Goal: Information Seeking & Learning: Find specific page/section

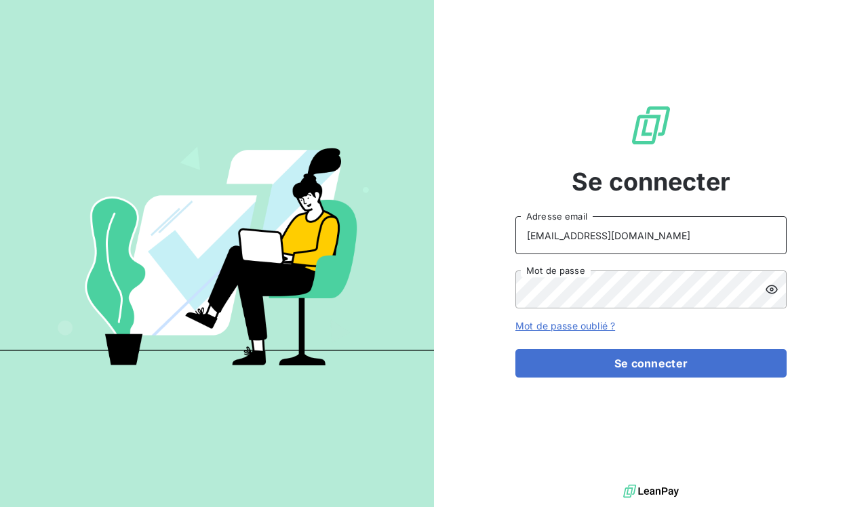
type input "[EMAIL_ADDRESS][DOMAIN_NAME]"
click at [772, 287] on icon at bounding box center [772, 290] width 14 height 14
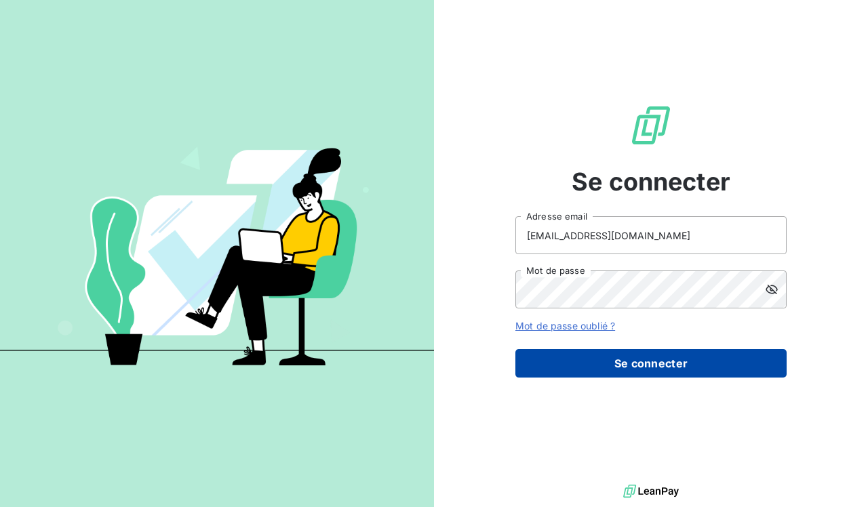
click at [611, 360] on button "Se connecter" at bounding box center [650, 363] width 271 height 28
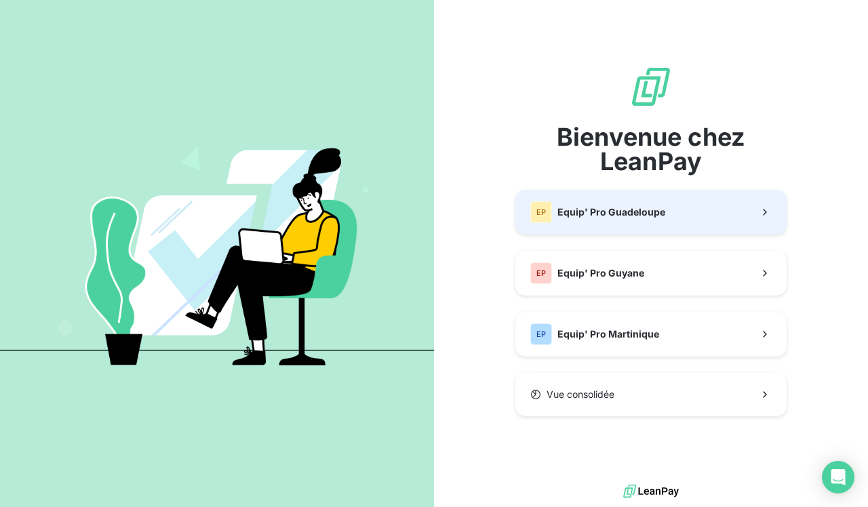
click at [644, 222] on div "EP Equip' Pro Guadeloupe" at bounding box center [597, 212] width 135 height 22
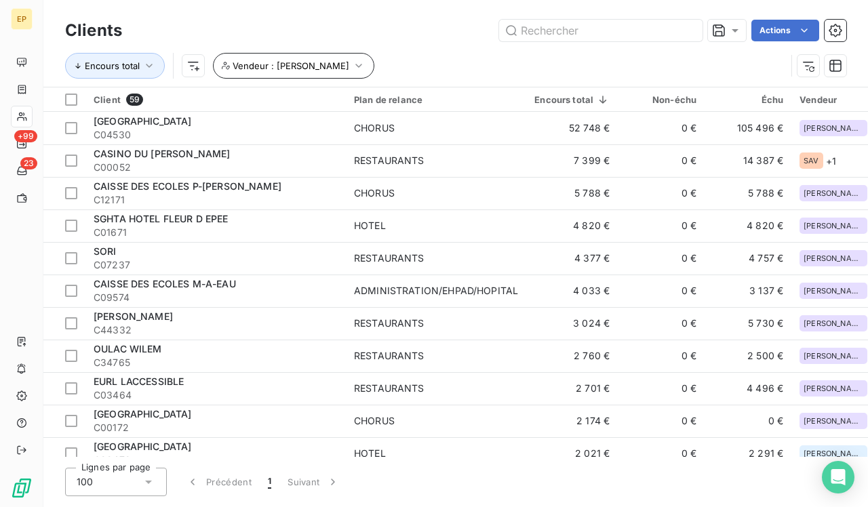
click at [352, 68] on icon "button" at bounding box center [359, 66] width 14 height 14
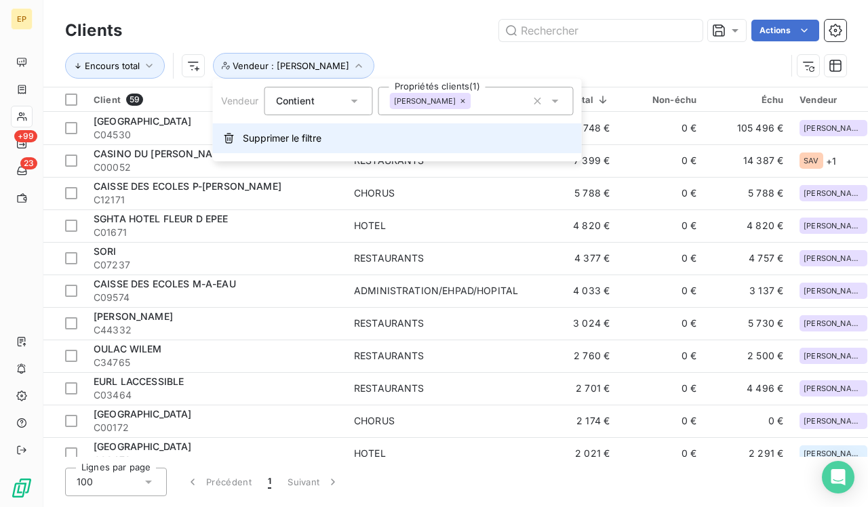
click at [244, 139] on span "Supprimer le filtre" at bounding box center [282, 139] width 79 height 14
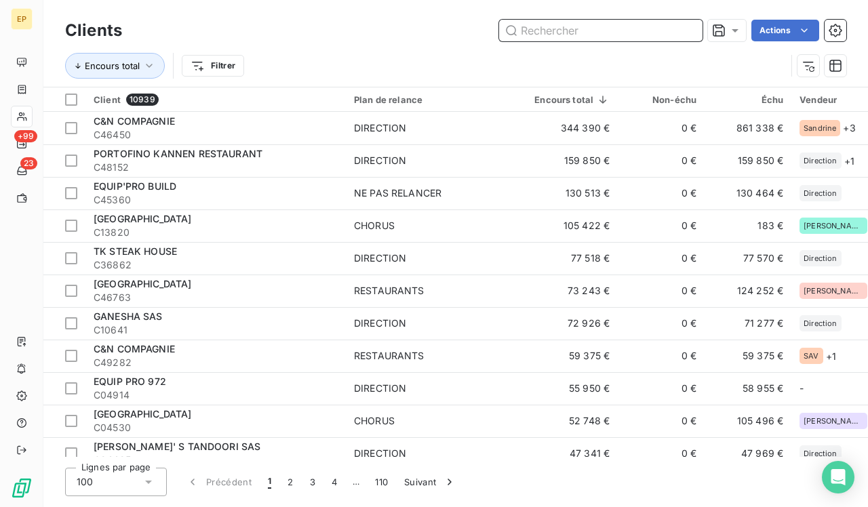
click at [594, 30] on input "text" at bounding box center [600, 31] width 203 height 22
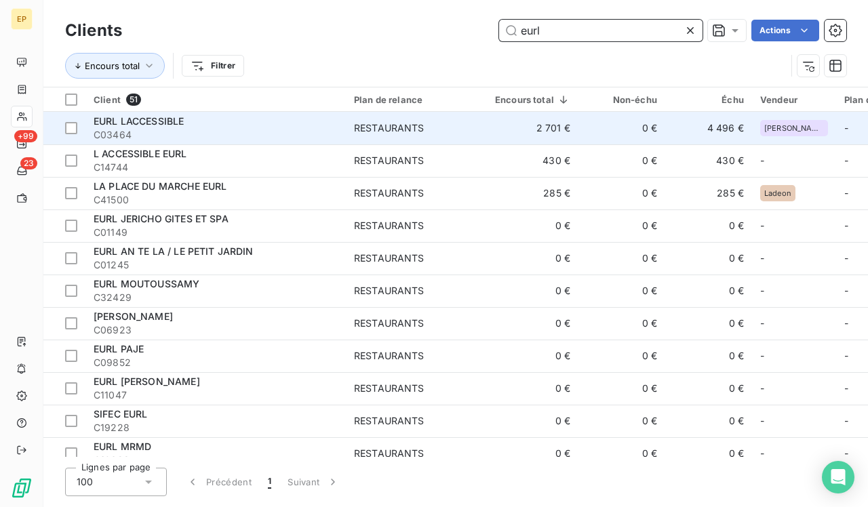
type input "eurl"
click at [157, 120] on span "EURL LACCESSIBLE" at bounding box center [139, 121] width 90 height 12
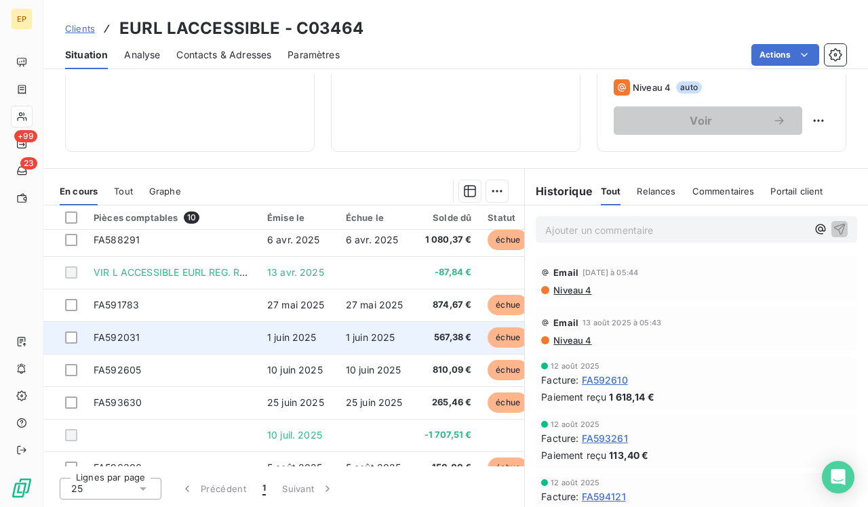
scroll to position [39, 0]
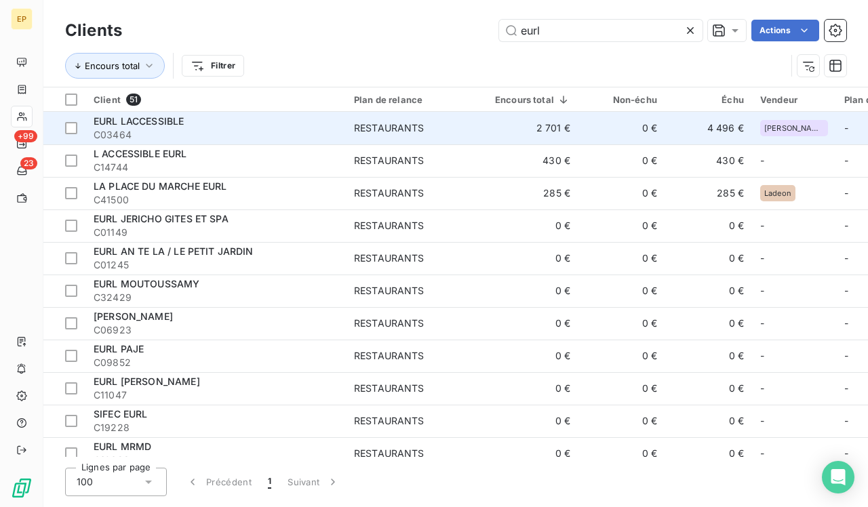
click at [123, 130] on span "C03464" at bounding box center [216, 135] width 244 height 14
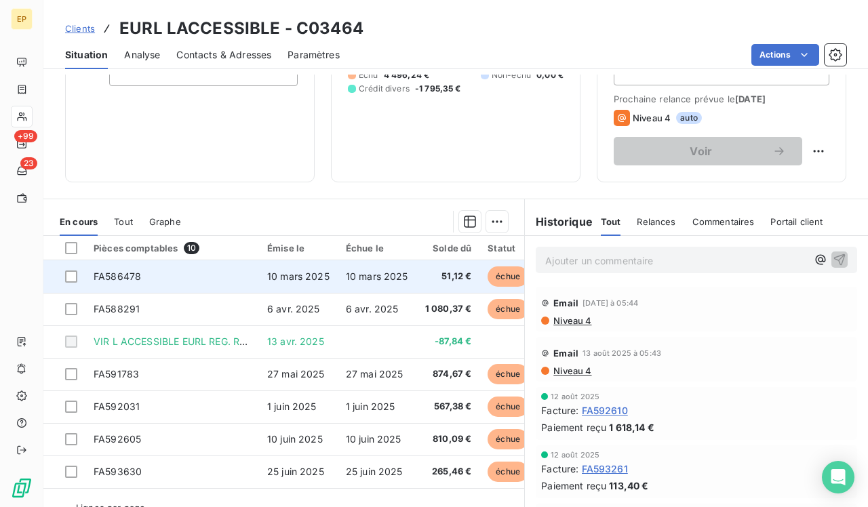
click at [313, 279] on span "10 mars 2025" at bounding box center [298, 277] width 62 height 12
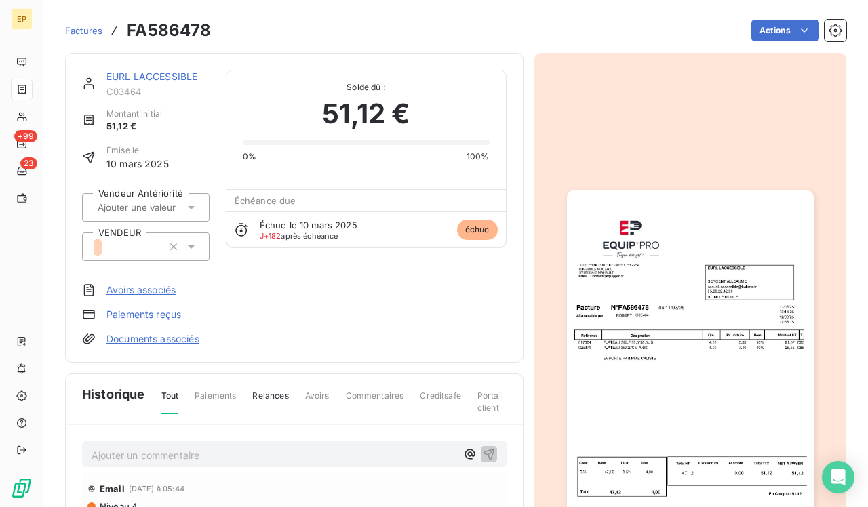
click at [695, 341] on img "button" at bounding box center [690, 365] width 247 height 349
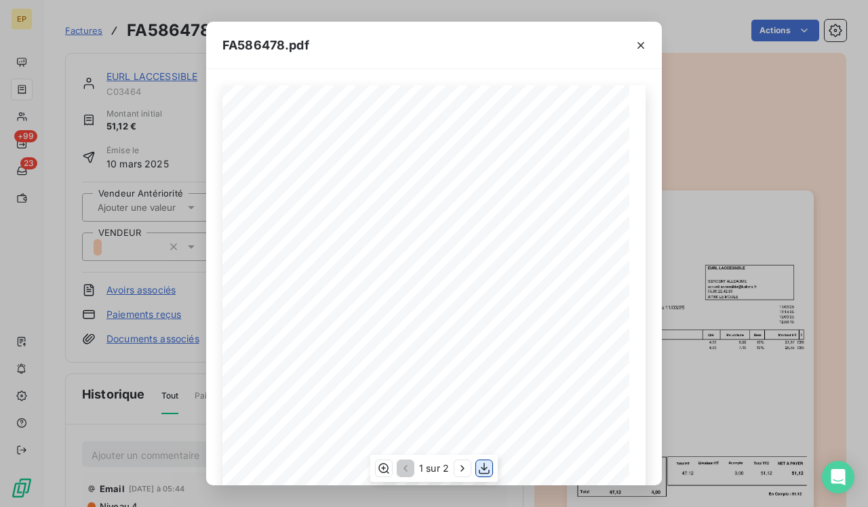
click at [486, 469] on icon "button" at bounding box center [484, 469] width 11 height 12
click at [642, 43] on icon "button" at bounding box center [641, 45] width 7 height 7
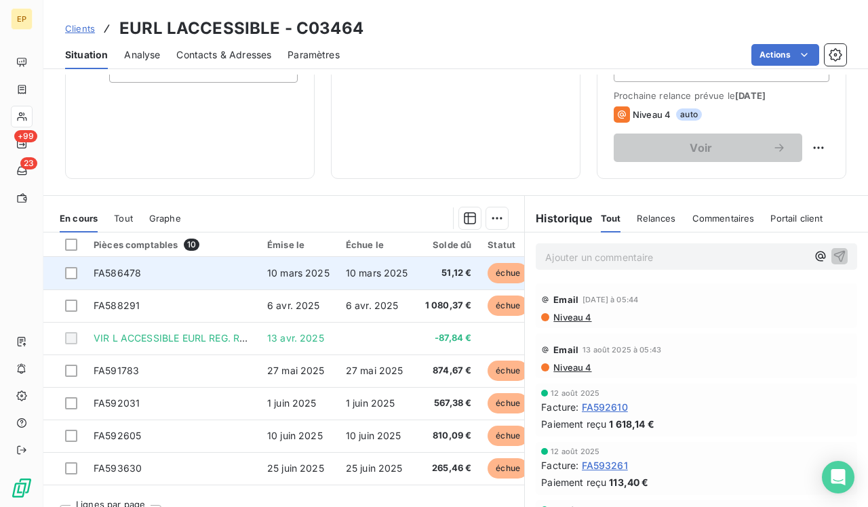
scroll to position [193, 0]
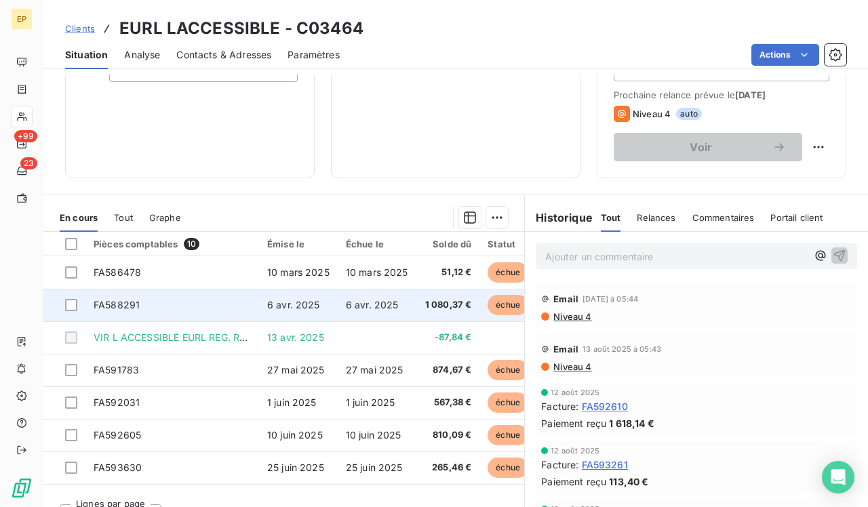
click at [317, 308] on span "6 avr. 2025" at bounding box center [293, 305] width 53 height 12
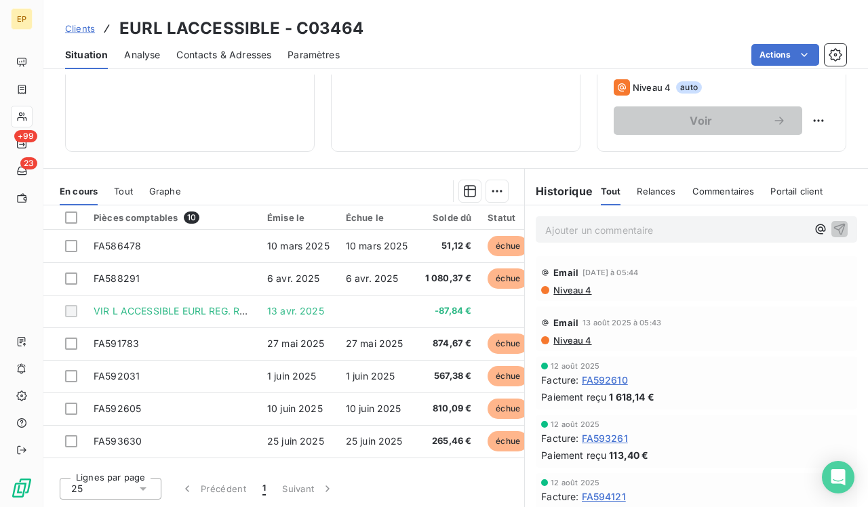
scroll to position [220, 0]
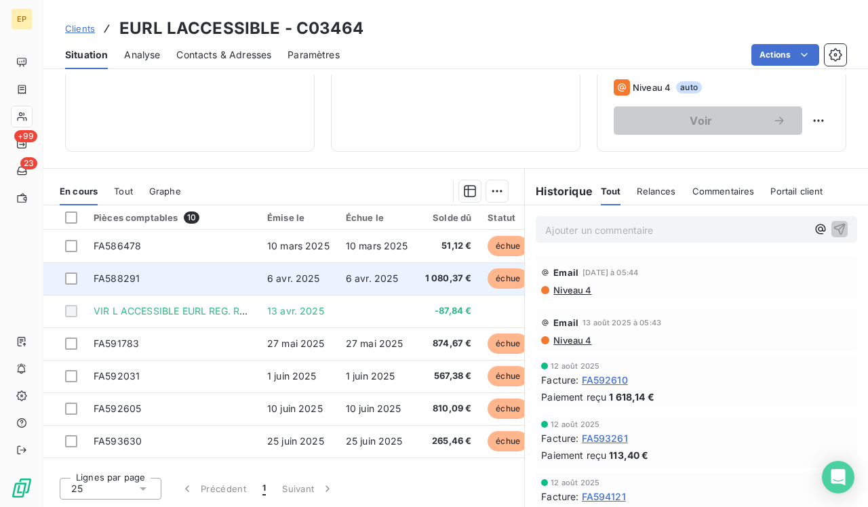
click at [352, 279] on span "6 avr. 2025" at bounding box center [372, 279] width 53 height 12
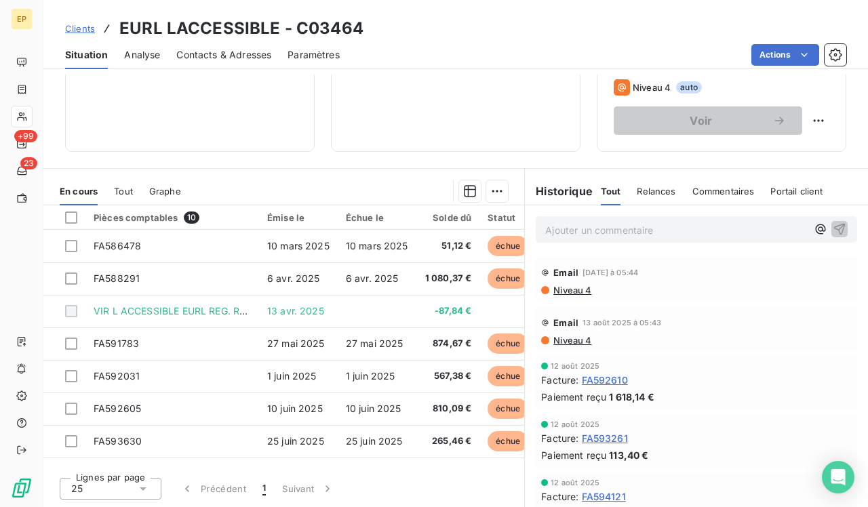
scroll to position [220, 0]
click at [388, 106] on div "2 700,89 € 0 Échu 4 496,24 € Non-échu 0,00 € Crédit divers -1 795,35 €" at bounding box center [456, 15] width 216 height 239
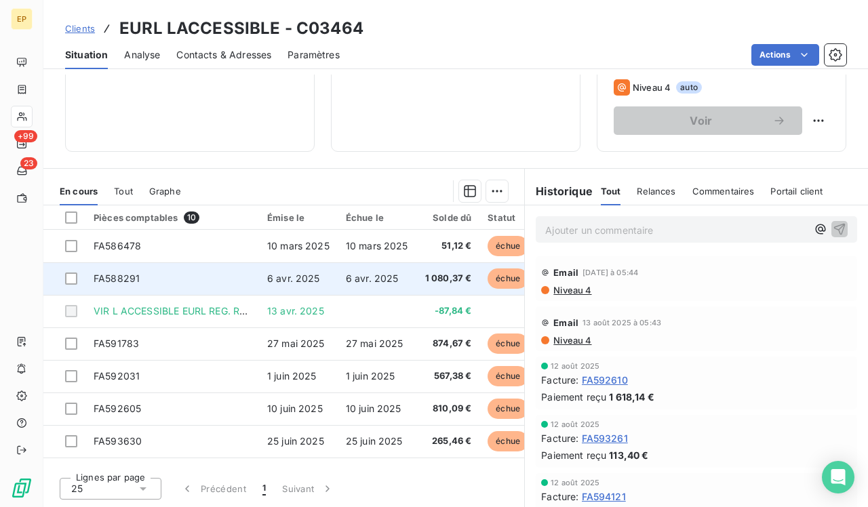
click at [286, 269] on td "6 avr. 2025" at bounding box center [298, 278] width 79 height 33
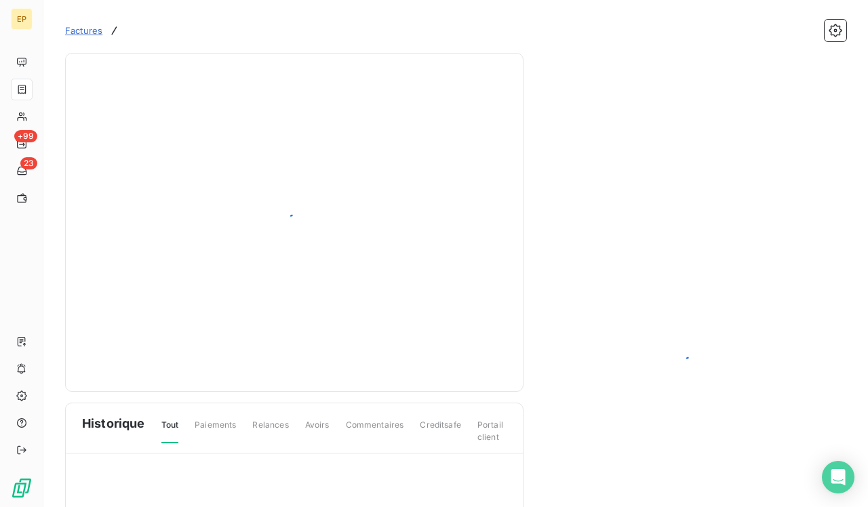
drag, startPoint x: 329, startPoint y: 33, endPoint x: 600, endPoint y: 280, distance: 366.8
click at [600, 280] on div at bounding box center [690, 364] width 291 height 591
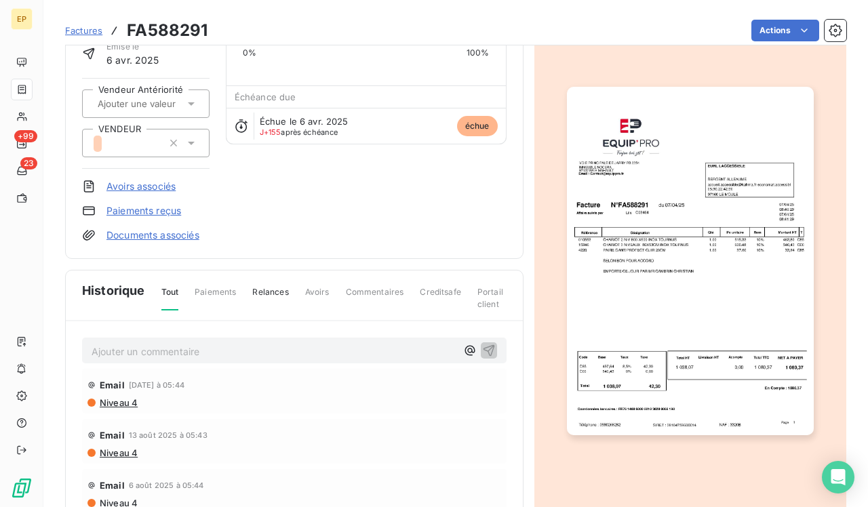
scroll to position [125, 0]
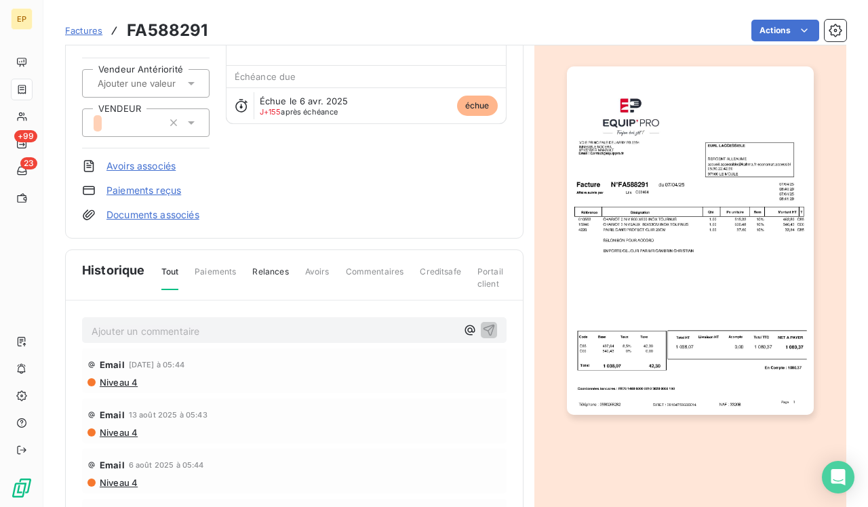
click at [628, 214] on img "button" at bounding box center [690, 240] width 247 height 349
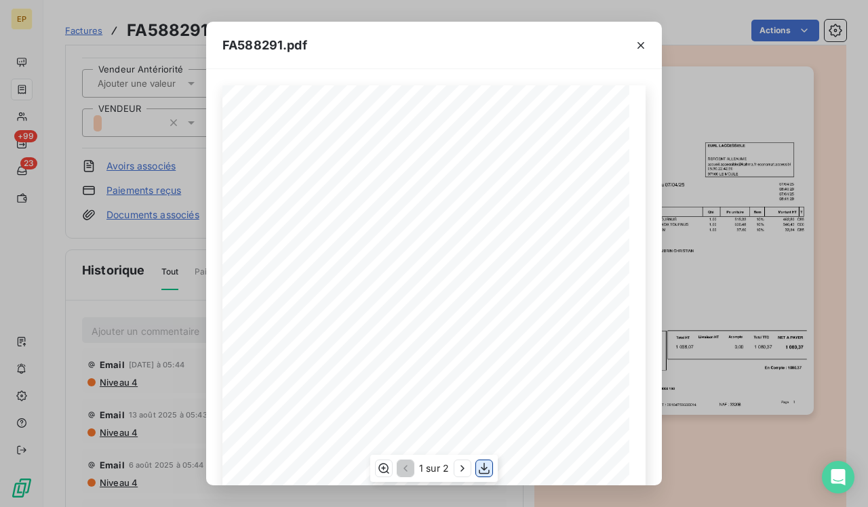
click at [490, 470] on icon "button" at bounding box center [484, 469] width 14 height 14
click at [643, 42] on icon "button" at bounding box center [641, 46] width 14 height 14
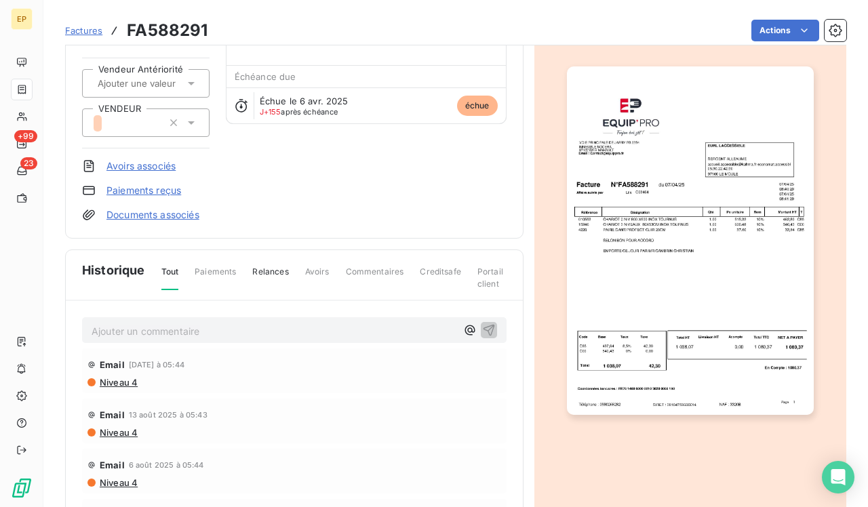
click at [671, 205] on img "button" at bounding box center [690, 240] width 247 height 349
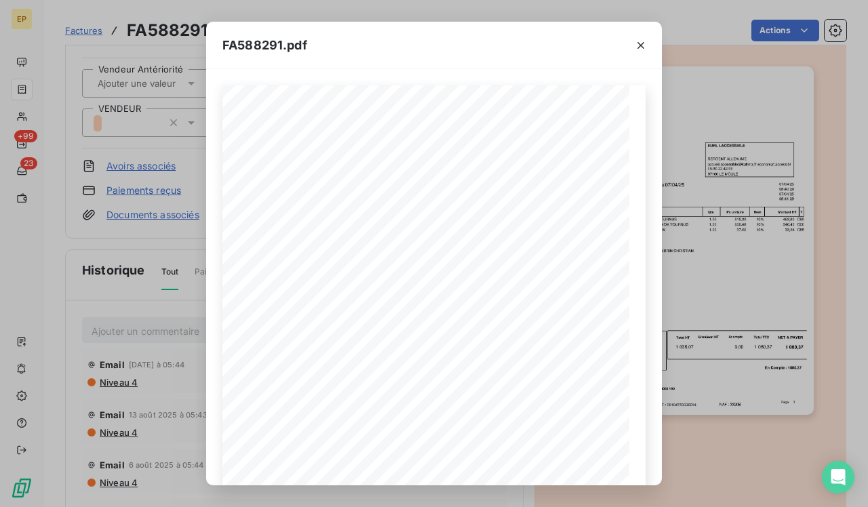
click at [714, 238] on div "FA588291.pdf EURL LACCESSIBLE [PHONE_NUMBER] [EMAIL_ADDRESS][DOMAIN_NAME] [DOMA…" at bounding box center [434, 253] width 868 height 507
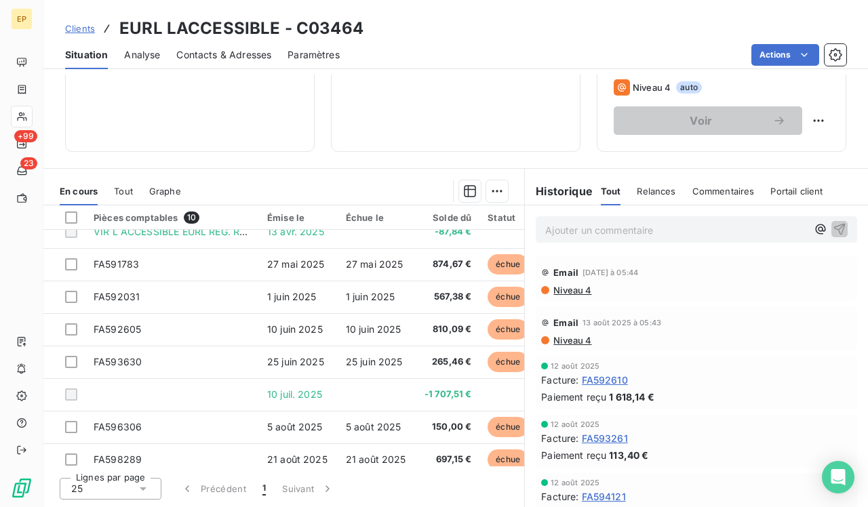
scroll to position [220, 0]
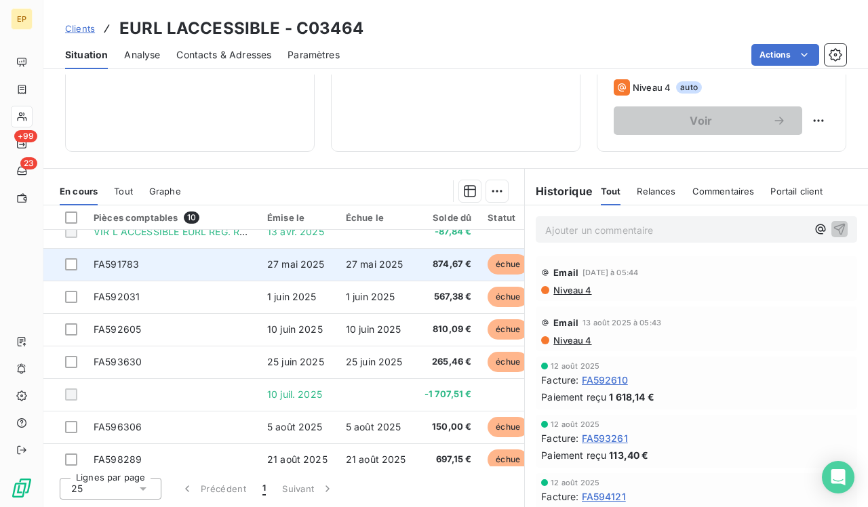
click at [265, 260] on td "27 mai 2025" at bounding box center [298, 264] width 79 height 33
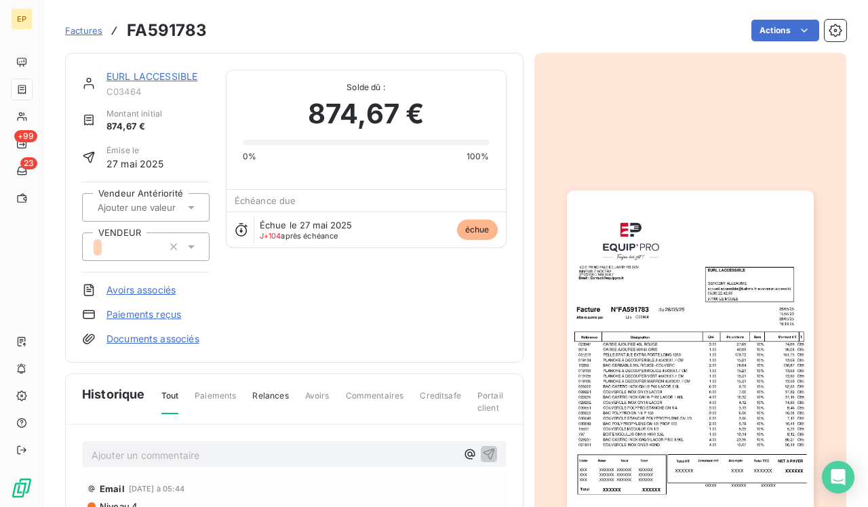
click at [657, 342] on img "button" at bounding box center [690, 365] width 247 height 349
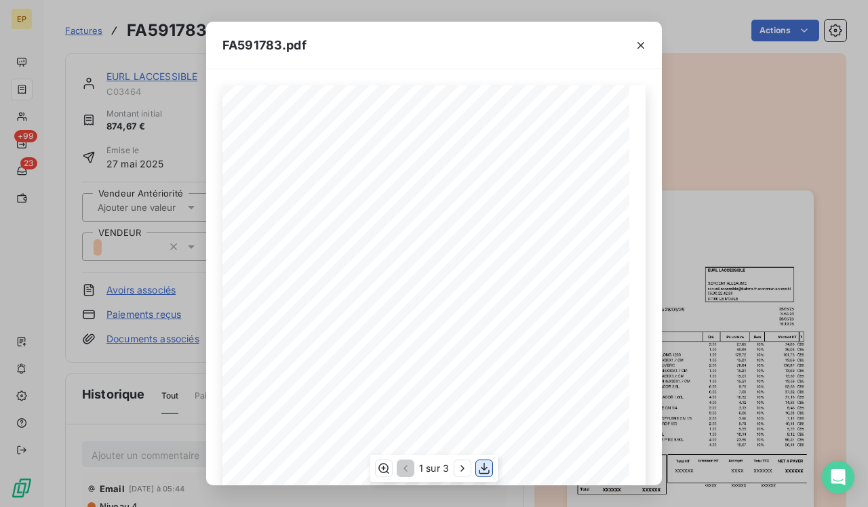
click at [486, 465] on icon "button" at bounding box center [484, 469] width 14 height 14
click at [642, 48] on icon "button" at bounding box center [641, 46] width 14 height 14
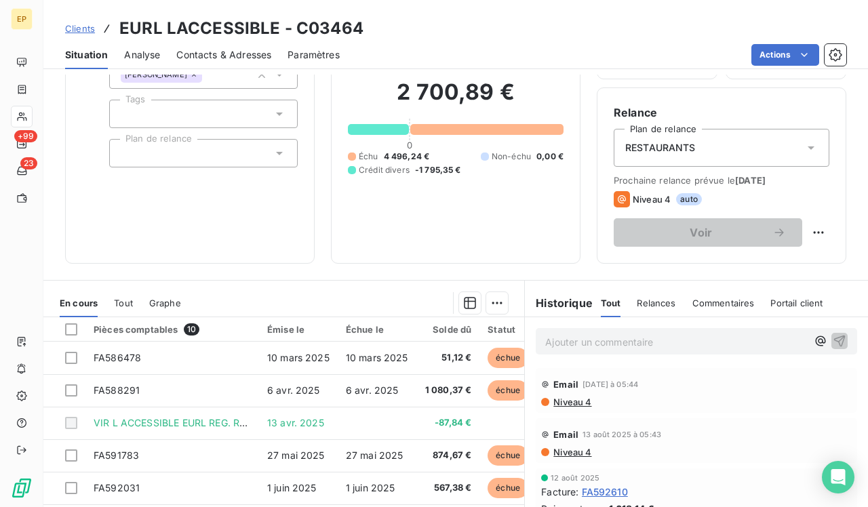
scroll to position [94, 0]
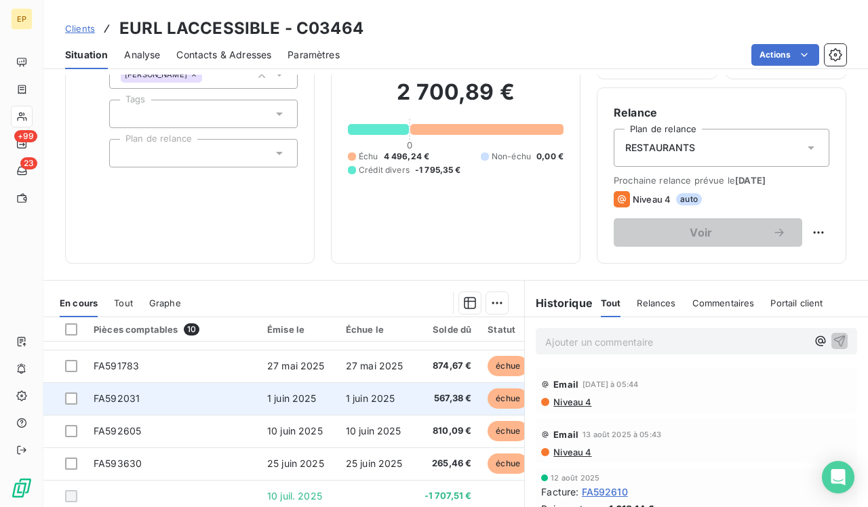
click at [332, 395] on td "1 juin 2025" at bounding box center [298, 399] width 79 height 33
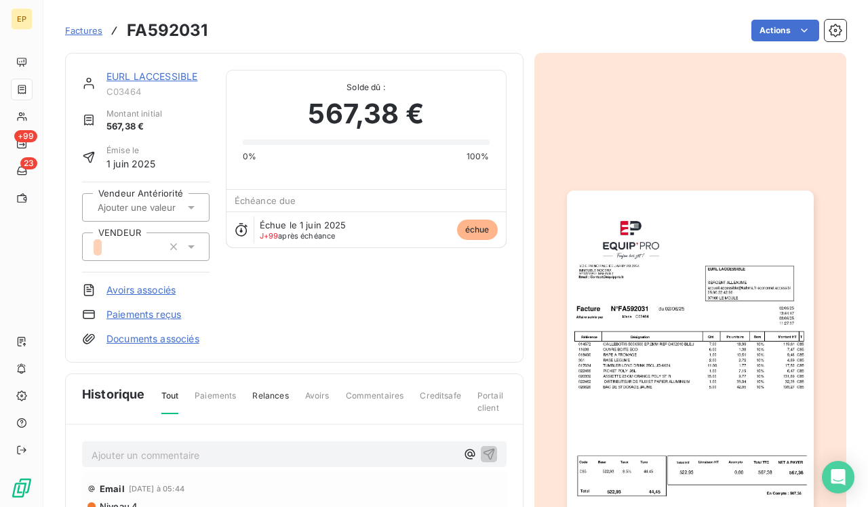
click at [673, 294] on img "button" at bounding box center [690, 365] width 247 height 349
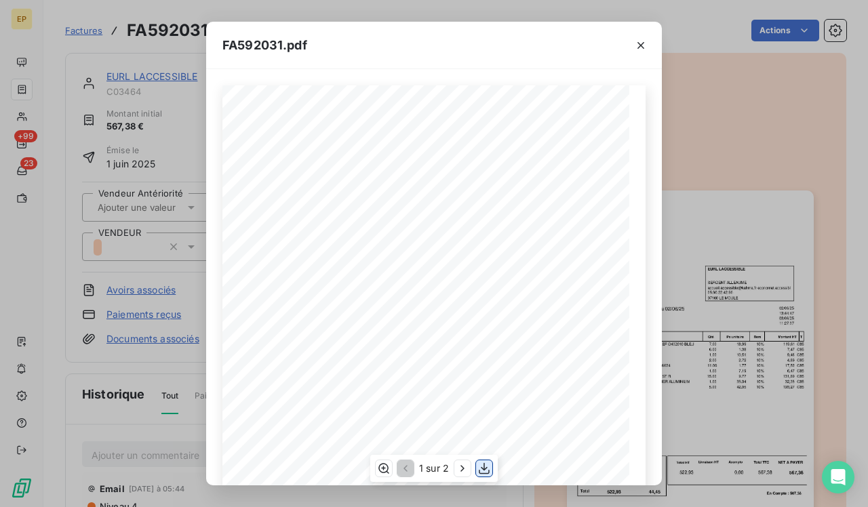
click at [481, 468] on icon "button" at bounding box center [484, 469] width 14 height 14
click at [643, 50] on icon "button" at bounding box center [641, 46] width 14 height 14
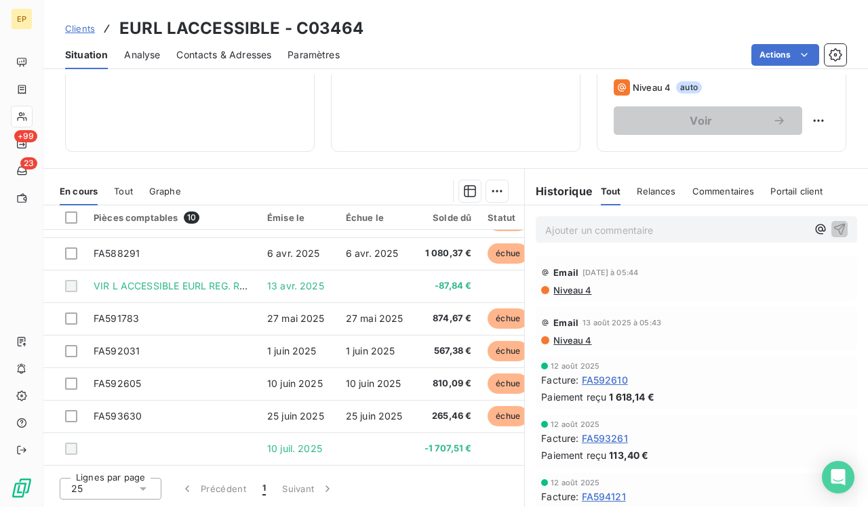
scroll to position [29, 0]
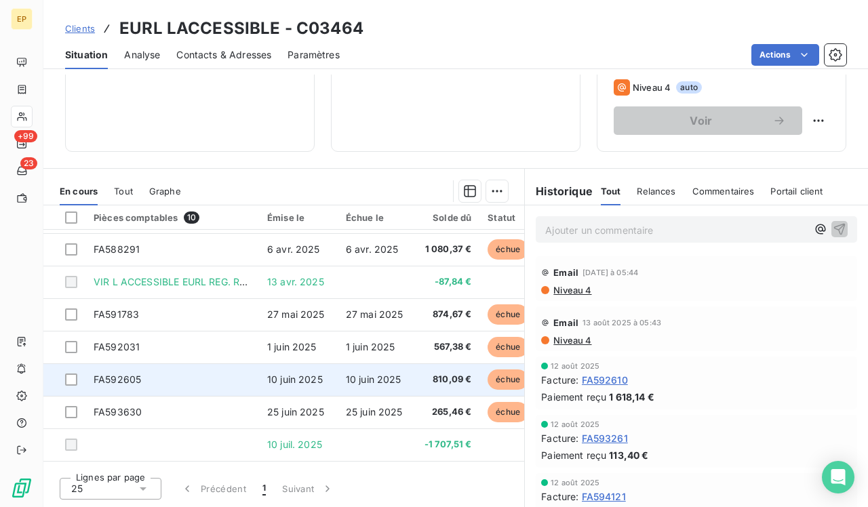
click at [220, 389] on td "FA592605" at bounding box center [172, 380] width 174 height 33
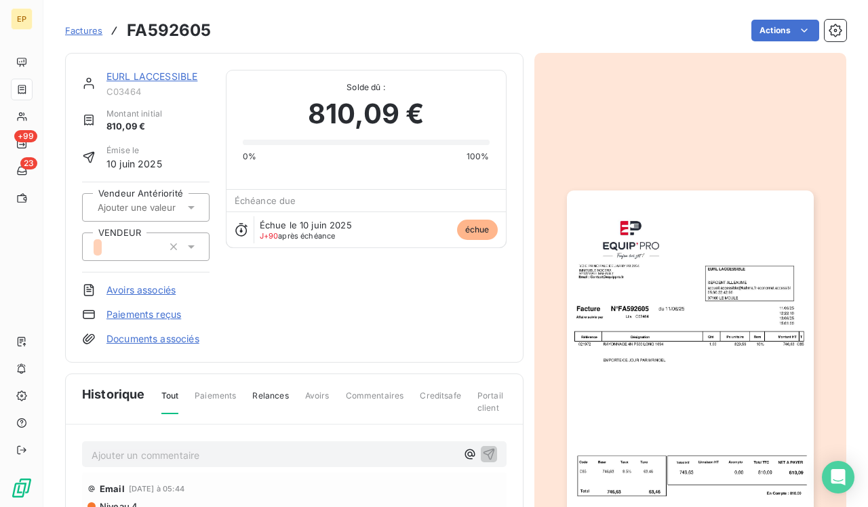
click at [684, 355] on img "button" at bounding box center [690, 365] width 247 height 349
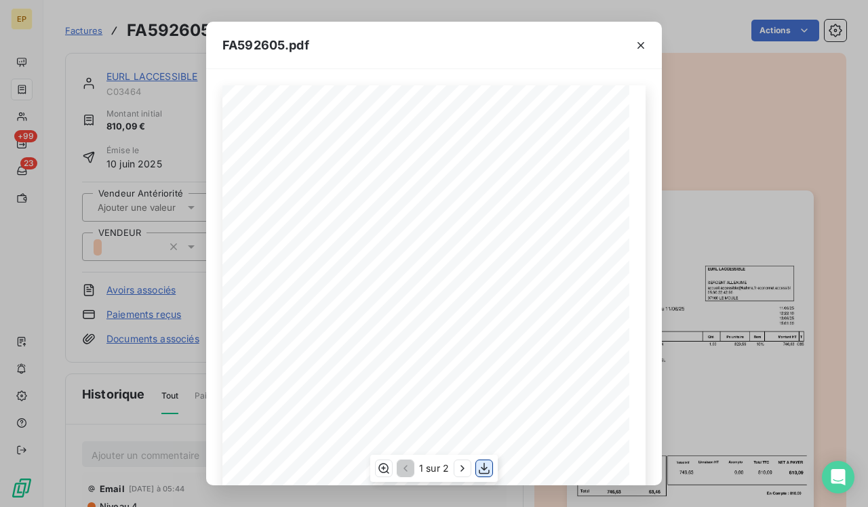
click at [483, 469] on icon "button" at bounding box center [484, 469] width 11 height 12
click at [643, 43] on icon "button" at bounding box center [641, 45] width 7 height 7
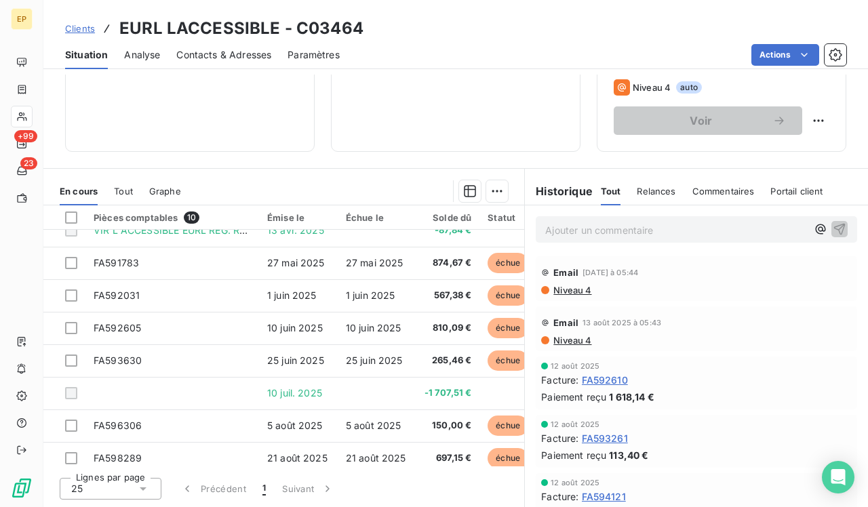
scroll to position [220, 0]
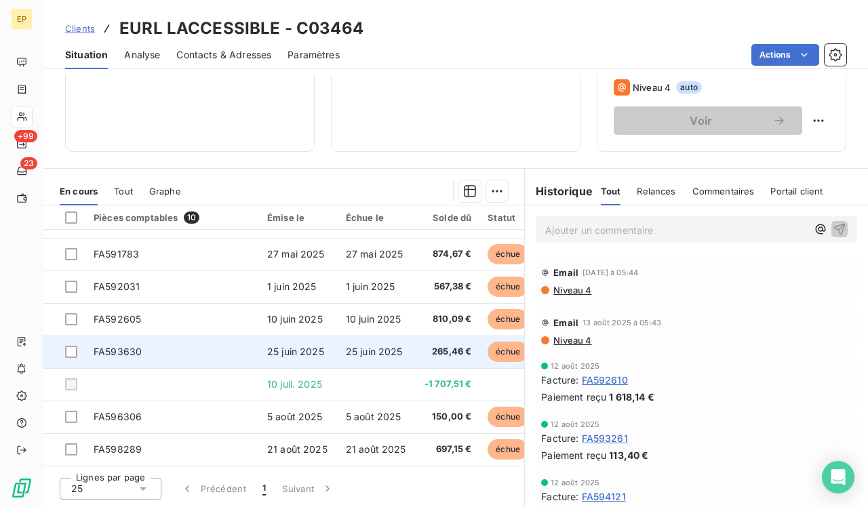
click at [285, 346] on span "25 juin 2025" at bounding box center [295, 352] width 57 height 12
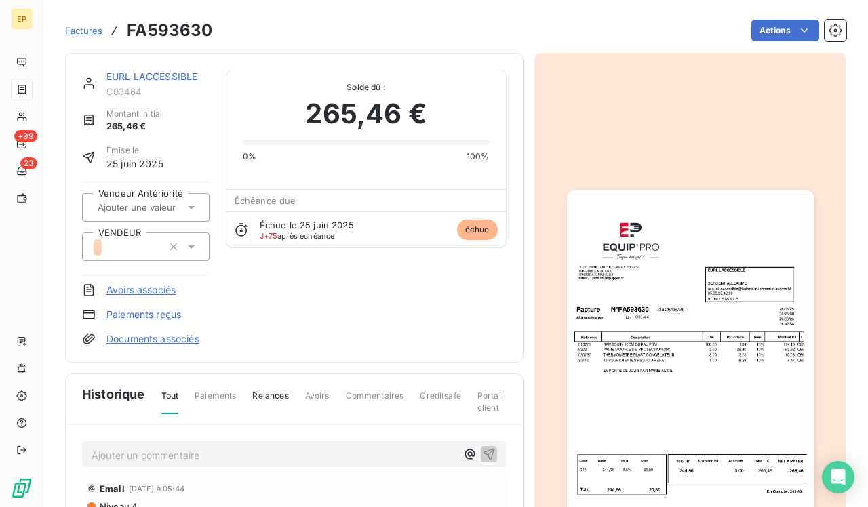
click at [713, 243] on img "button" at bounding box center [690, 365] width 247 height 349
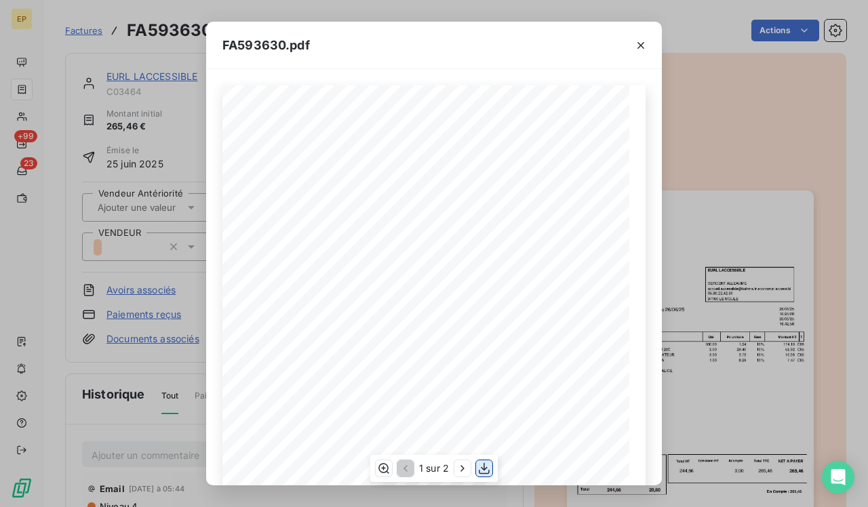
click at [489, 469] on icon "button" at bounding box center [484, 469] width 14 height 14
click at [642, 45] on icon "button" at bounding box center [641, 46] width 14 height 14
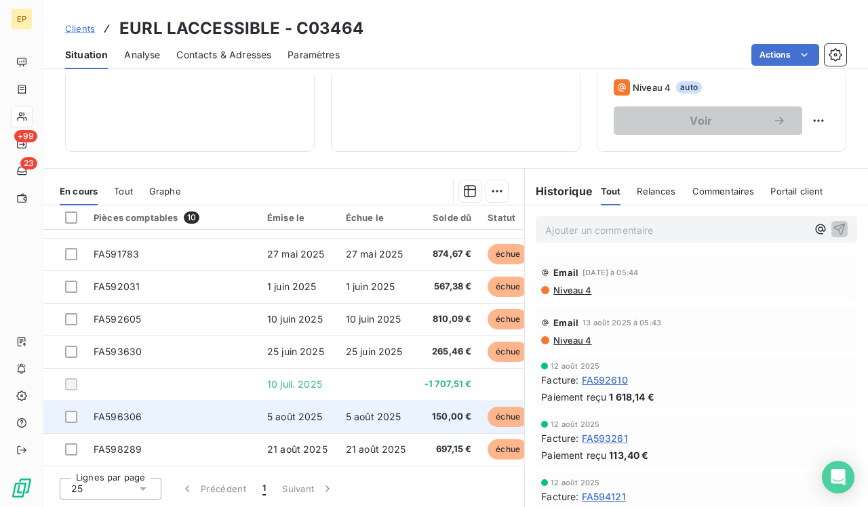
scroll to position [94, 0]
click at [355, 411] on span "5 août 2025" at bounding box center [374, 417] width 56 height 12
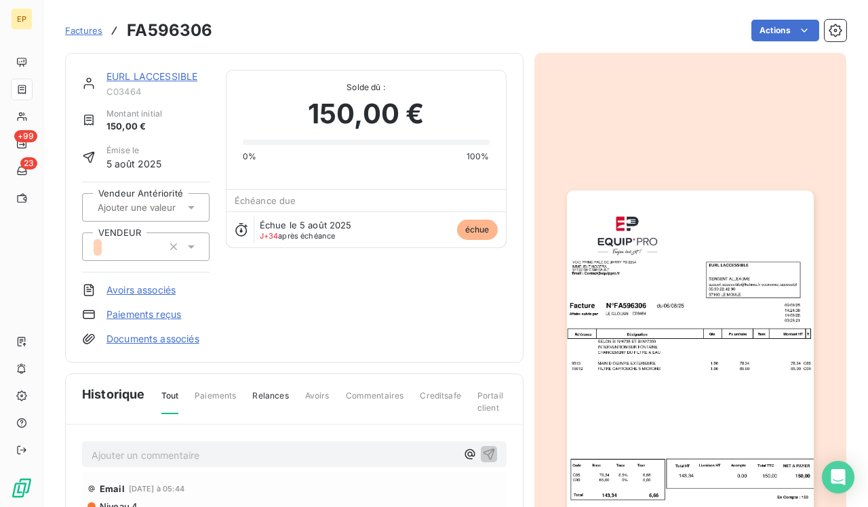
click at [705, 387] on img "button" at bounding box center [690, 365] width 247 height 349
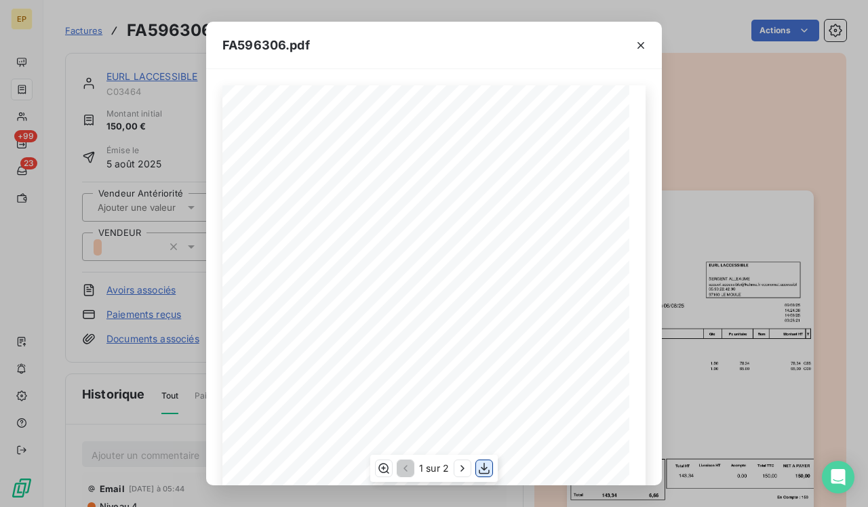
click at [486, 464] on icon "button" at bounding box center [484, 469] width 14 height 14
click at [643, 46] on icon "button" at bounding box center [641, 46] width 14 height 14
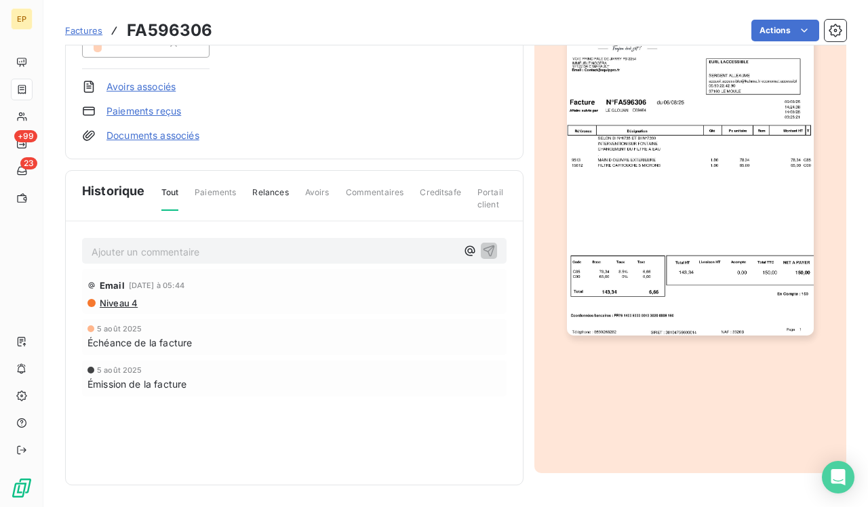
scroll to position [203, 0]
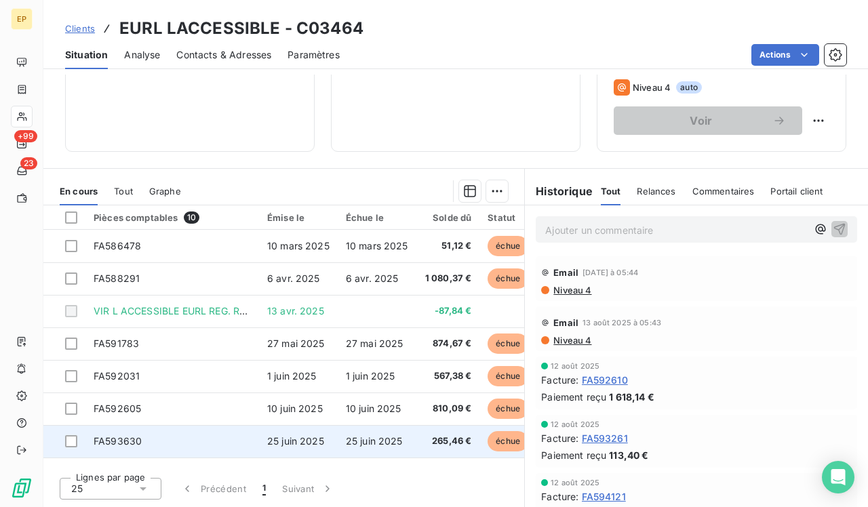
scroll to position [220, 0]
click at [142, 431] on td "FA593630" at bounding box center [172, 441] width 174 height 33
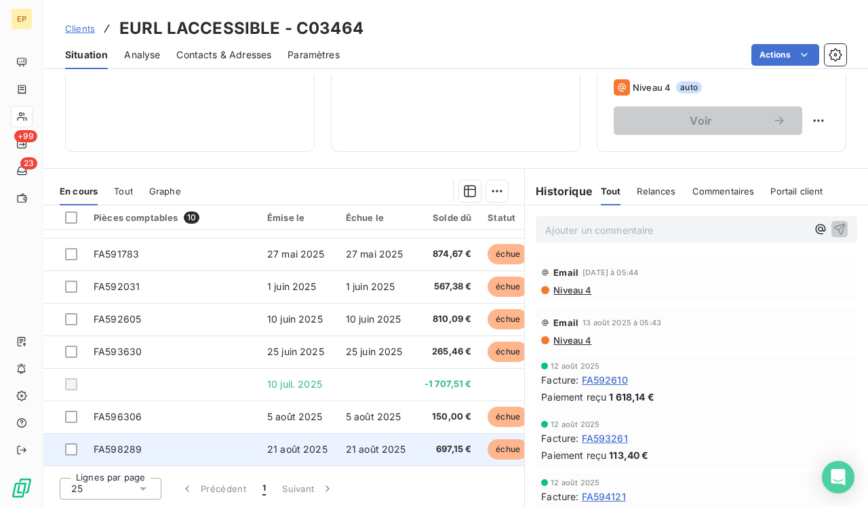
click at [305, 444] on span "21 août 2025" at bounding box center [297, 450] width 60 height 12
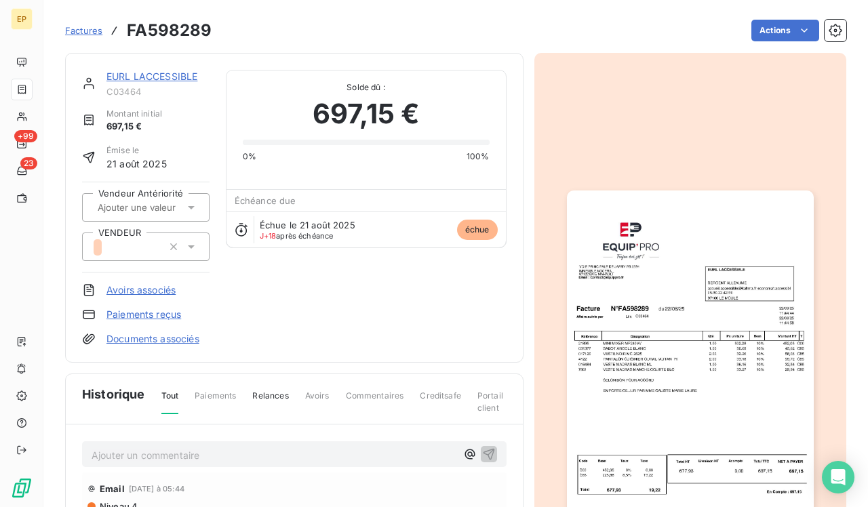
click at [667, 311] on img "button" at bounding box center [690, 365] width 247 height 349
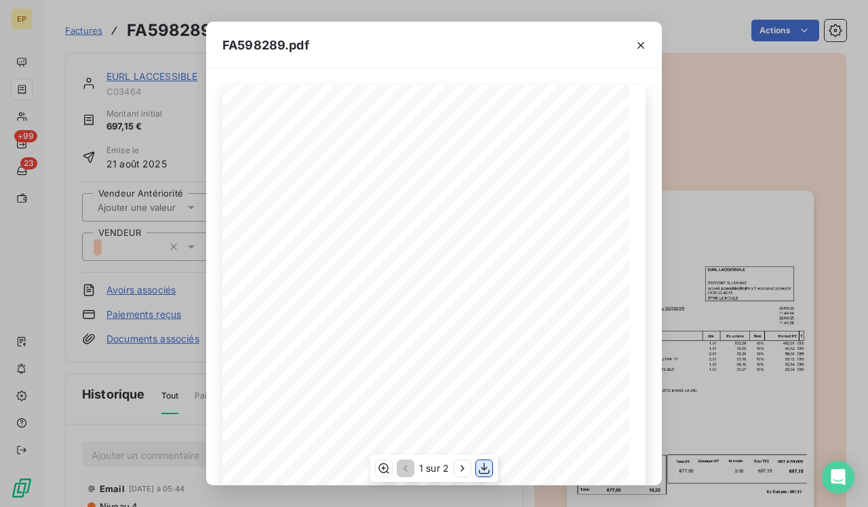
click at [489, 465] on icon "button" at bounding box center [484, 469] width 14 height 14
click at [638, 42] on icon "button" at bounding box center [641, 46] width 14 height 14
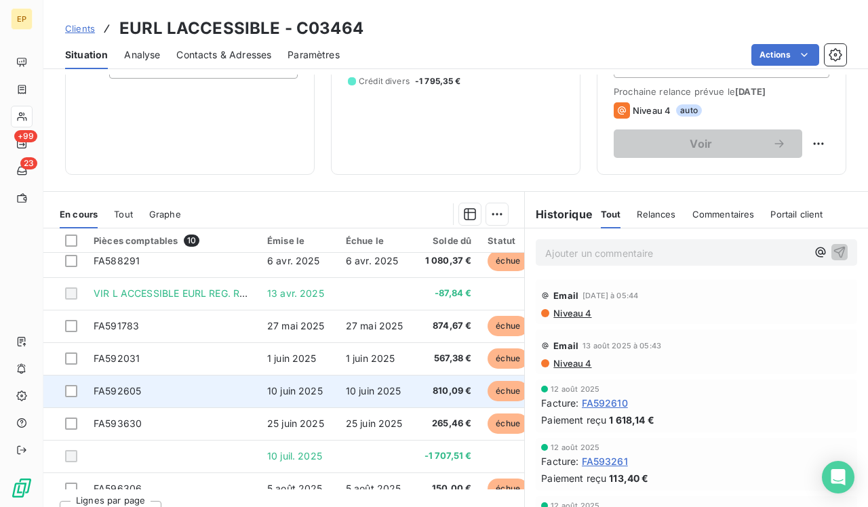
scroll to position [82, 0]
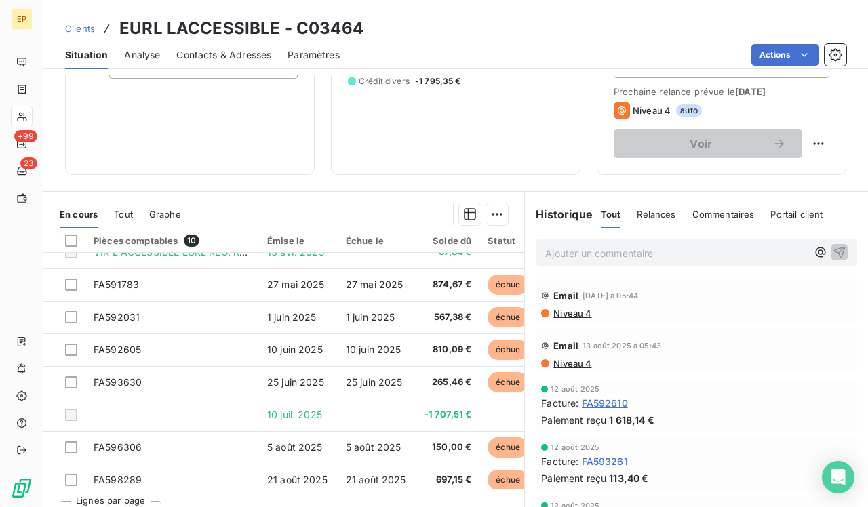
click at [479, 153] on div "2 700,89 € 0 Échu 4 496,24 € Non-échu 0,00 € Crédit divers -1 795,35 €" at bounding box center [456, 38] width 216 height 239
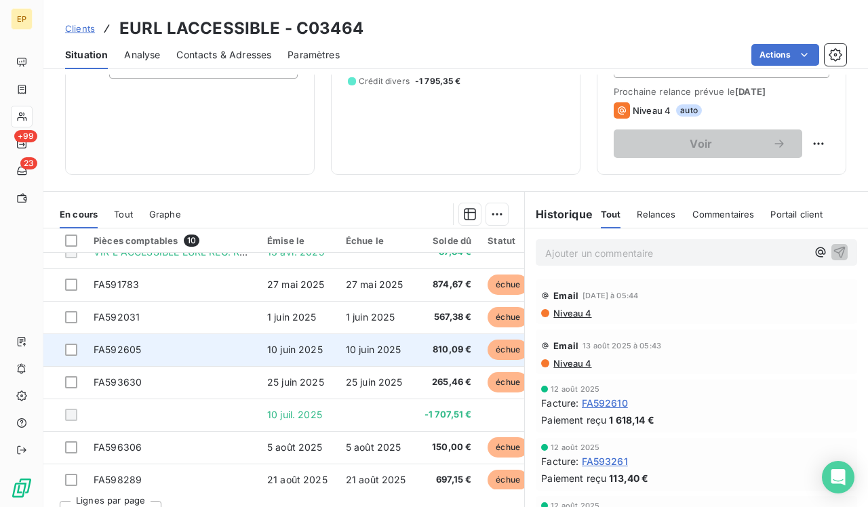
click at [444, 359] on td "810,09 €" at bounding box center [448, 350] width 64 height 33
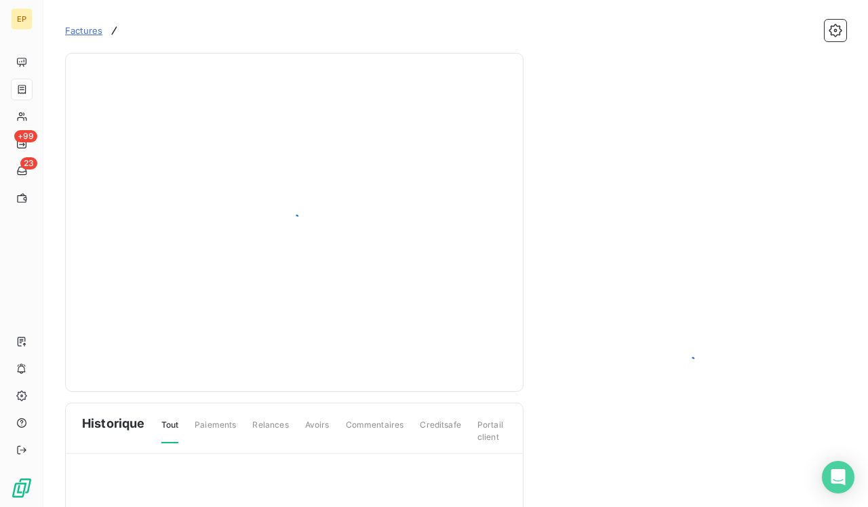
click at [444, 359] on div at bounding box center [294, 222] width 425 height 305
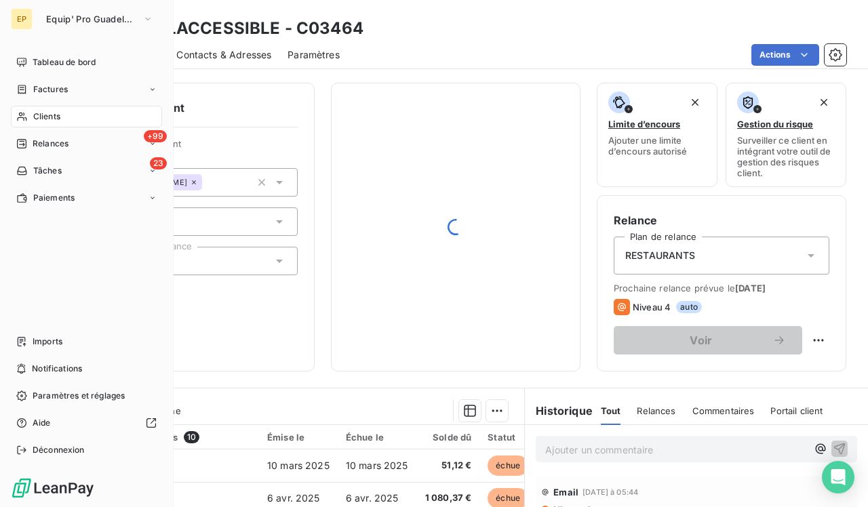
click at [18, 117] on icon at bounding box center [22, 116] width 12 height 11
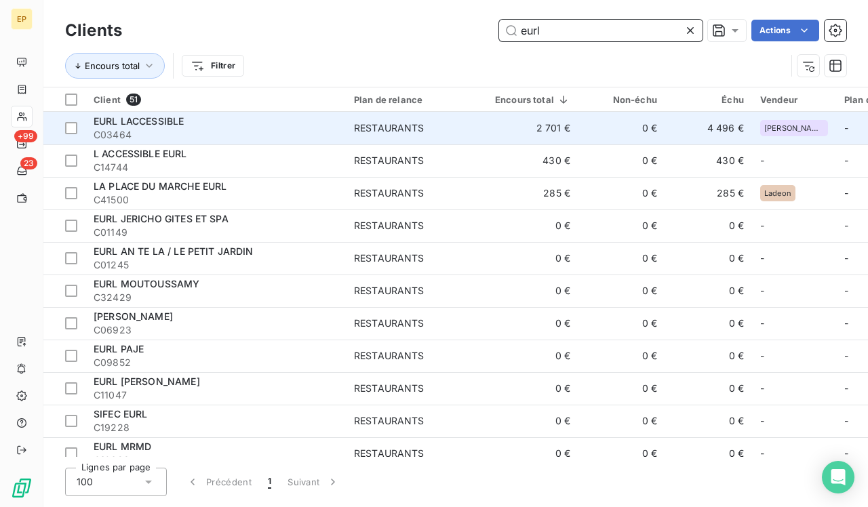
type input "eurl"
click at [189, 125] on div "EURL LACCESSIBLE" at bounding box center [216, 122] width 244 height 14
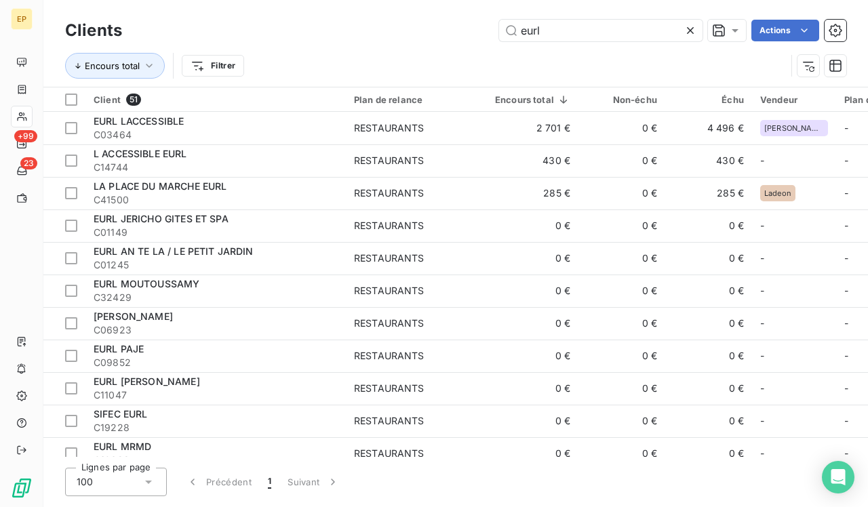
click at [688, 30] on icon at bounding box center [690, 30] width 7 height 7
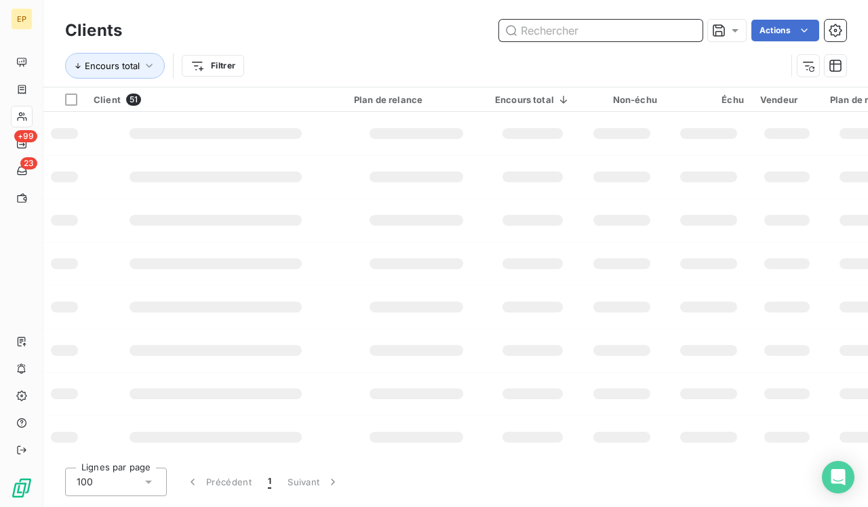
click at [657, 29] on input "text" at bounding box center [600, 31] width 203 height 22
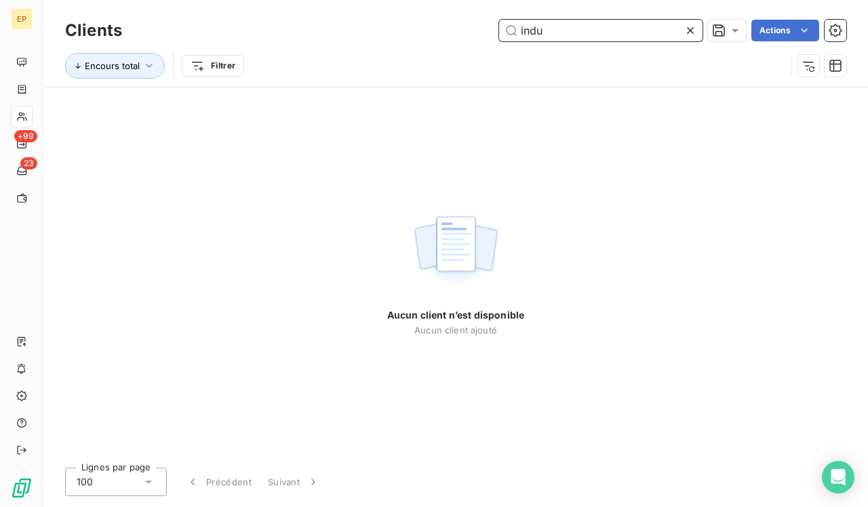
type input "indu"
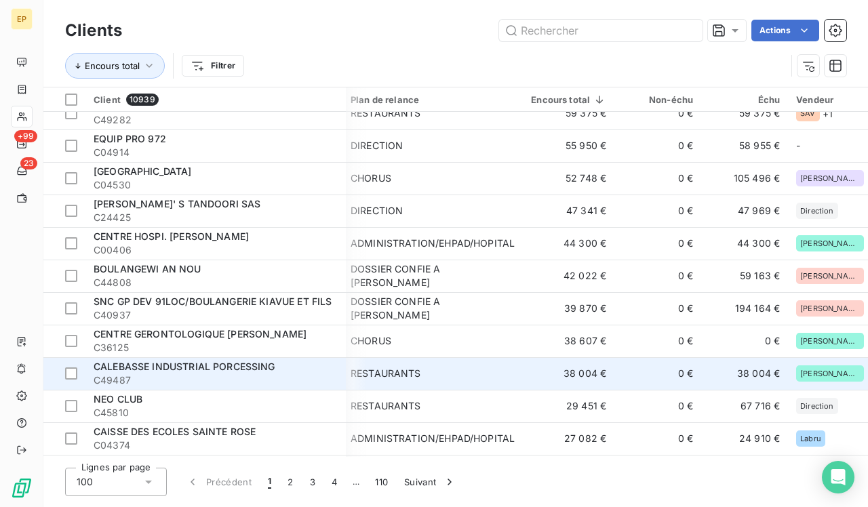
scroll to position [241, 3]
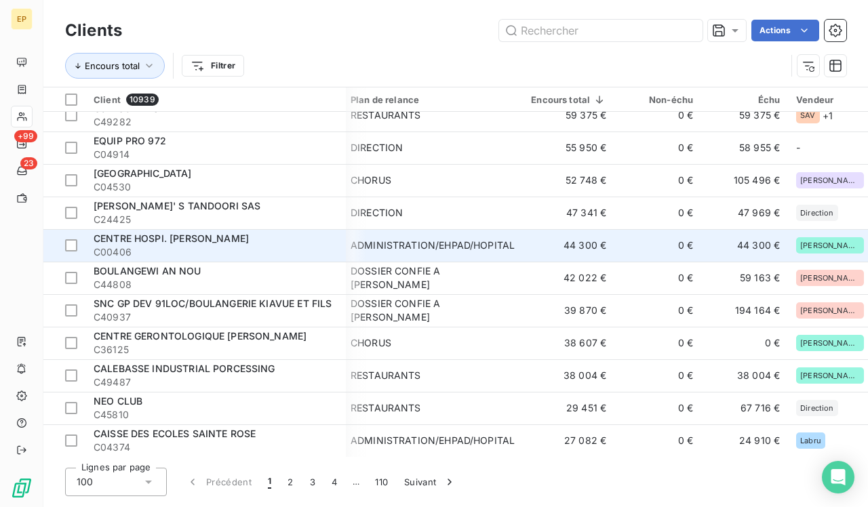
click at [421, 243] on div "ADMINISTRATION/EHPAD/HOPITAL" at bounding box center [433, 246] width 164 height 14
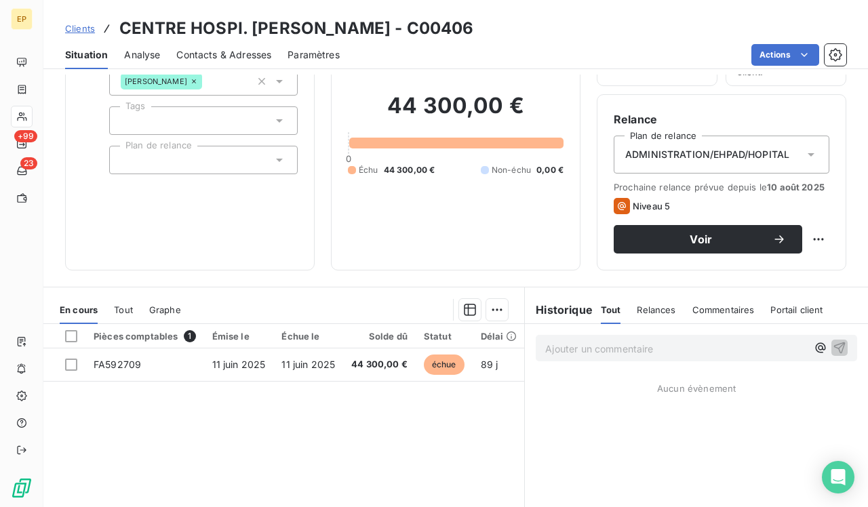
scroll to position [102, 0]
click at [229, 53] on span "Contacts & Adresses" at bounding box center [223, 55] width 95 height 14
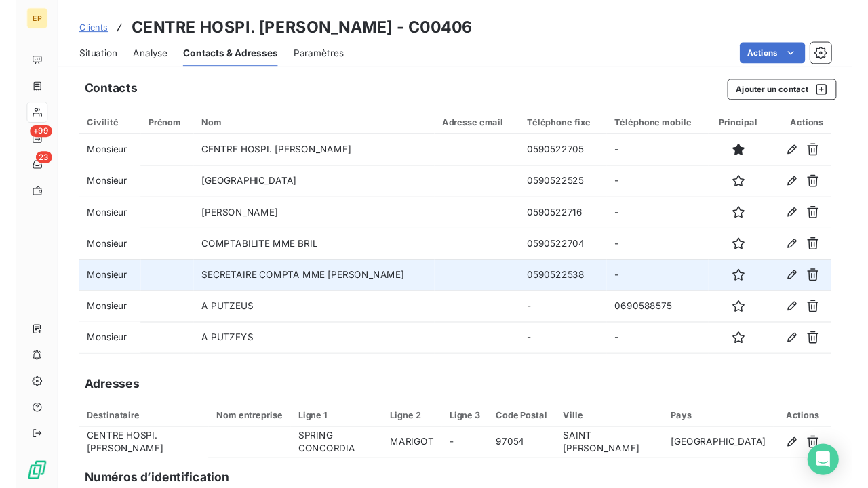
scroll to position [0, 0]
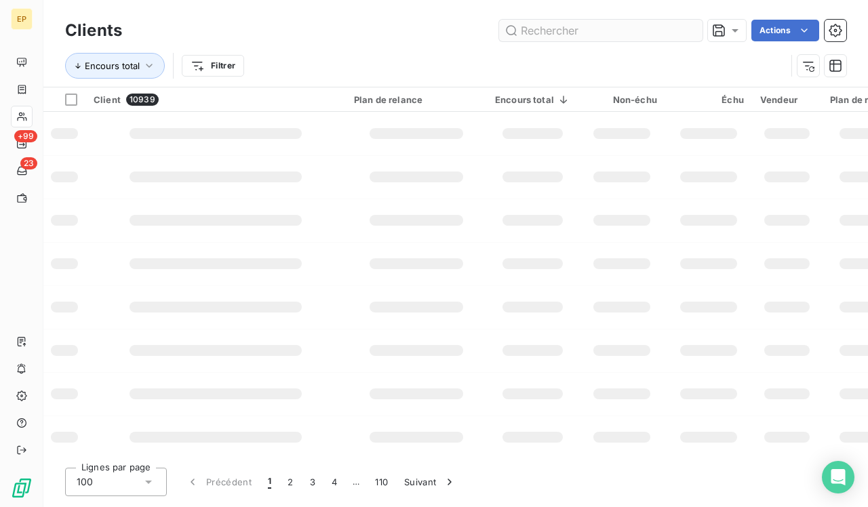
click at [574, 35] on input "text" at bounding box center [600, 31] width 203 height 22
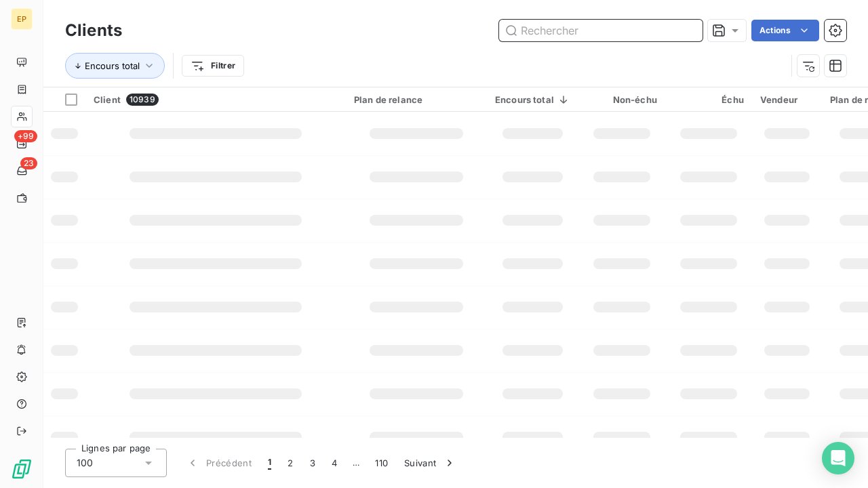
click at [634, 28] on input "text" at bounding box center [600, 31] width 203 height 22
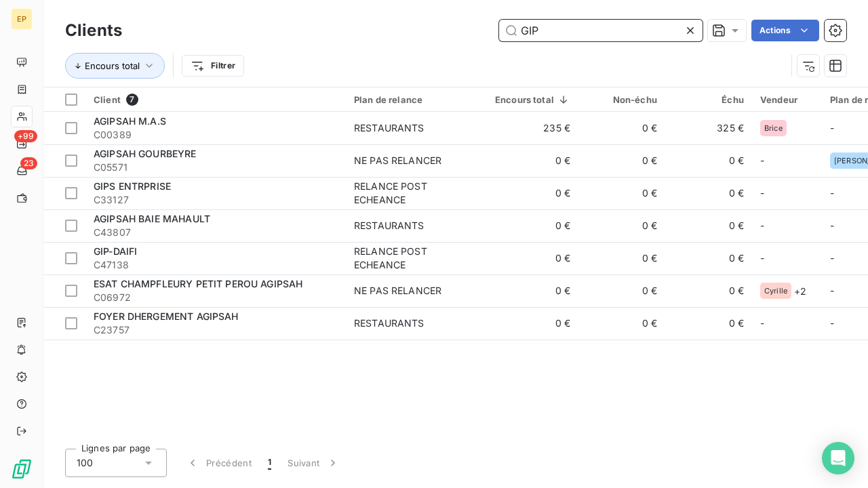
type input "GIP"
click at [687, 33] on icon at bounding box center [690, 30] width 7 height 7
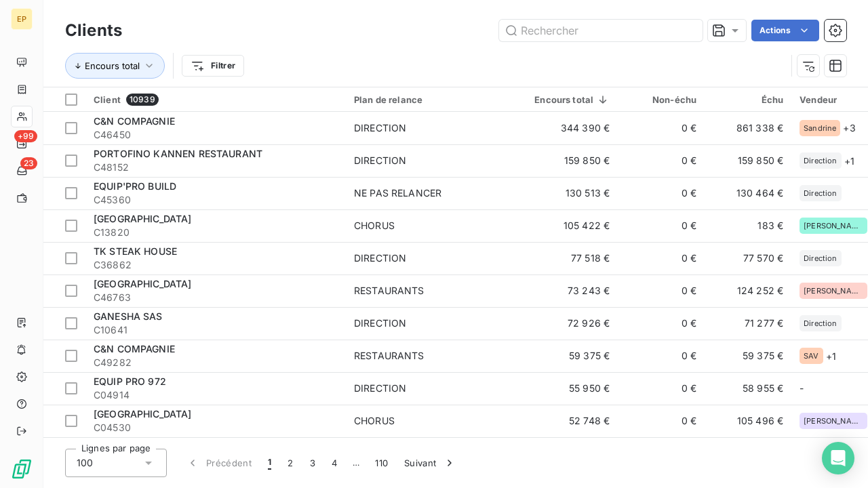
click at [544, 43] on div "Clients Actions" at bounding box center [455, 30] width 781 height 28
click at [551, 31] on input "text" at bounding box center [600, 31] width 203 height 22
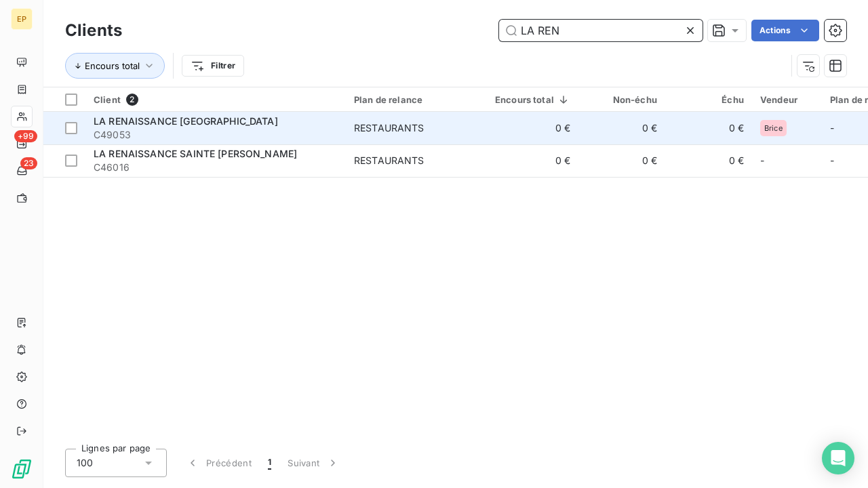
type input "LA REN"
click at [244, 124] on div "LA RENAISSANCE BASSE TERRE" at bounding box center [216, 122] width 244 height 14
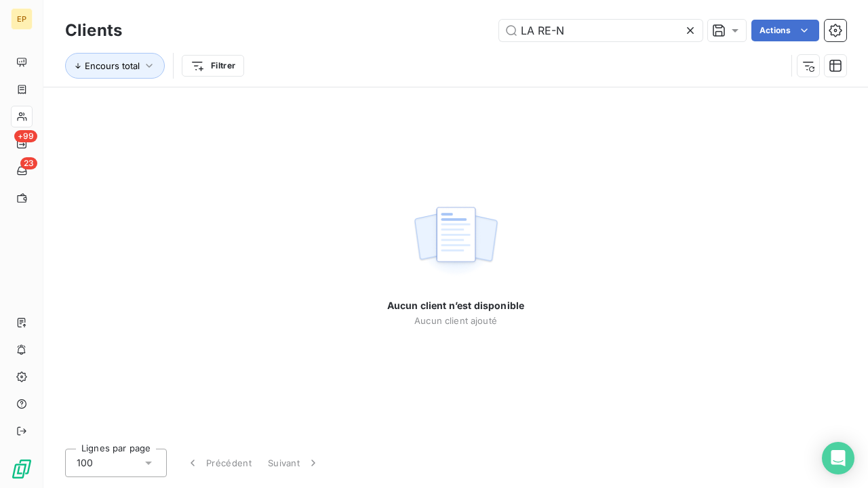
type input "LA RE-N"
click at [688, 32] on icon at bounding box center [690, 30] width 7 height 7
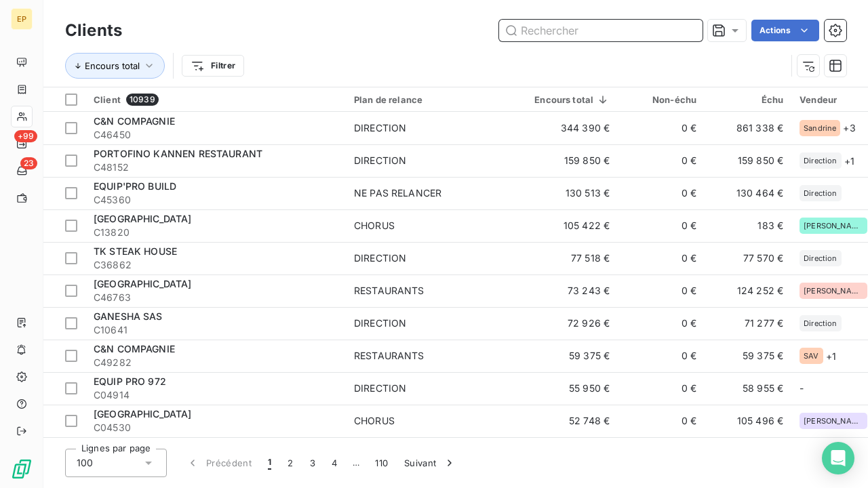
click at [602, 33] on input "text" at bounding box center [600, 31] width 203 height 22
type input "N"
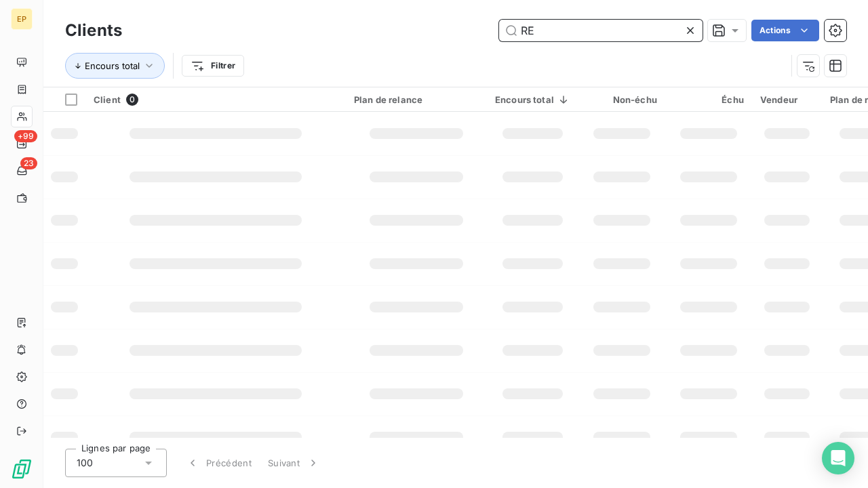
type input "R"
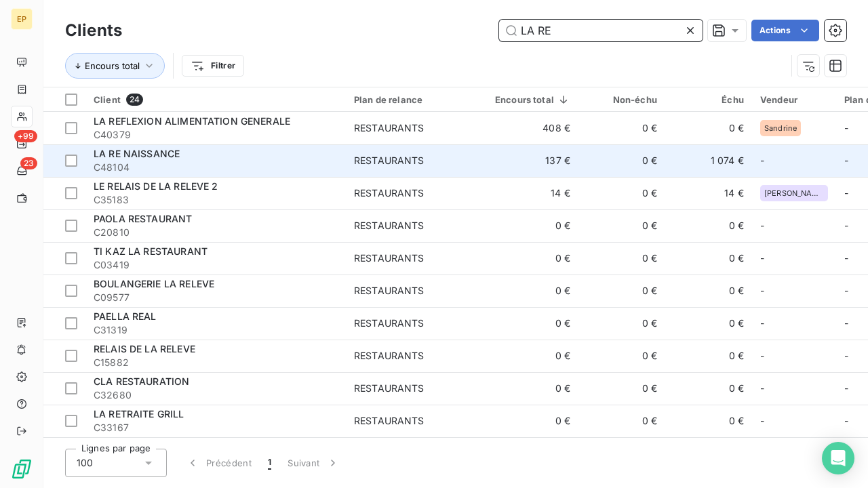
type input "LA RE"
click at [227, 164] on span "C48104" at bounding box center [216, 168] width 244 height 14
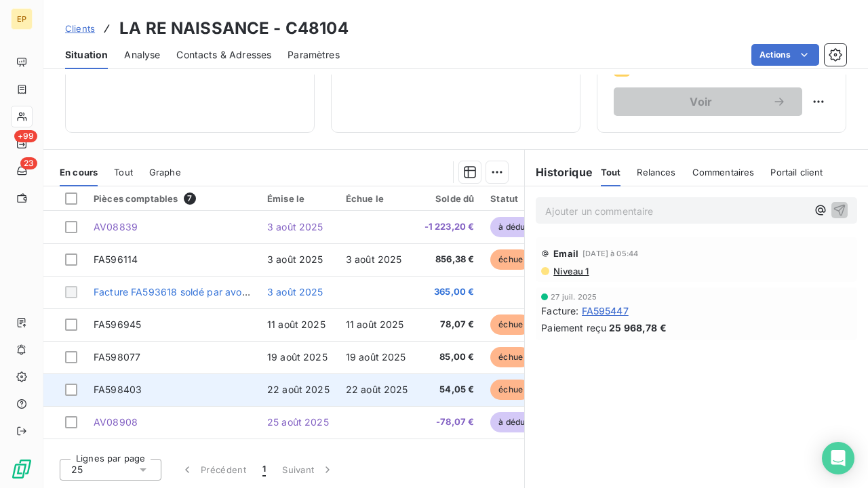
click at [340, 395] on td "22 août 2025" at bounding box center [377, 390] width 79 height 33
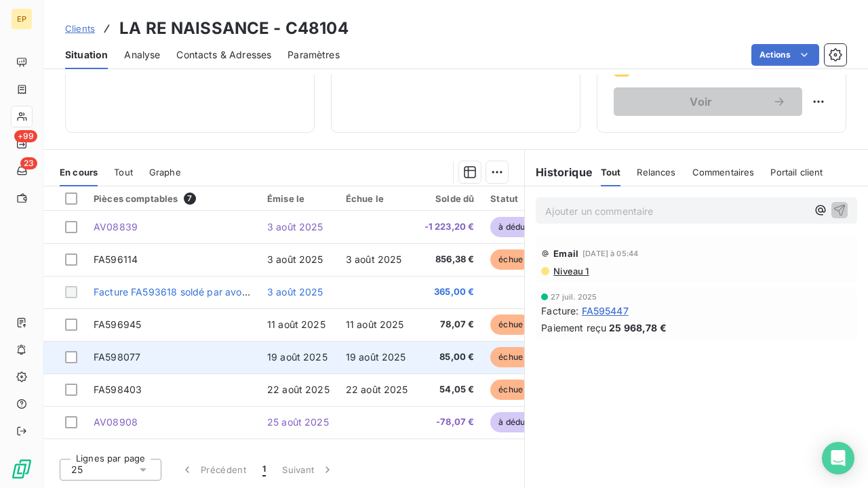
scroll to position [239, 0]
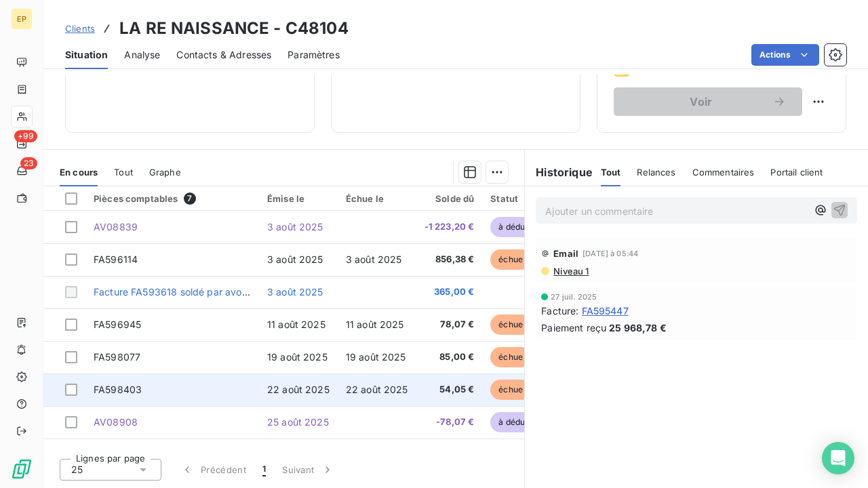
click at [328, 392] on span "22 août 2025" at bounding box center [298, 390] width 62 height 12
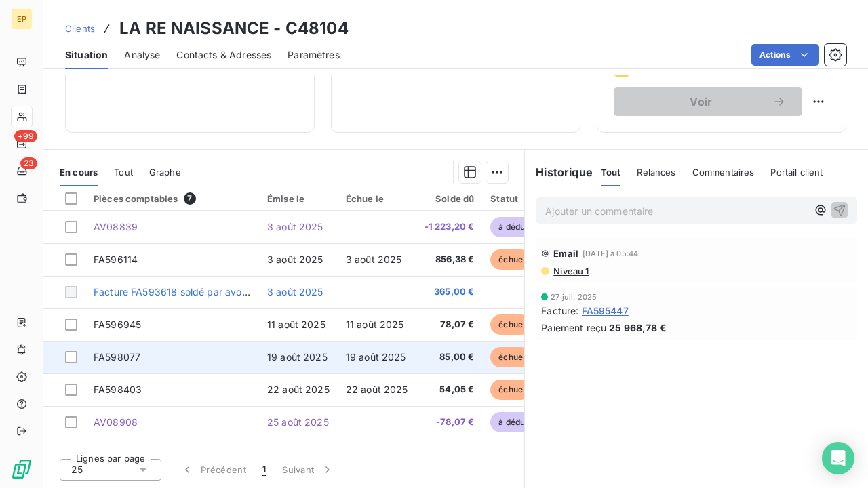
scroll to position [239, 0]
click at [265, 348] on td "19 août 2025" at bounding box center [298, 357] width 79 height 33
click at [284, 349] on td "19 août 2025" at bounding box center [298, 357] width 79 height 33
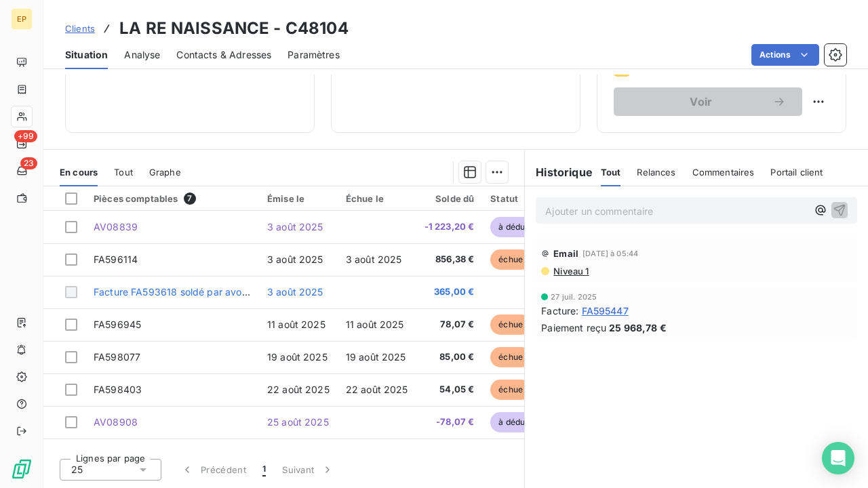
scroll to position [239, 0]
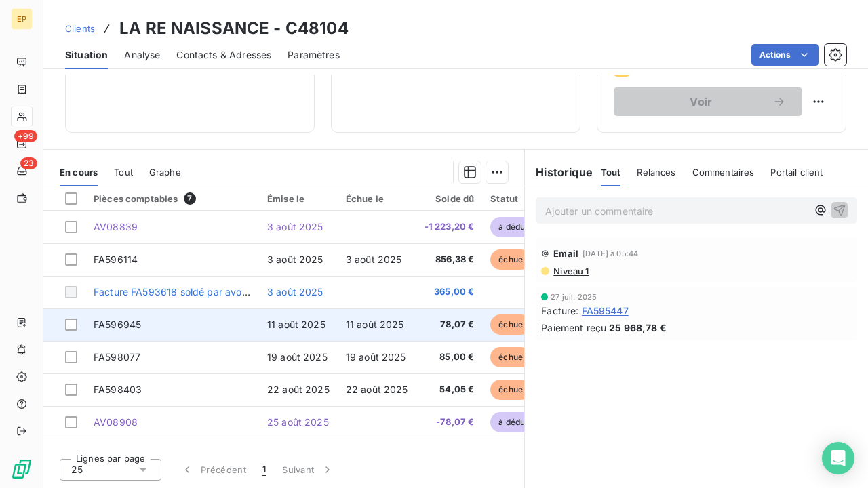
click at [310, 330] on td "11 août 2025" at bounding box center [298, 325] width 79 height 33
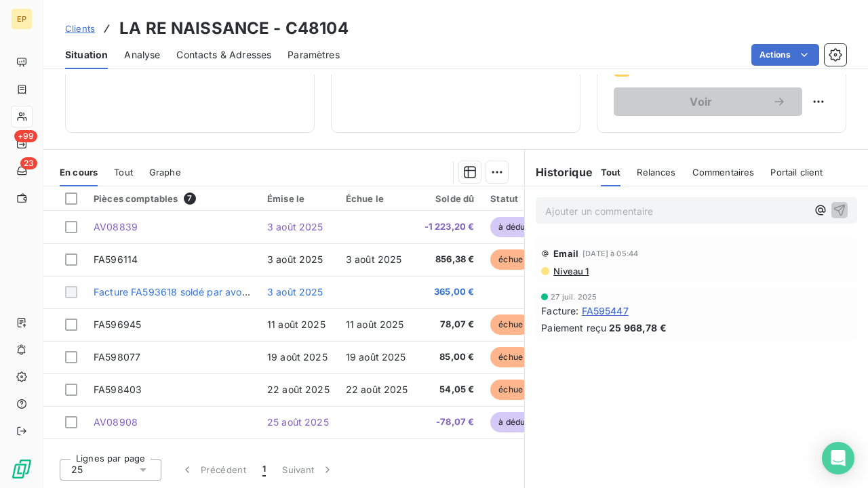
scroll to position [239, 0]
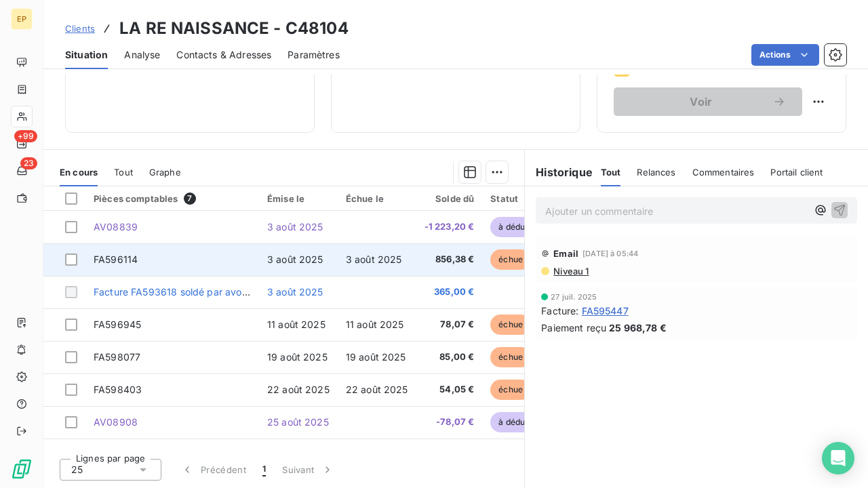
click at [311, 257] on span "3 août 2025" at bounding box center [295, 260] width 56 height 12
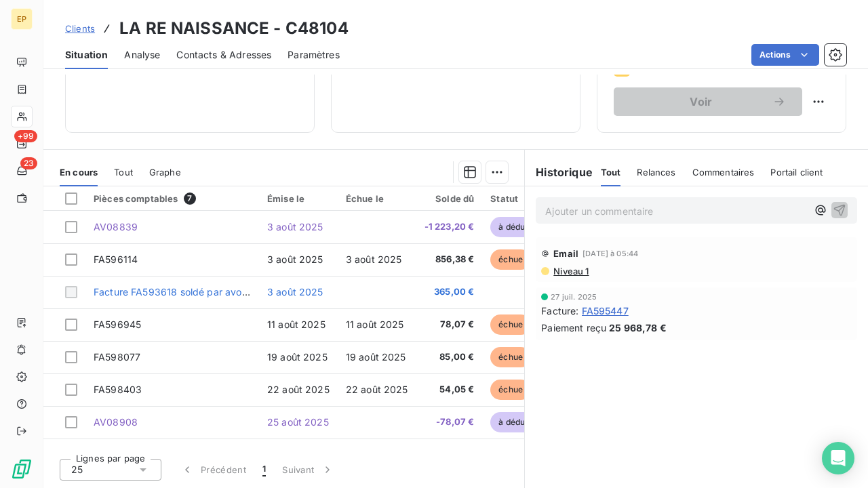
click at [614, 311] on span "FA595447" at bounding box center [605, 311] width 47 height 14
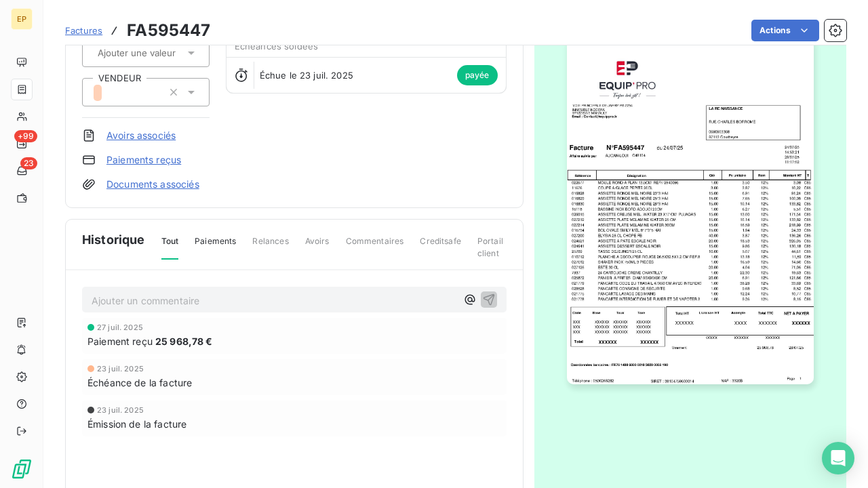
scroll to position [154, 0]
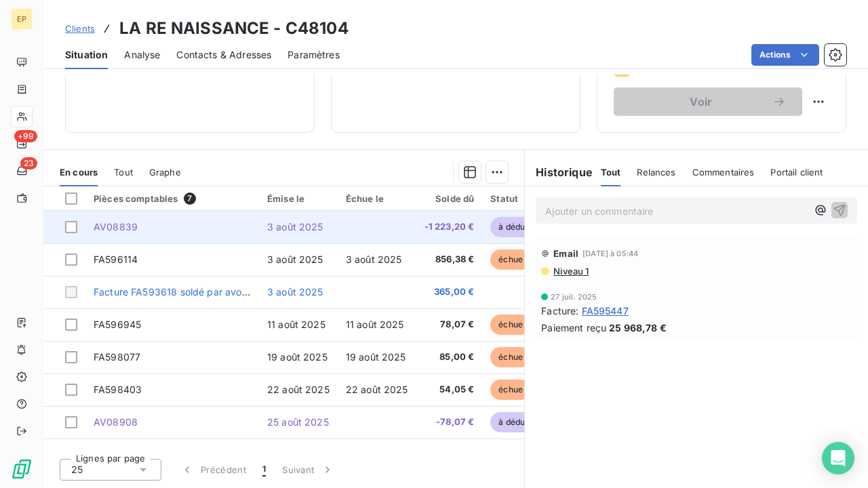
scroll to position [239, 0]
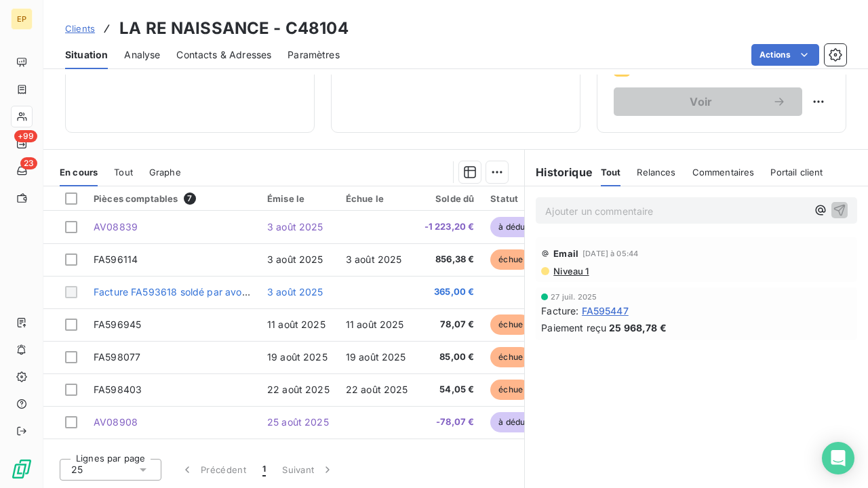
click at [125, 176] on span "Tout" at bounding box center [123, 172] width 19 height 11
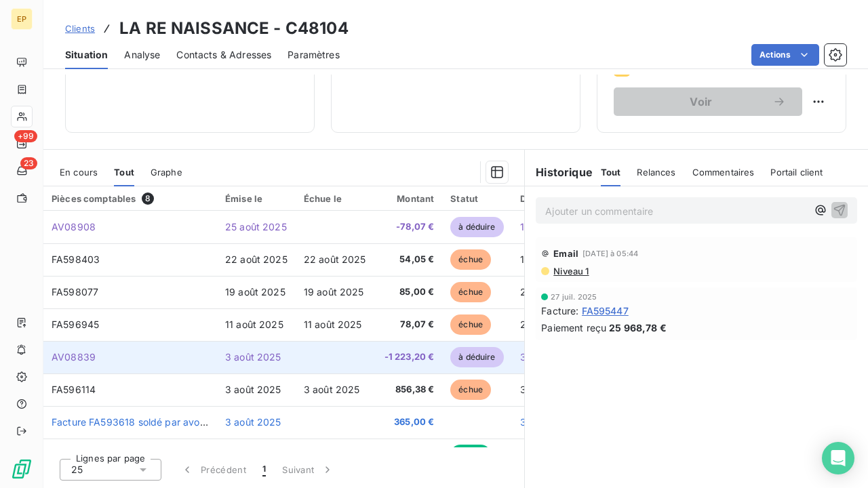
scroll to position [0, 0]
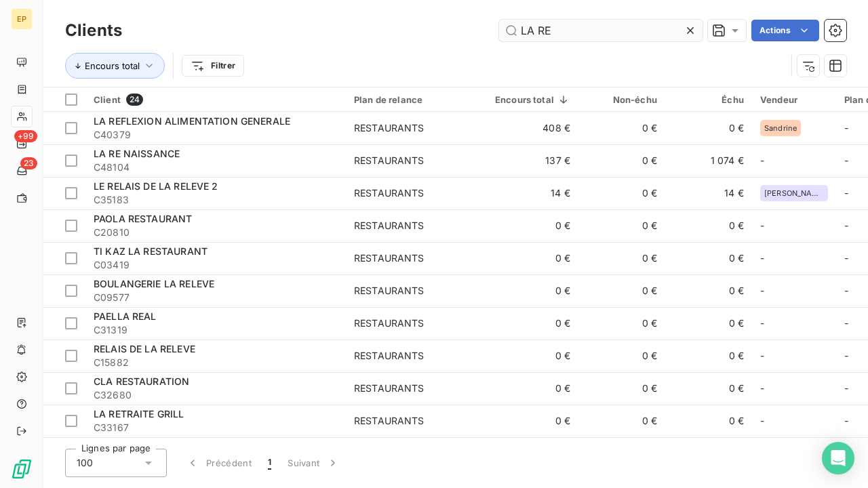
drag, startPoint x: 671, startPoint y: 33, endPoint x: 568, endPoint y: 31, distance: 103.1
click at [569, 33] on input "LA RE" at bounding box center [600, 31] width 203 height 22
drag, startPoint x: 568, startPoint y: 31, endPoint x: 431, endPoint y: 27, distance: 137.1
click at [431, 30] on div "LA RE Actions" at bounding box center [492, 31] width 708 height 22
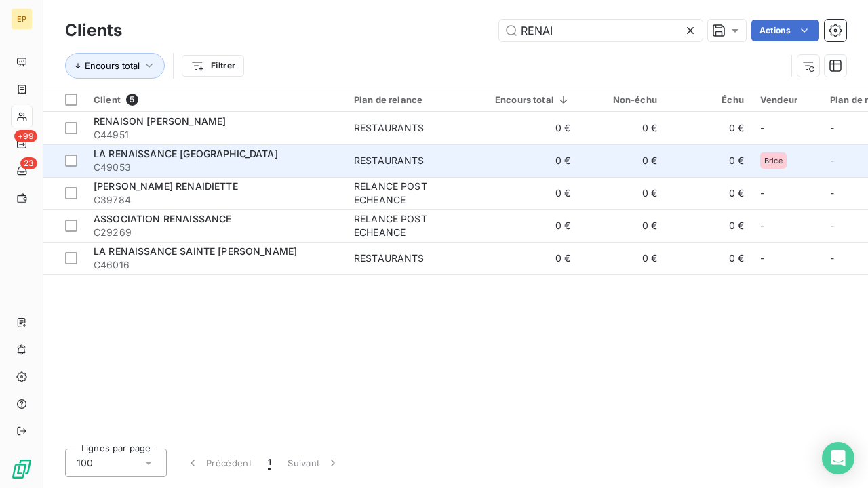
type input "RENAI"
click at [158, 165] on span "C49053" at bounding box center [216, 168] width 244 height 14
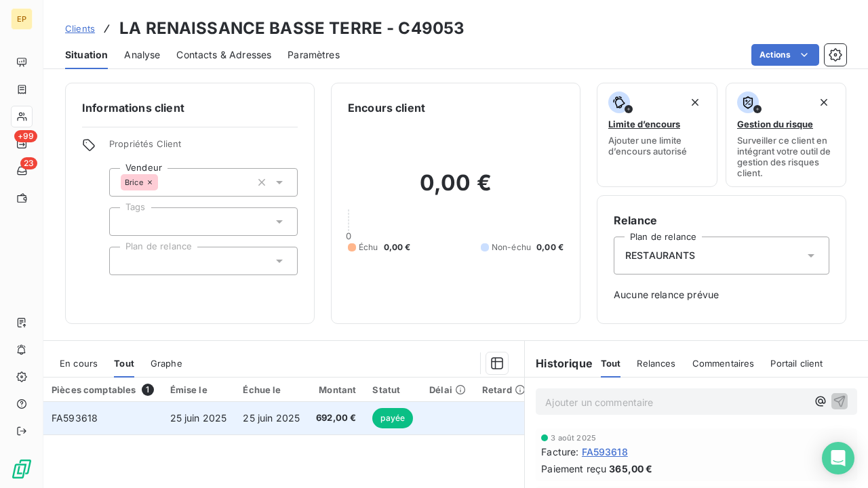
click at [262, 422] on span "25 juin 2025" at bounding box center [271, 418] width 57 height 12
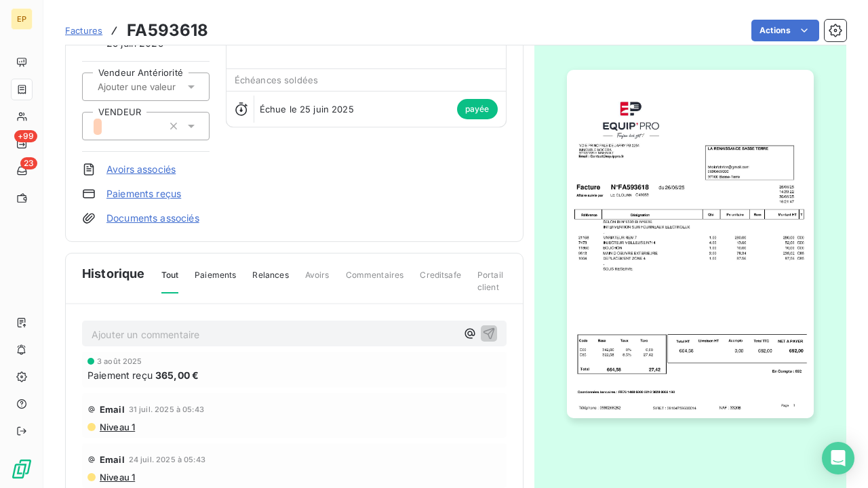
scroll to position [122, 0]
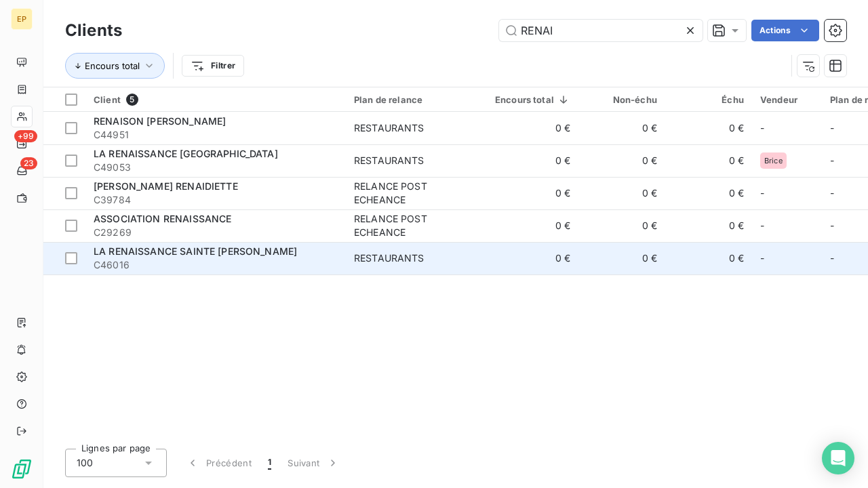
click at [168, 253] on span "LA RENAISSANCE SAINTE ANNE" at bounding box center [195, 252] width 203 height 12
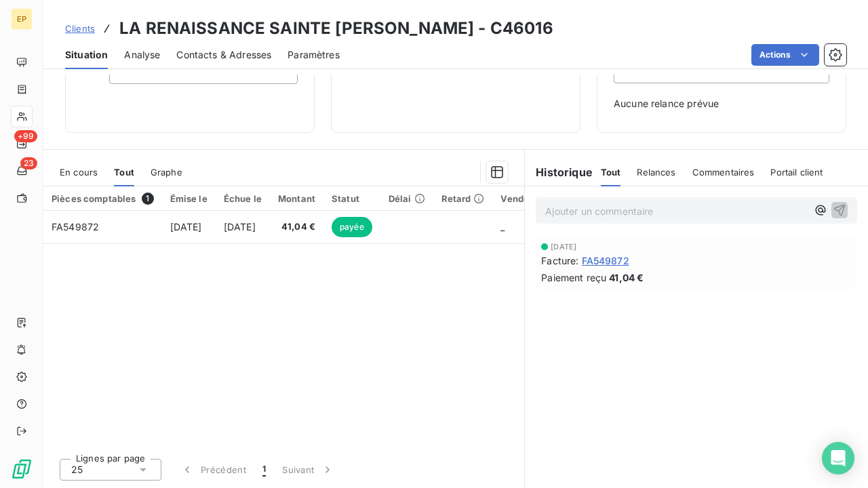
scroll to position [191, 0]
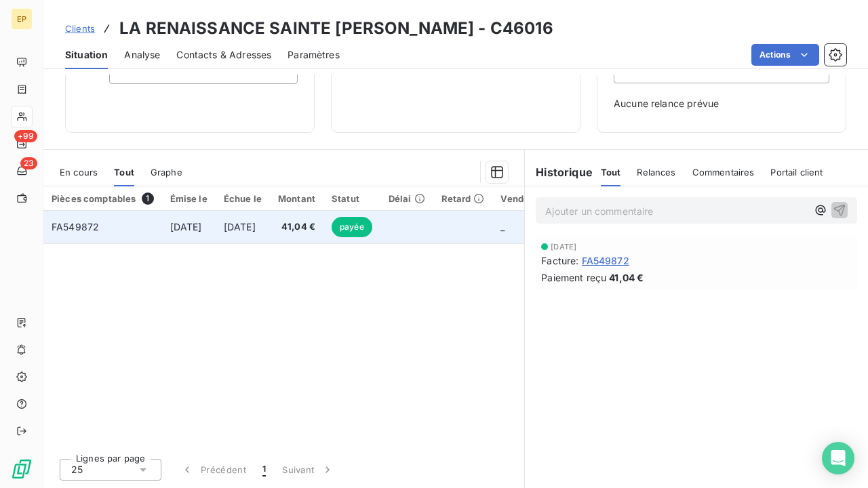
click at [270, 236] on td "15 oct. 2023" at bounding box center [243, 227] width 54 height 33
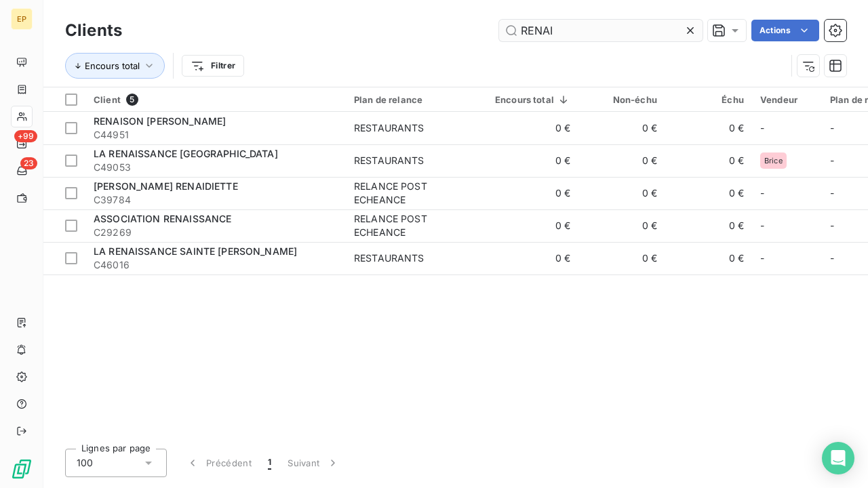
click at [598, 31] on input "RENAI" at bounding box center [600, 31] width 203 height 22
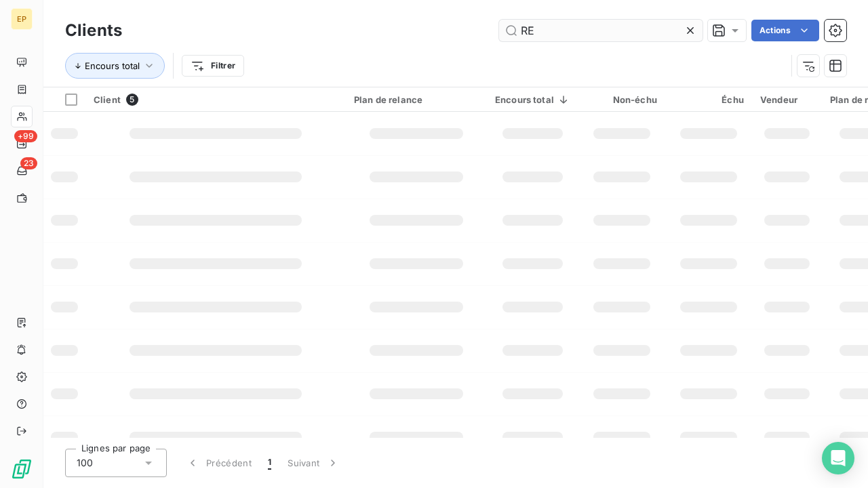
type input "R"
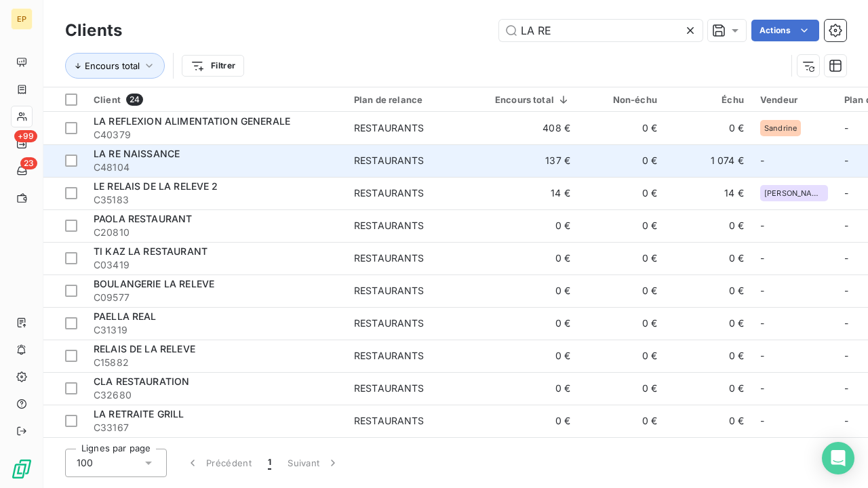
type input "LA RE"
click at [161, 149] on span "LA RE NAISSANCE" at bounding box center [137, 154] width 86 height 12
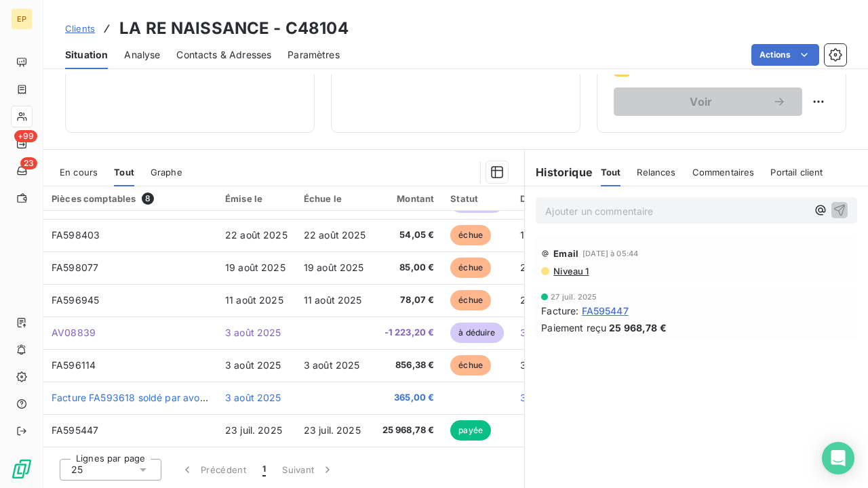
scroll to position [239, 0]
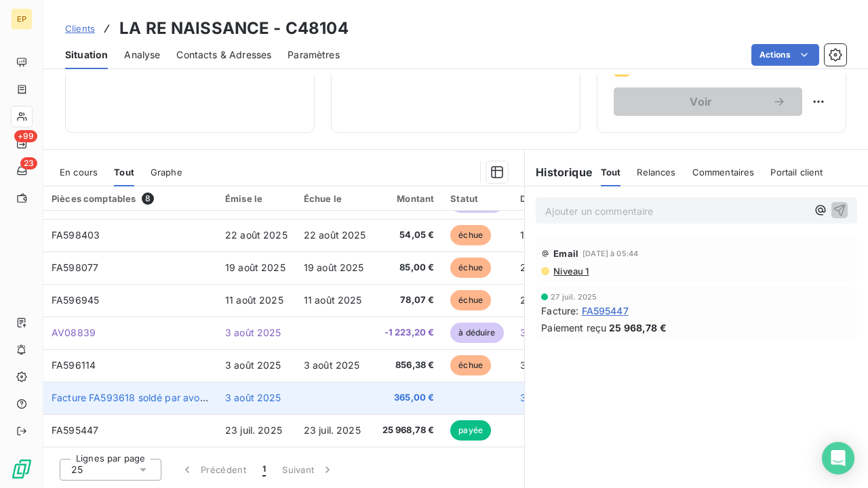
click at [189, 392] on span "Facture FA593618 soldé par avoir AV08839" at bounding box center [152, 398] width 201 height 12
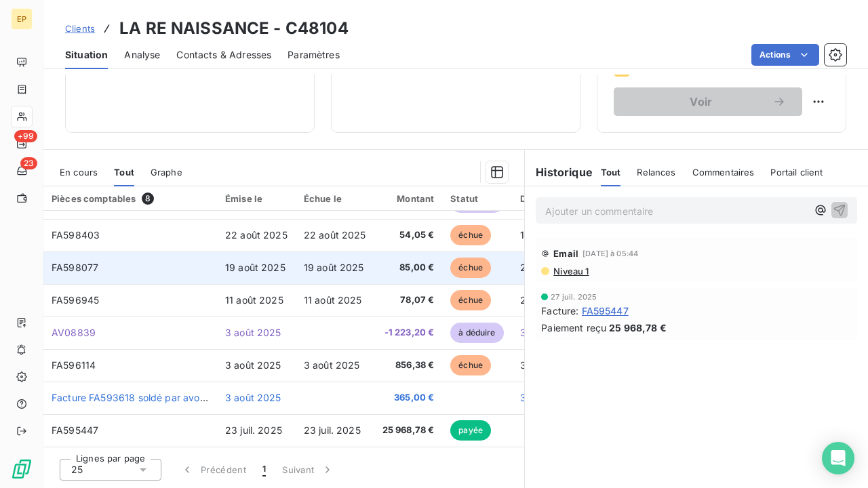
click at [345, 268] on td "19 août 2025" at bounding box center [335, 268] width 79 height 33
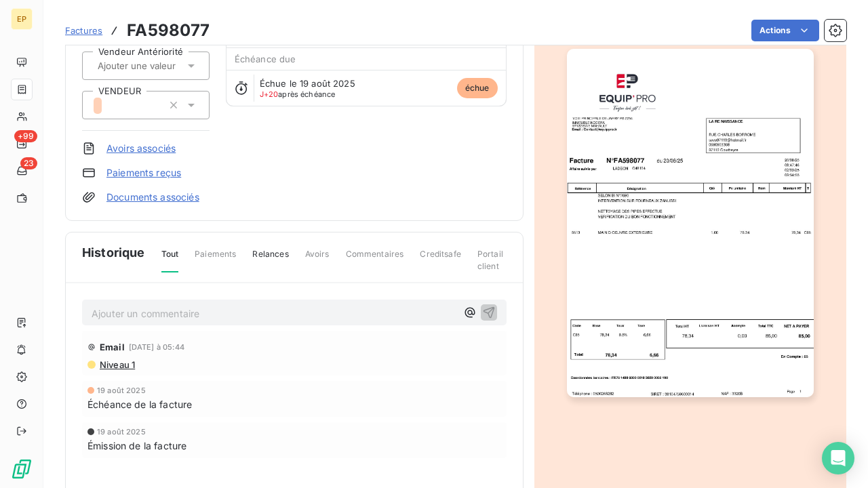
scroll to position [143, 0]
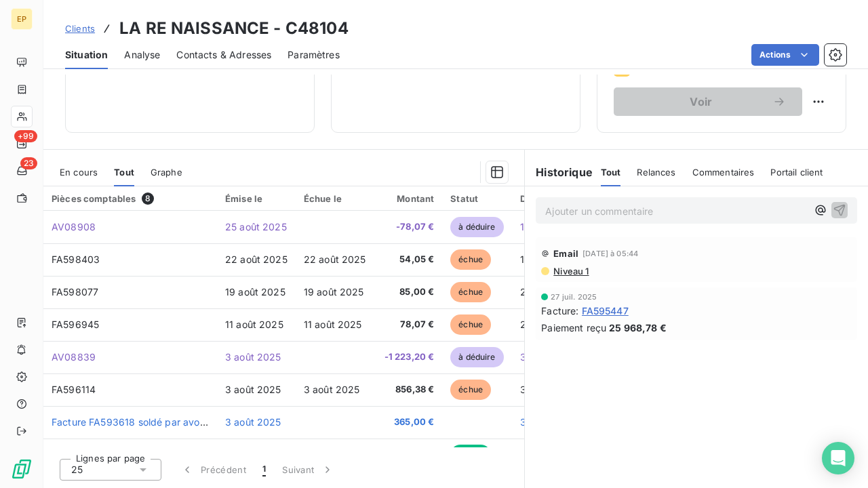
scroll to position [239, 0]
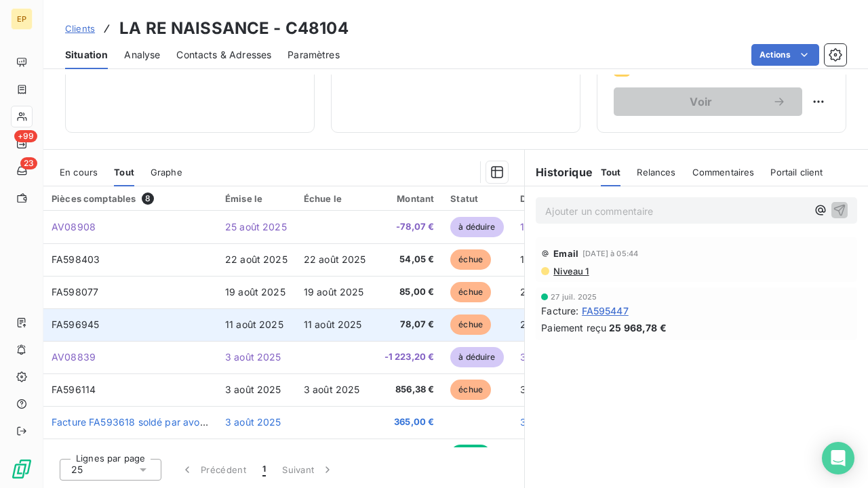
click at [326, 317] on td "11 août 2025" at bounding box center [335, 325] width 79 height 33
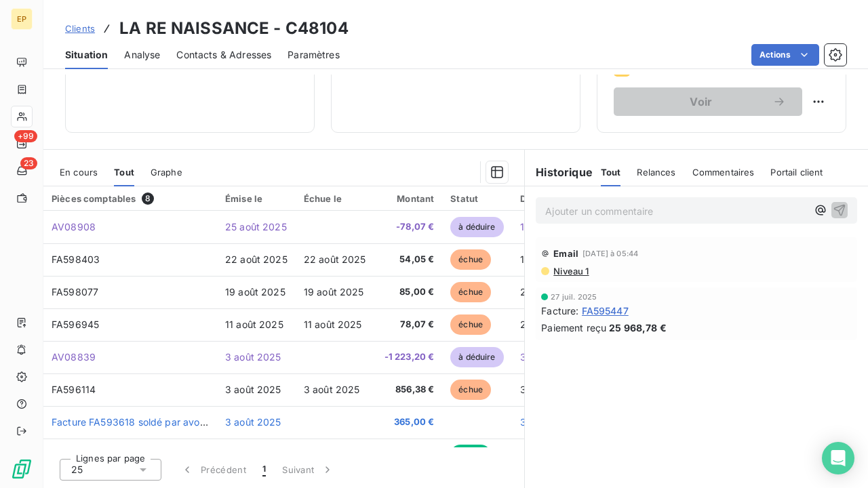
scroll to position [239, 0]
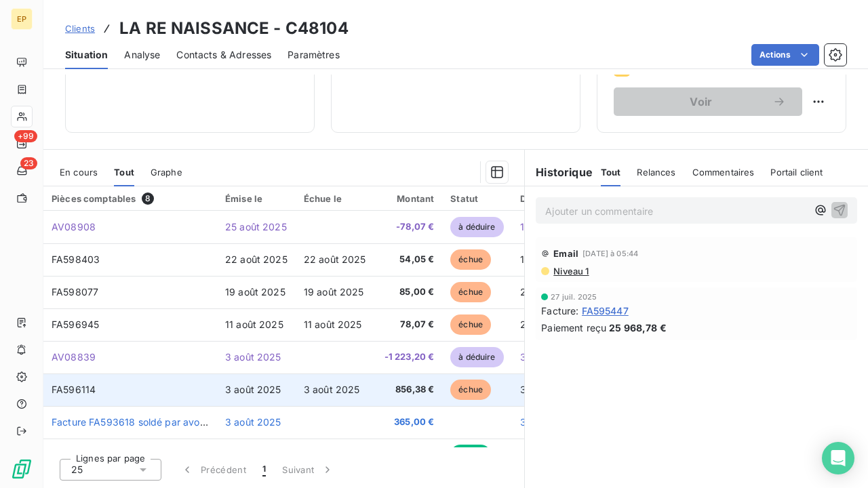
click at [289, 385] on td "3 août 2025" at bounding box center [256, 390] width 79 height 33
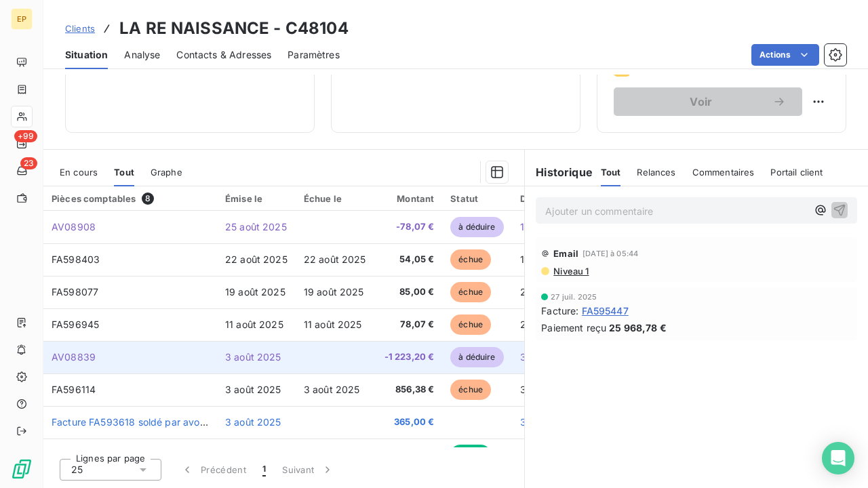
scroll to position [239, 0]
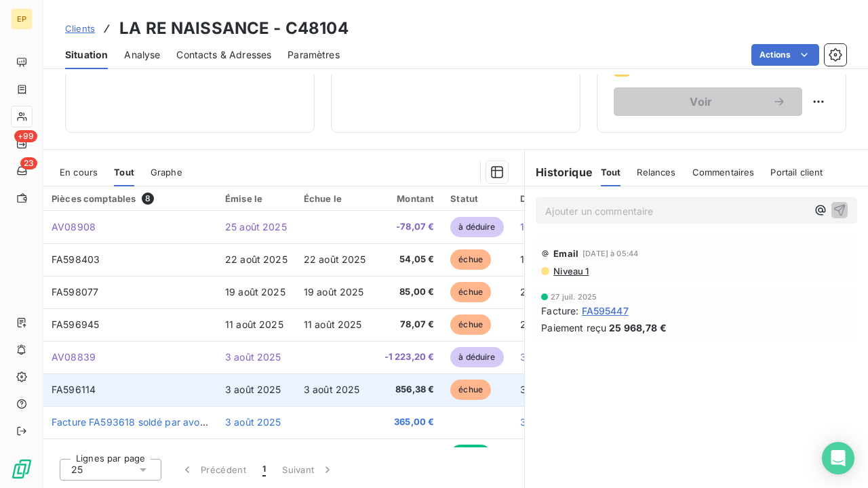
click at [236, 393] on span "3 août 2025" at bounding box center [253, 390] width 56 height 12
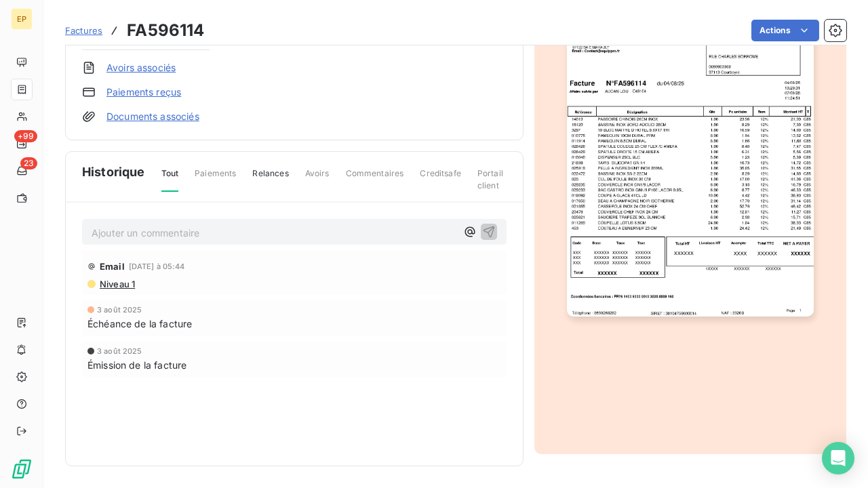
scroll to position [222, 0]
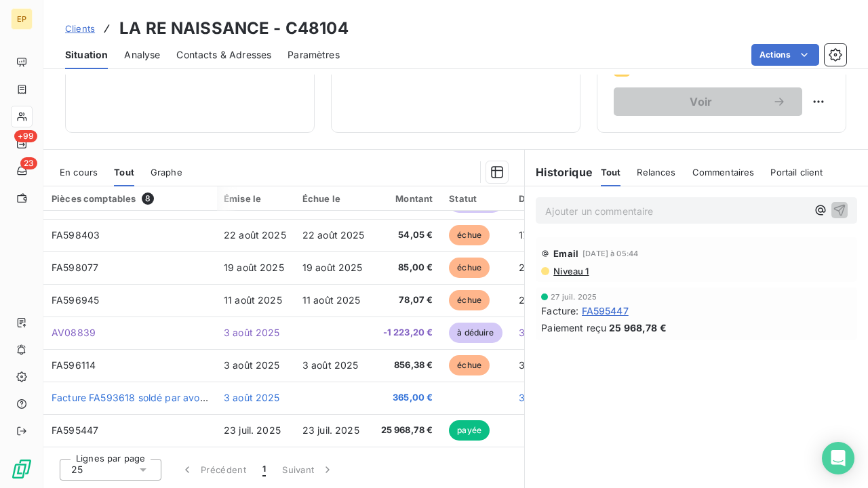
scroll to position [28, 1]
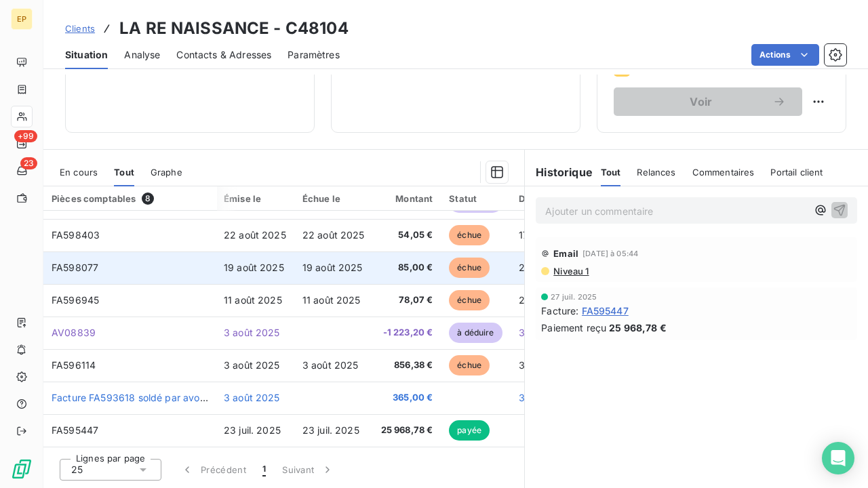
click at [344, 265] on span "19 août 2025" at bounding box center [332, 268] width 60 height 12
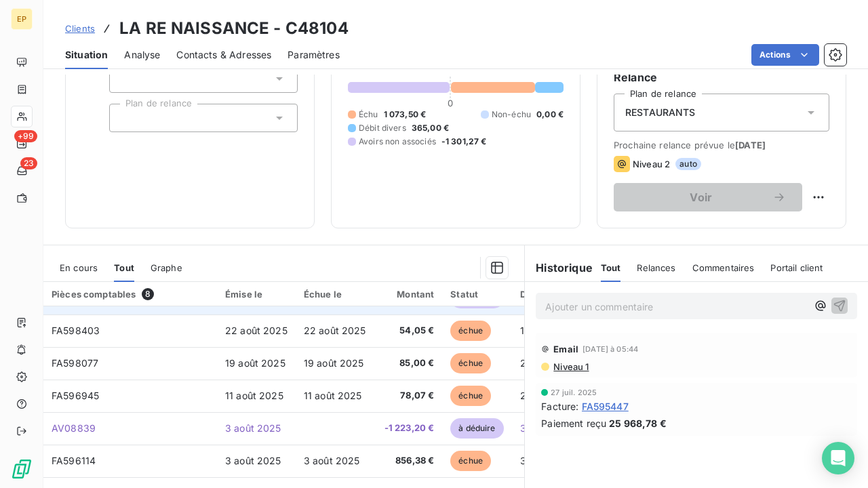
scroll to position [212, 0]
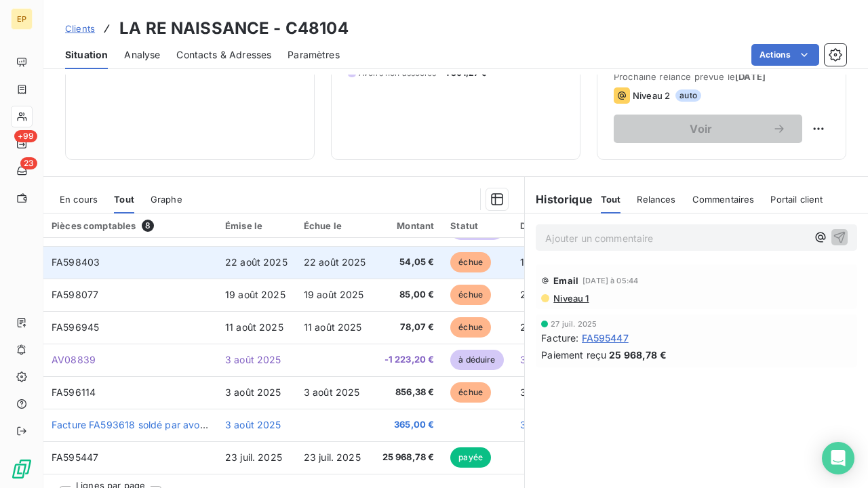
click at [365, 260] on td "22 août 2025" at bounding box center [335, 262] width 79 height 33
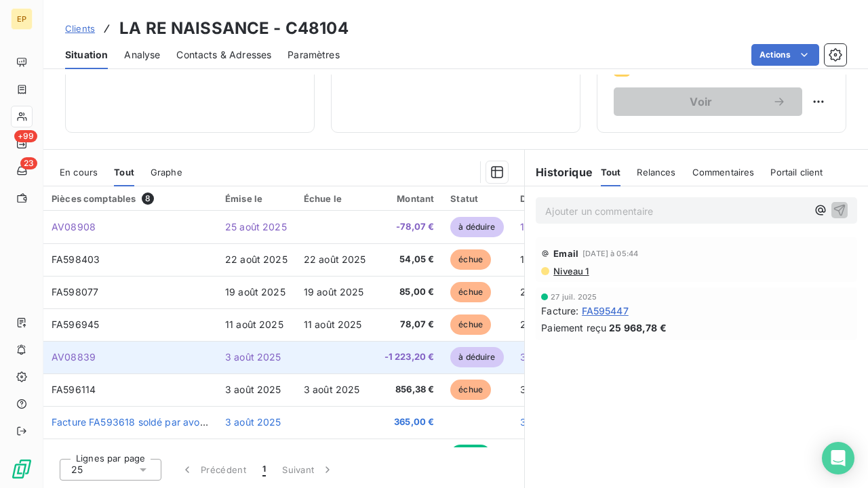
scroll to position [239, 0]
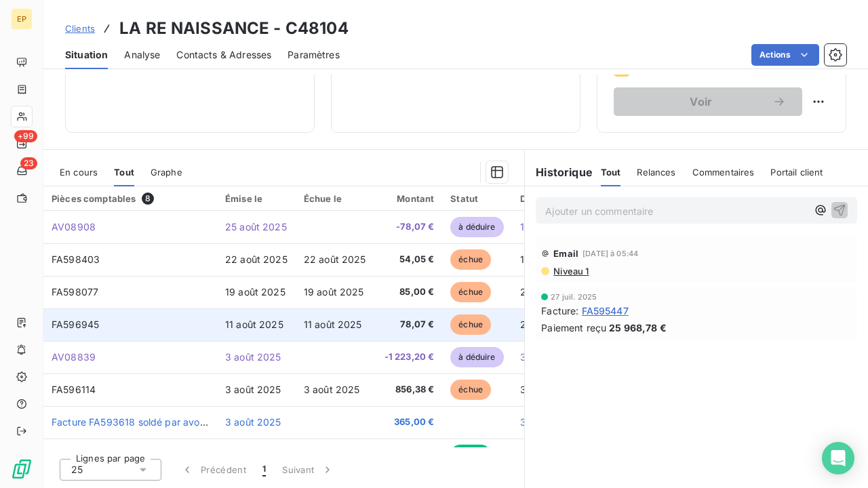
click at [241, 319] on span "11 août 2025" at bounding box center [254, 325] width 58 height 12
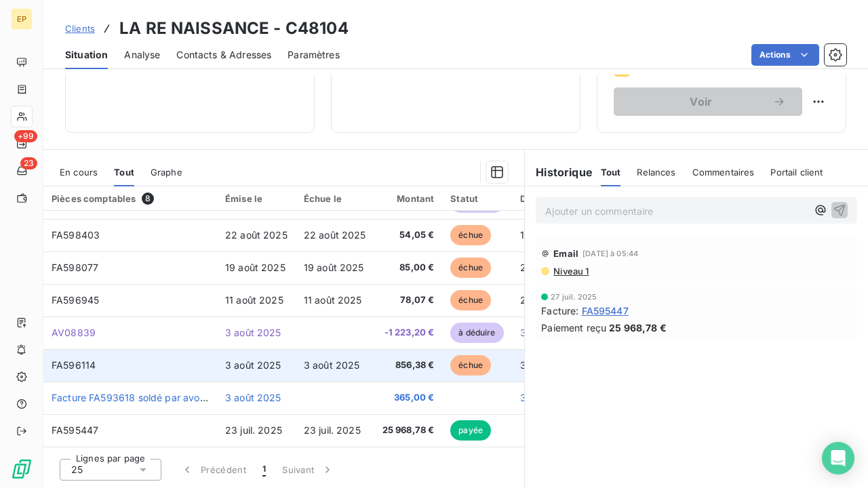
scroll to position [28, 0]
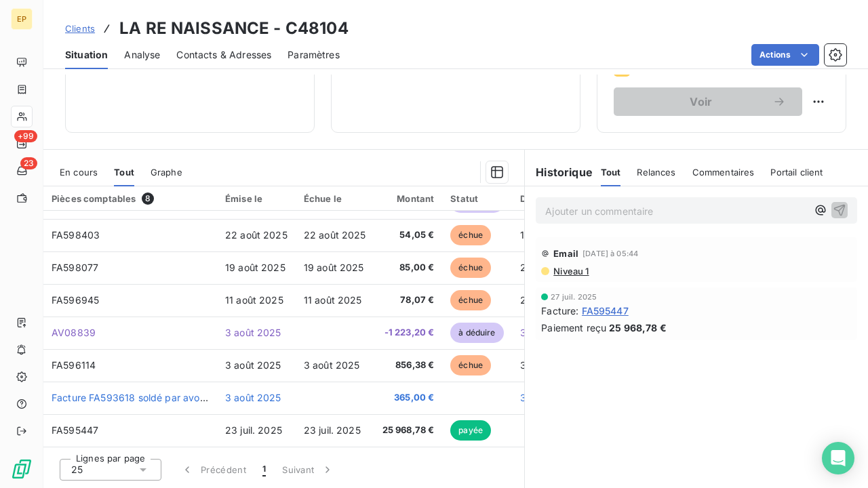
click at [618, 310] on span "FA595447" at bounding box center [605, 311] width 47 height 14
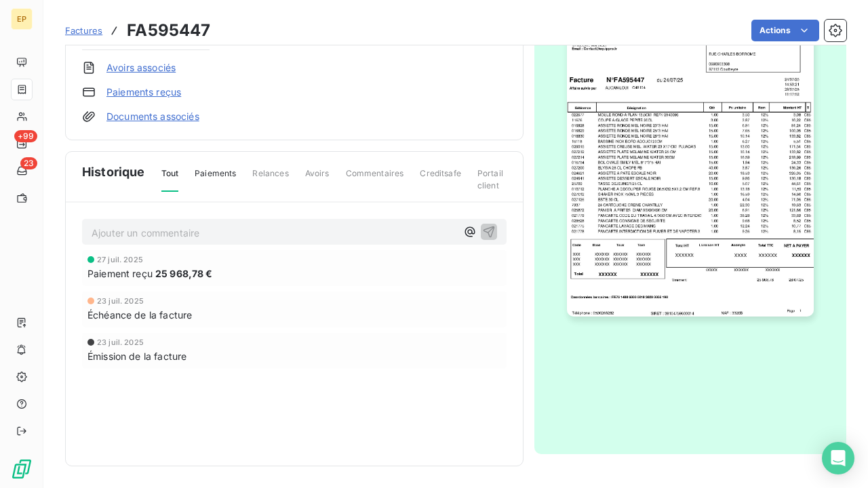
scroll to position [222, 0]
click at [696, 235] on img "button" at bounding box center [690, 143] width 247 height 349
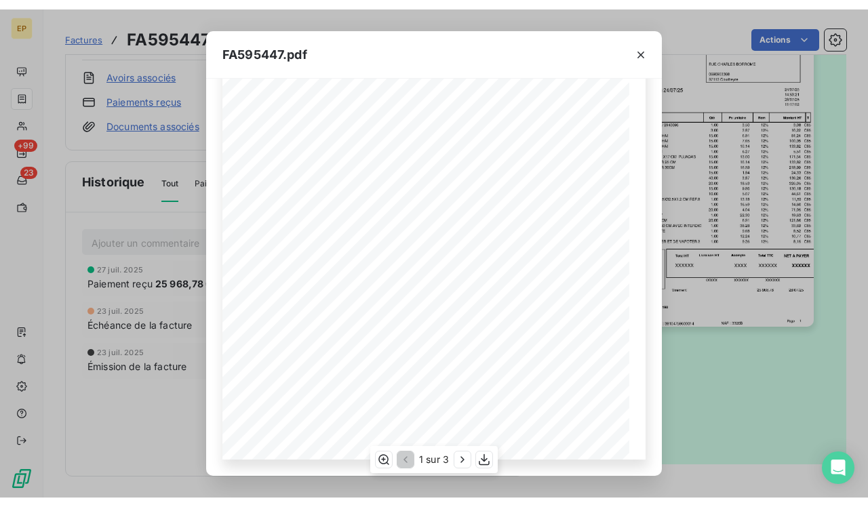
scroll to position [210, 0]
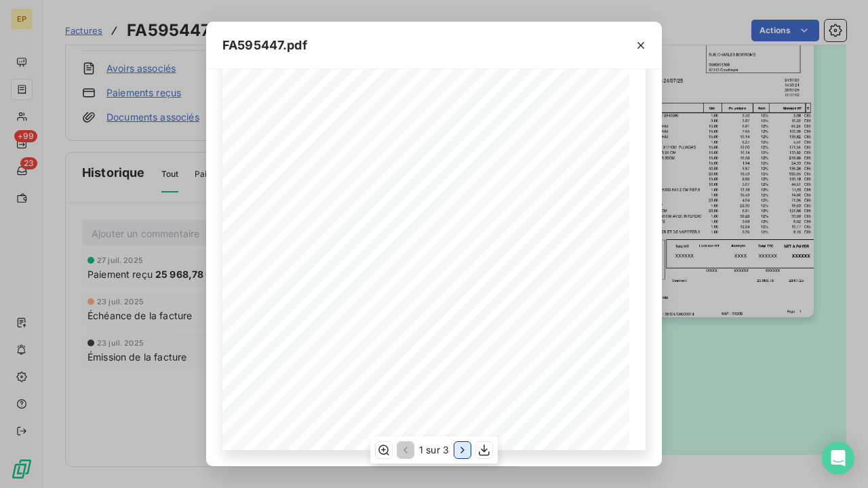
click at [458, 450] on icon "button" at bounding box center [463, 451] width 14 height 14
click at [641, 46] on icon "button" at bounding box center [641, 46] width 14 height 14
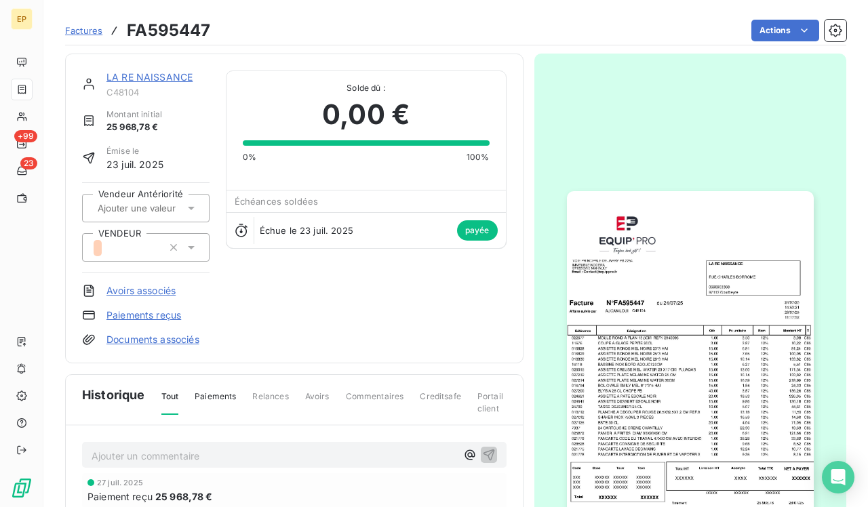
scroll to position [0, 0]
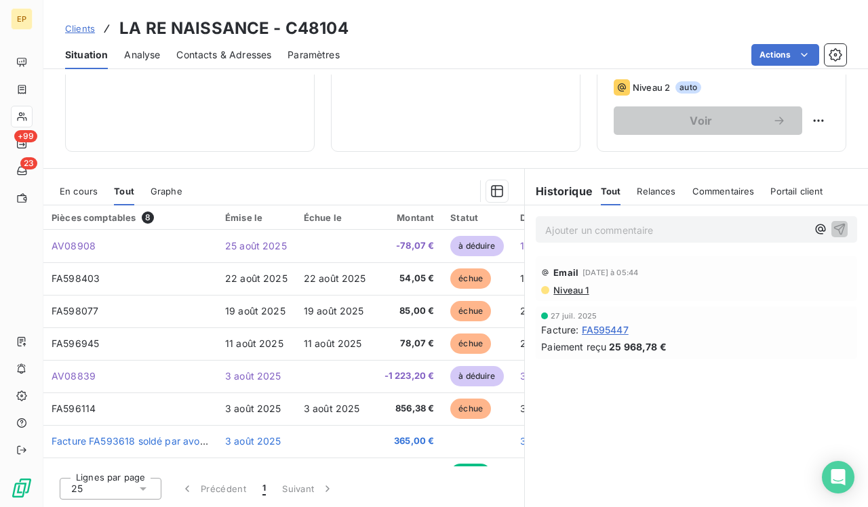
scroll to position [220, 0]
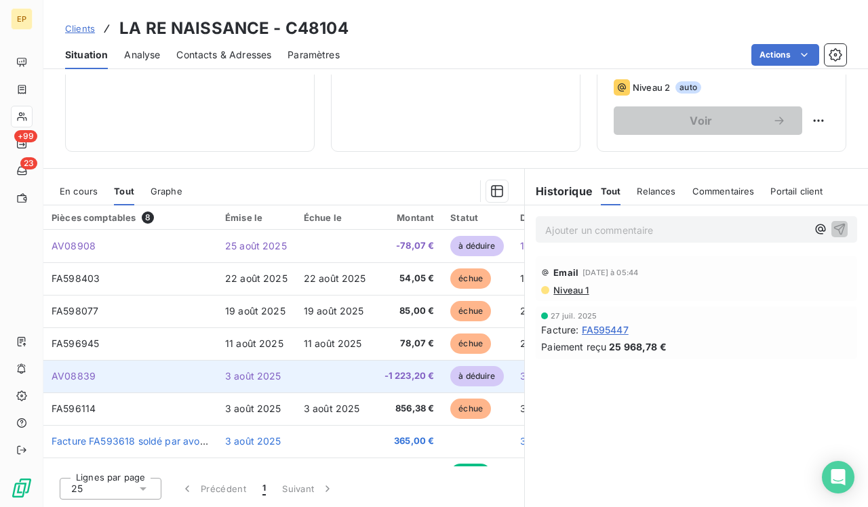
click at [286, 387] on td "3 août 2025" at bounding box center [256, 376] width 79 height 33
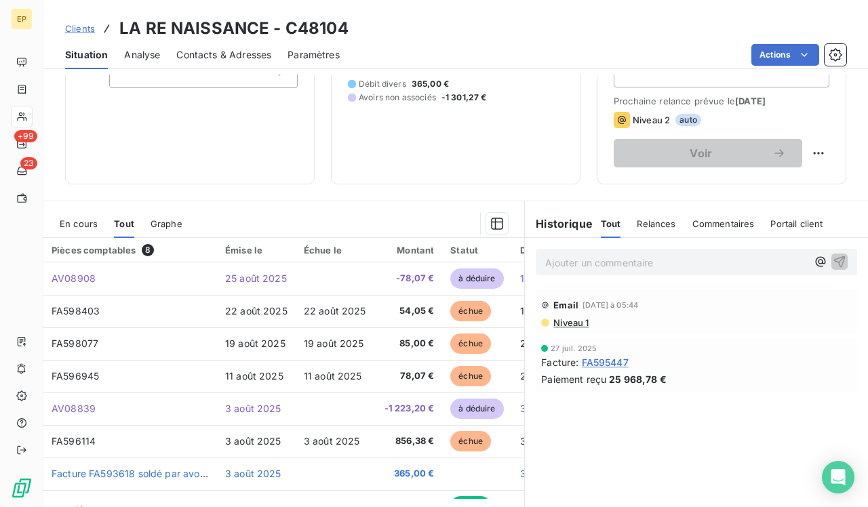
scroll to position [188, 0]
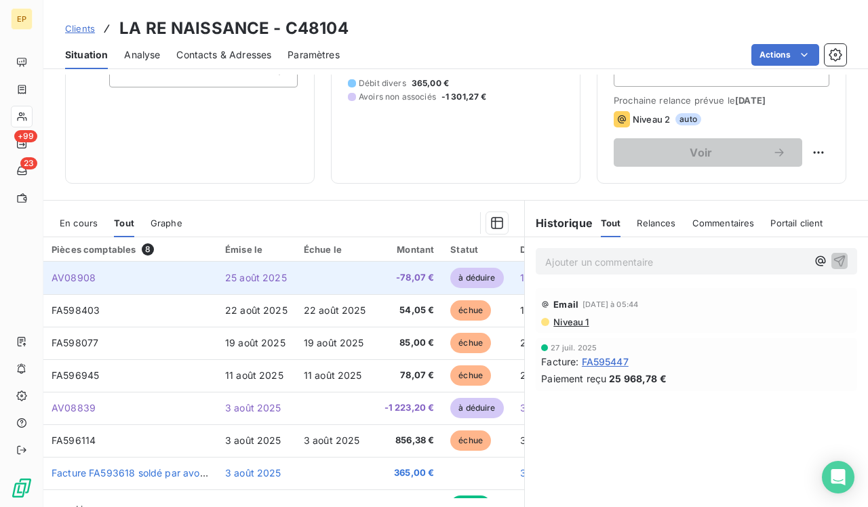
click at [182, 271] on td "AV08908" at bounding box center [130, 278] width 174 height 33
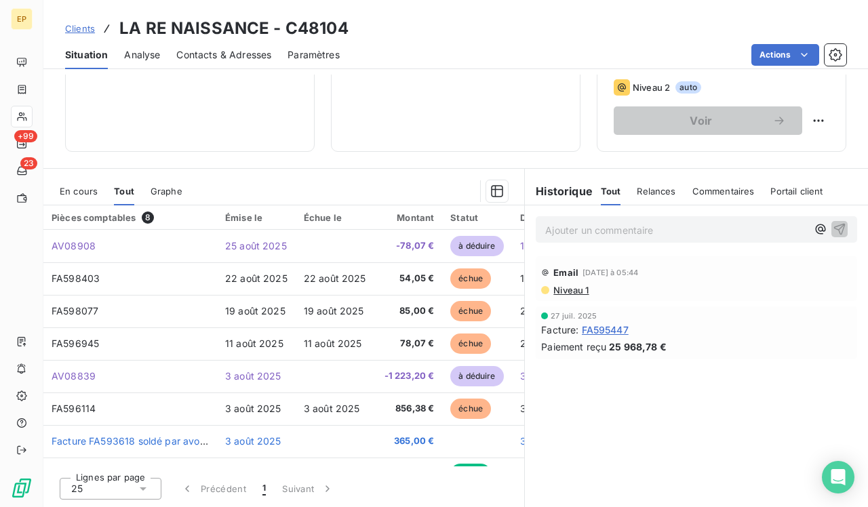
scroll to position [220, 0]
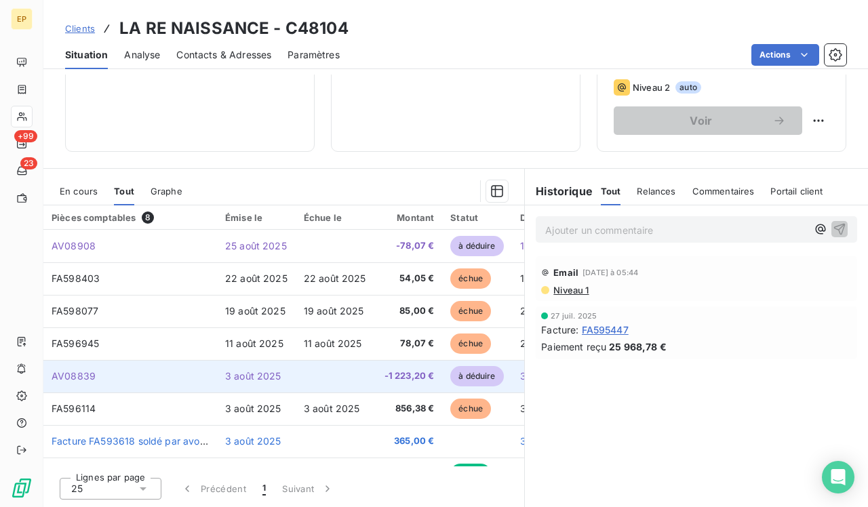
click at [114, 370] on td "AV08839" at bounding box center [130, 376] width 174 height 33
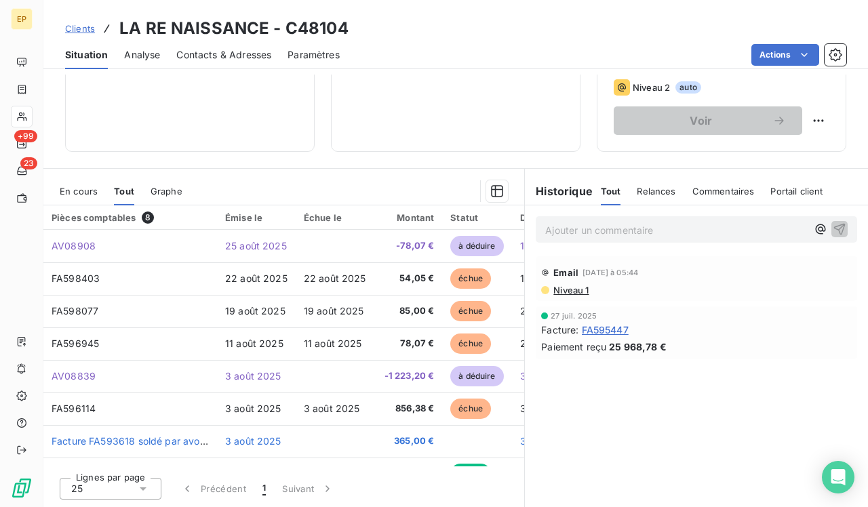
scroll to position [220, 0]
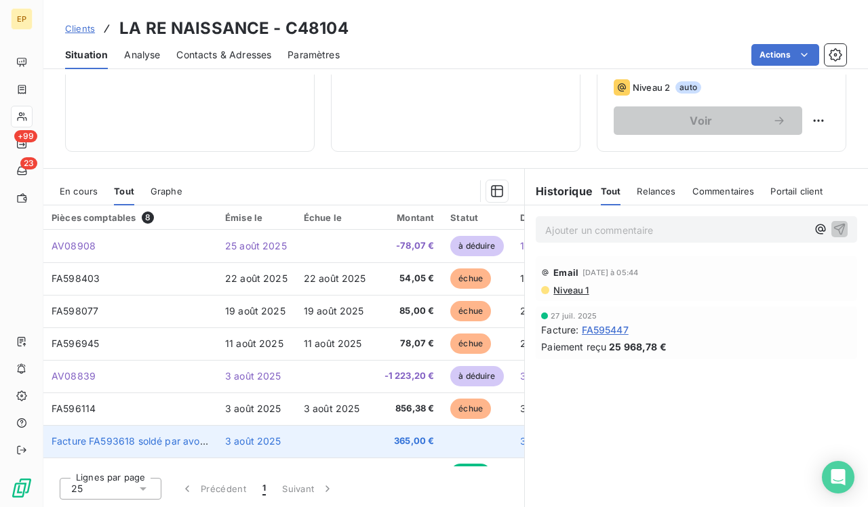
click at [253, 441] on span "3 août 2025" at bounding box center [253, 441] width 56 height 12
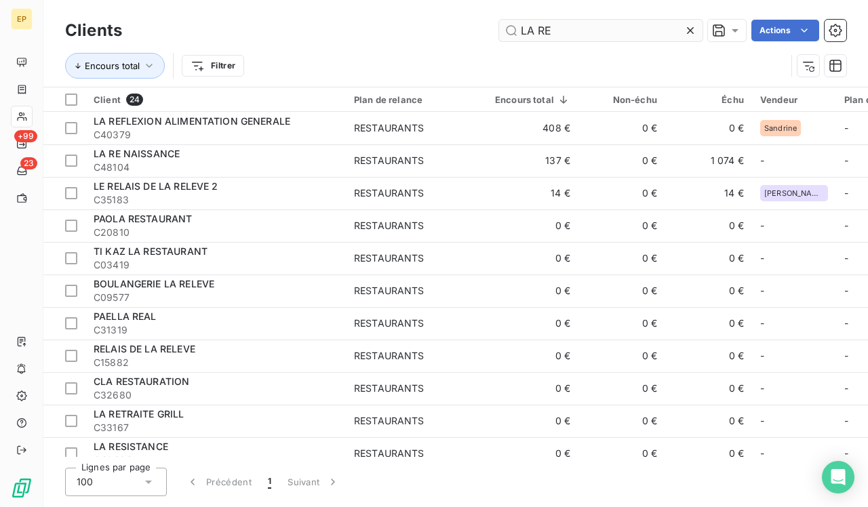
click at [693, 27] on icon at bounding box center [691, 31] width 14 height 14
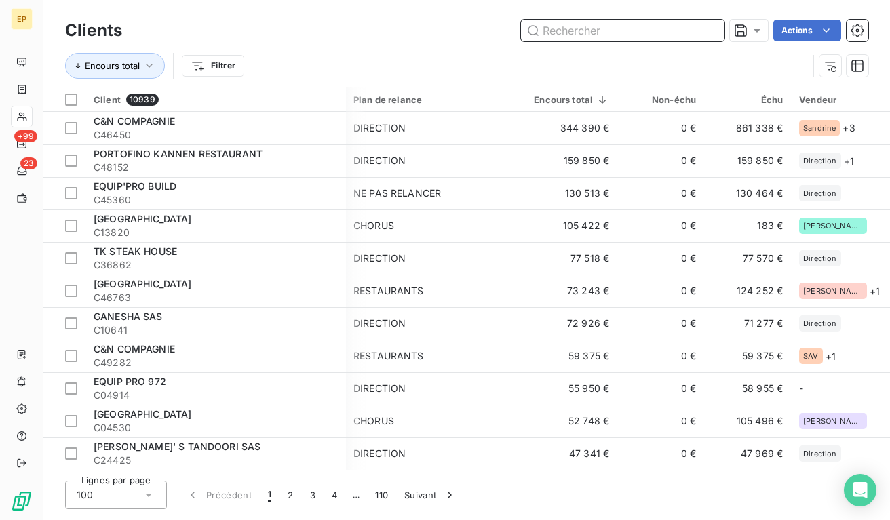
click at [576, 30] on input "text" at bounding box center [622, 31] width 203 height 22
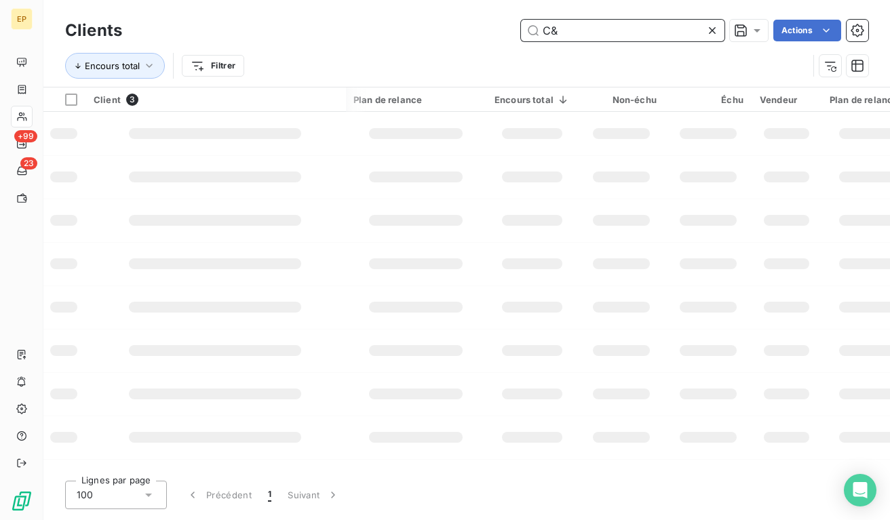
type input "C"
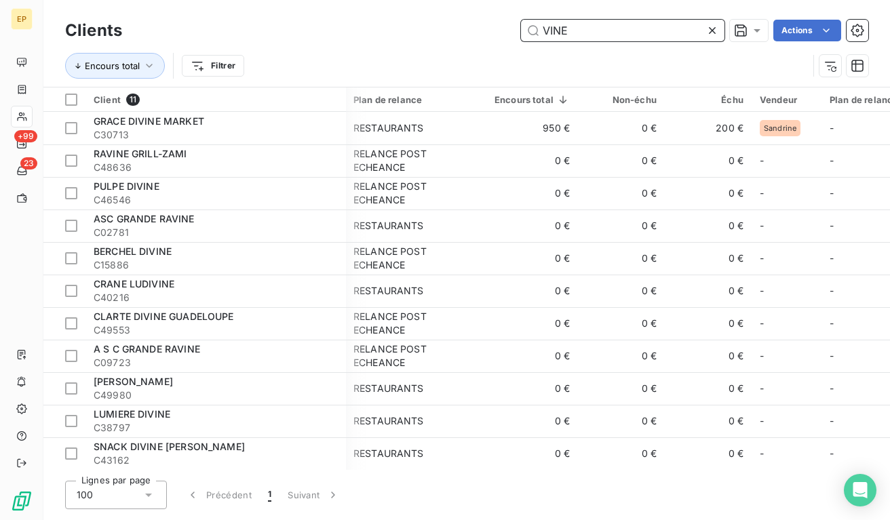
type input "VINE"
click at [713, 31] on icon at bounding box center [712, 31] width 14 height 14
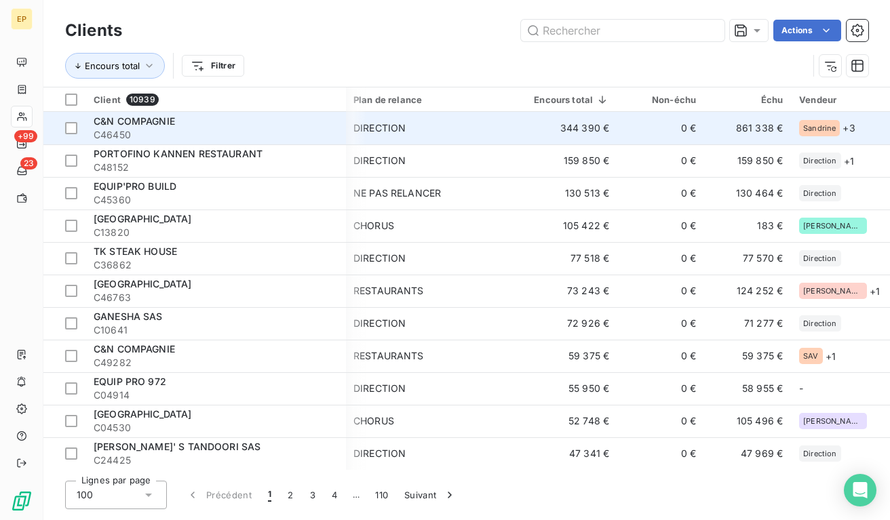
click at [172, 131] on span "C46450" at bounding box center [216, 135] width 244 height 14
click at [394, 131] on div "DIRECTION" at bounding box center [380, 128] width 52 height 14
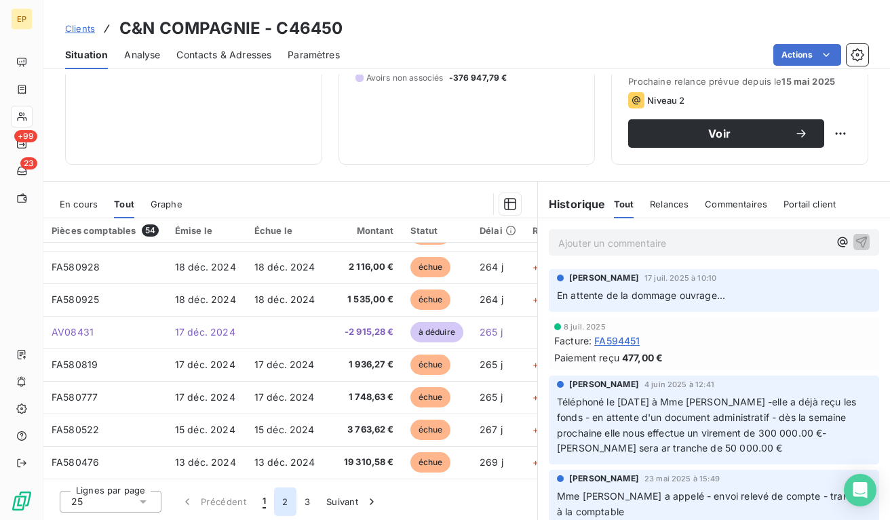
click at [288, 498] on button "2" at bounding box center [285, 502] width 22 height 28
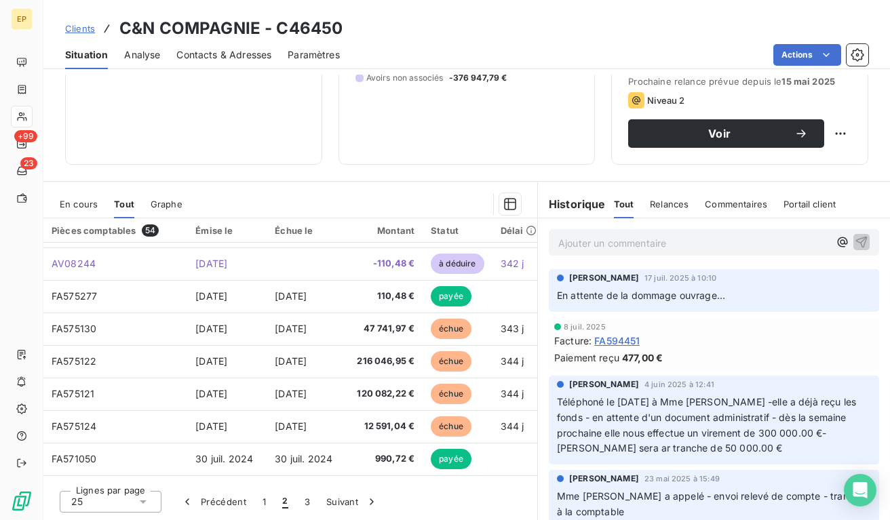
scroll to position [293, 0]
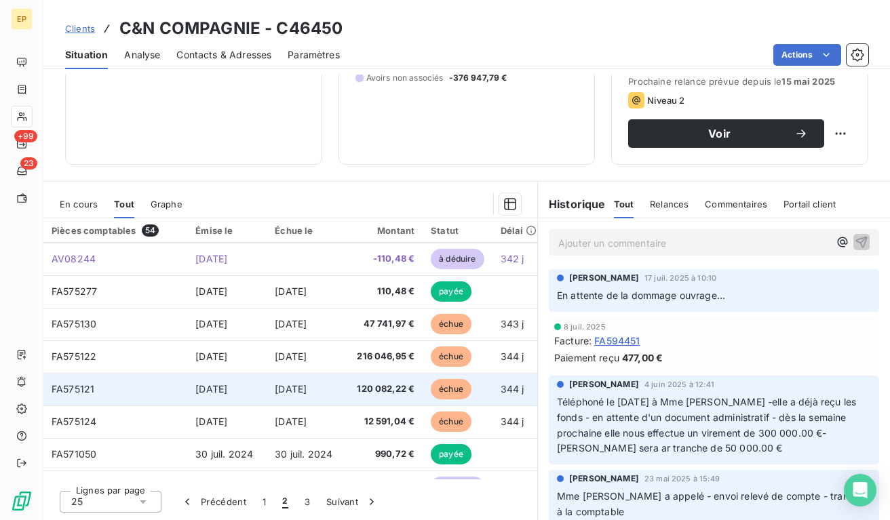
click at [372, 385] on span "120 082,22 €" at bounding box center [384, 390] width 60 height 14
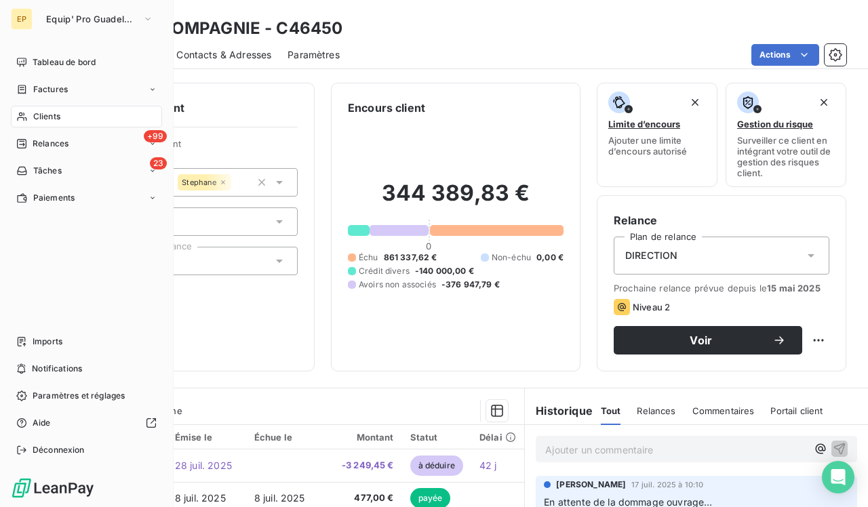
click at [36, 110] on div "Clients" at bounding box center [86, 117] width 151 height 22
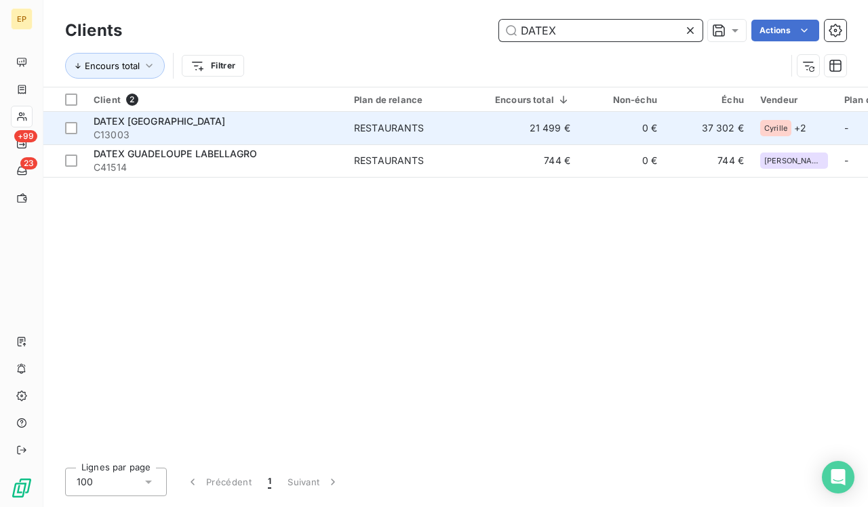
type input "DATEX"
click at [183, 128] on span "C13003" at bounding box center [216, 135] width 244 height 14
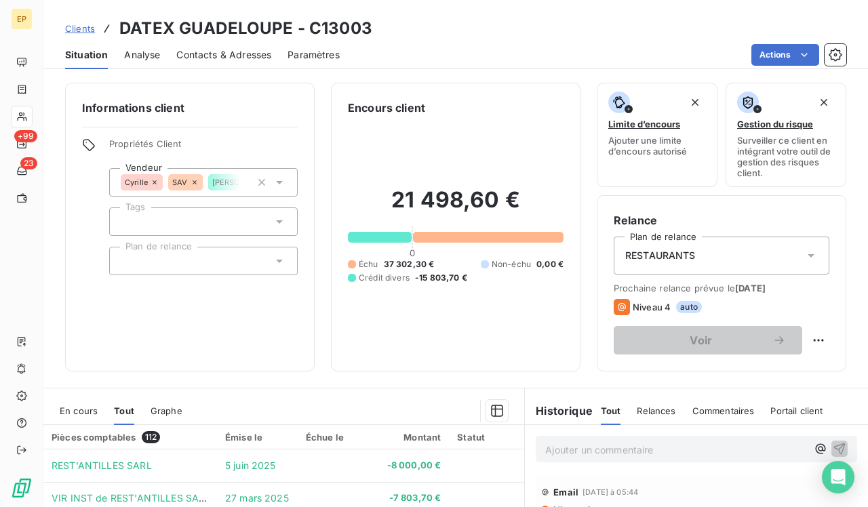
click at [211, 54] on span "Contacts & Adresses" at bounding box center [223, 55] width 95 height 14
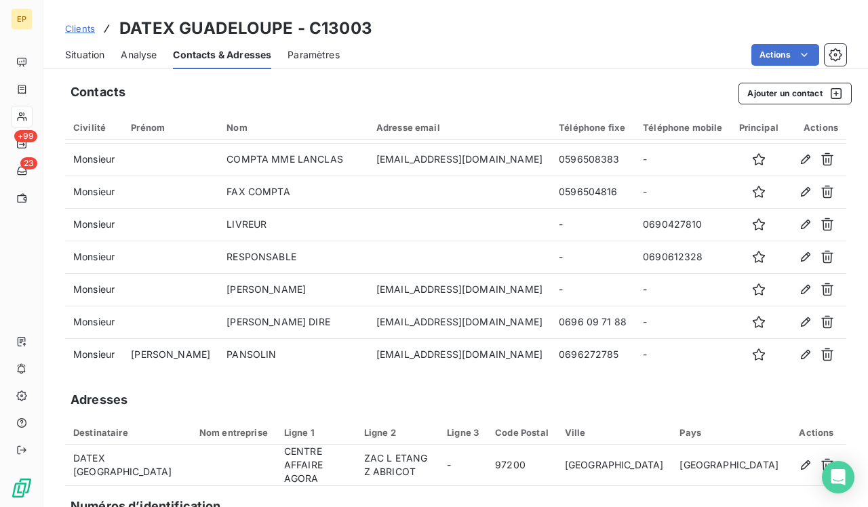
scroll to position [30, 0]
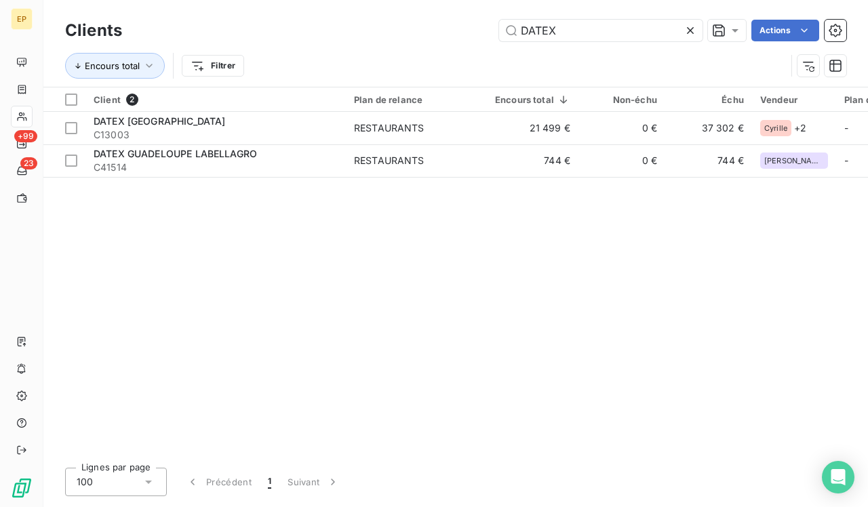
click at [688, 29] on icon at bounding box center [690, 30] width 7 height 7
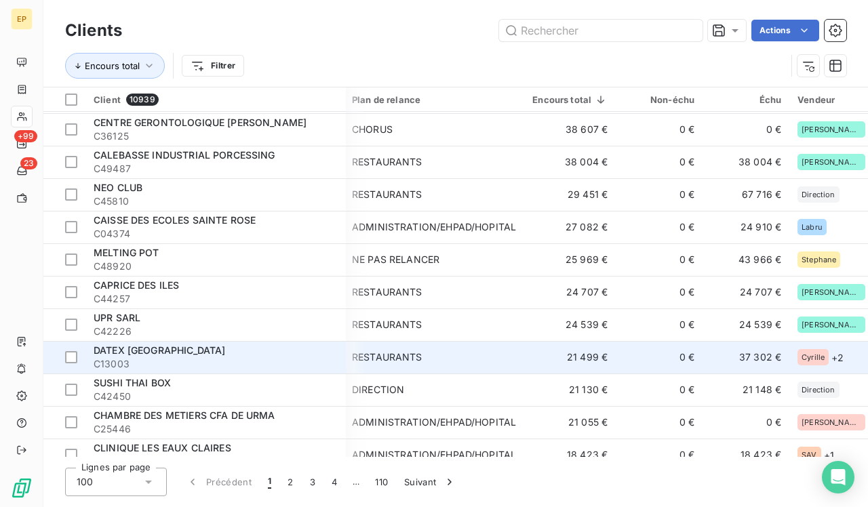
scroll to position [585, 2]
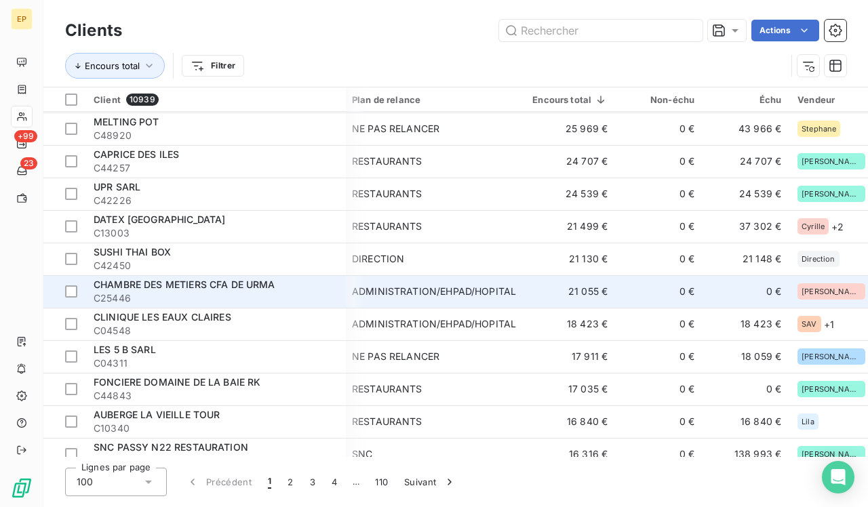
click at [135, 298] on span "C25446" at bounding box center [216, 299] width 244 height 14
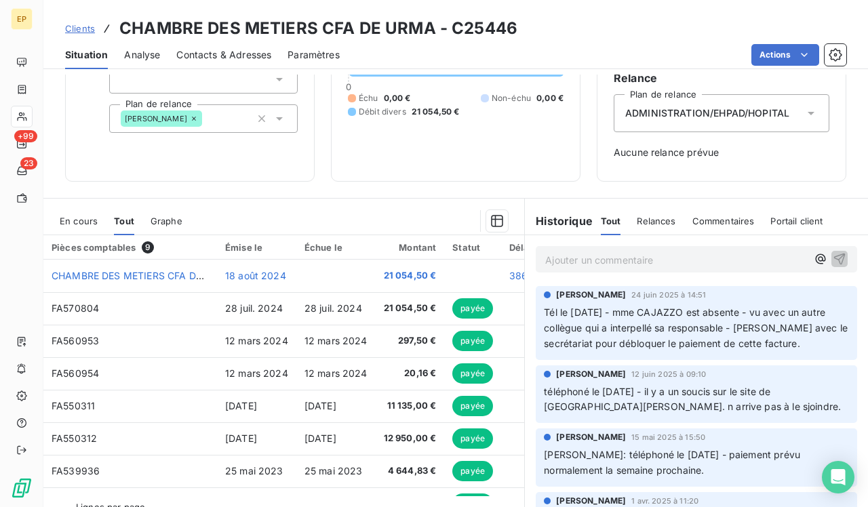
click at [250, 44] on div "Contacts & Adresses" at bounding box center [223, 55] width 95 height 28
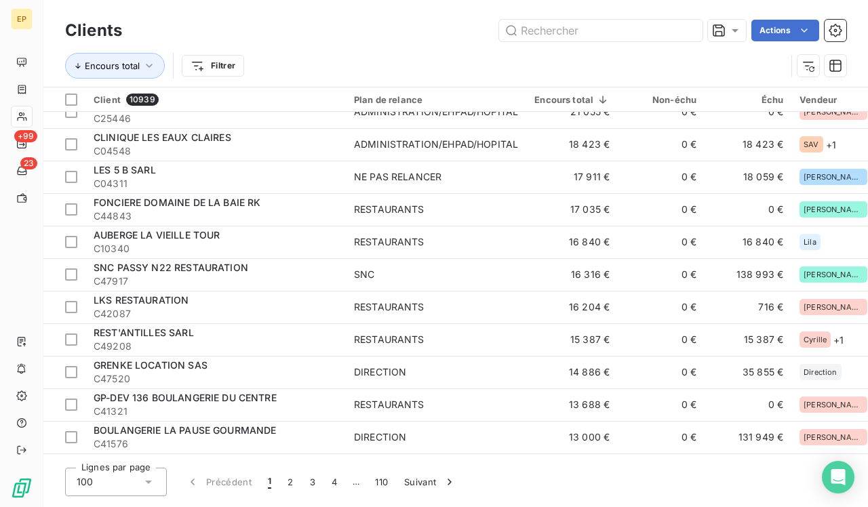
scroll to position [766, 0]
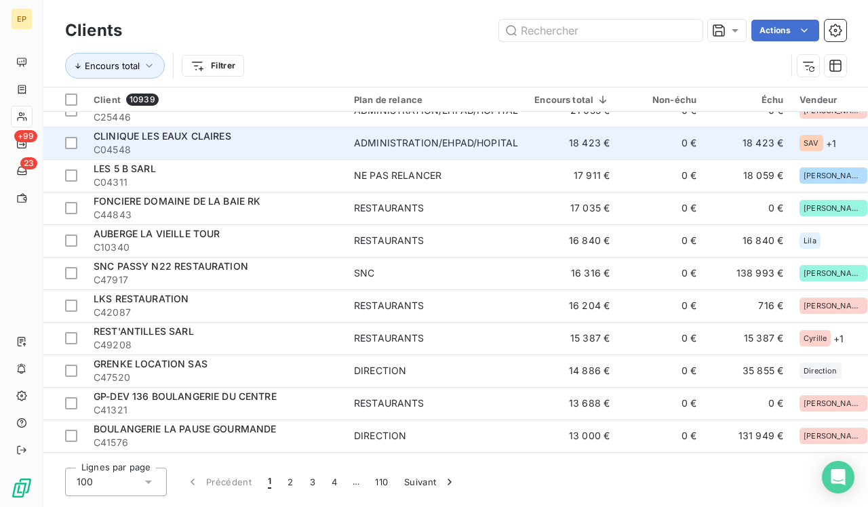
click at [352, 146] on td "ADMINISTRATION/EHPAD/HOPITAL" at bounding box center [436, 143] width 180 height 33
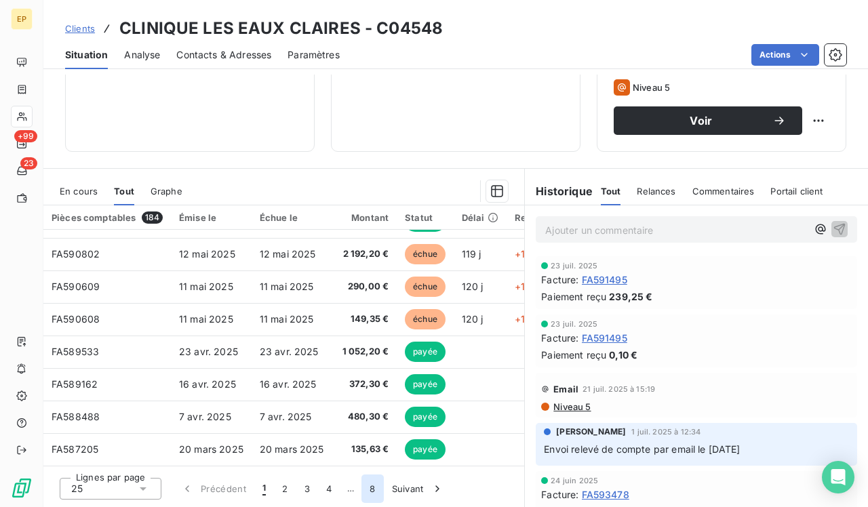
click at [374, 486] on button "8" at bounding box center [372, 489] width 22 height 28
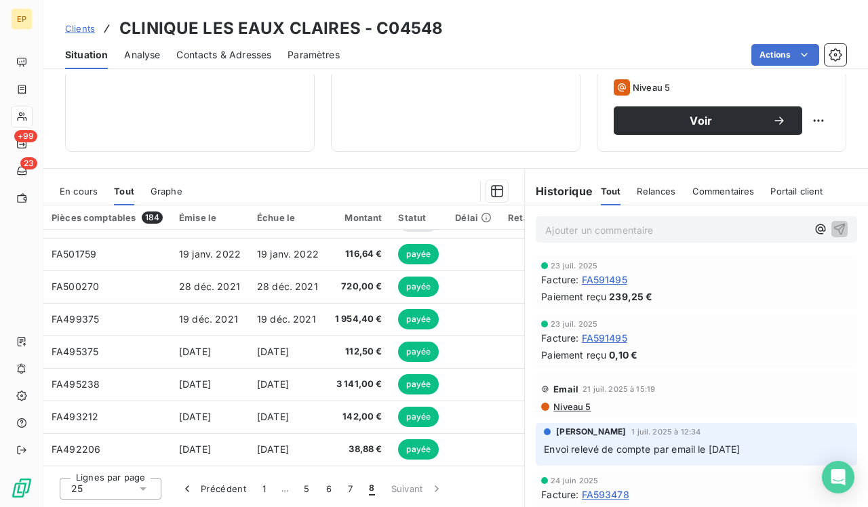
scroll to position [61, 0]
click at [266, 488] on button "1" at bounding box center [264, 489] width 20 height 28
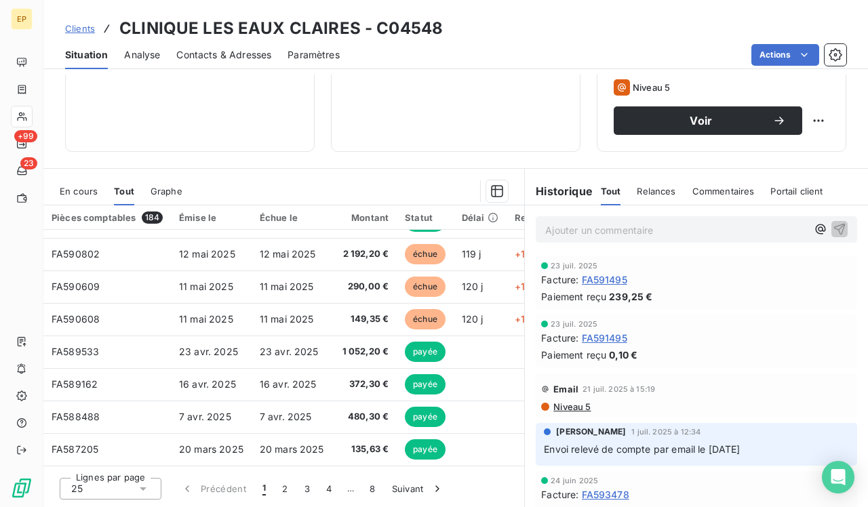
scroll to position [582, 0]
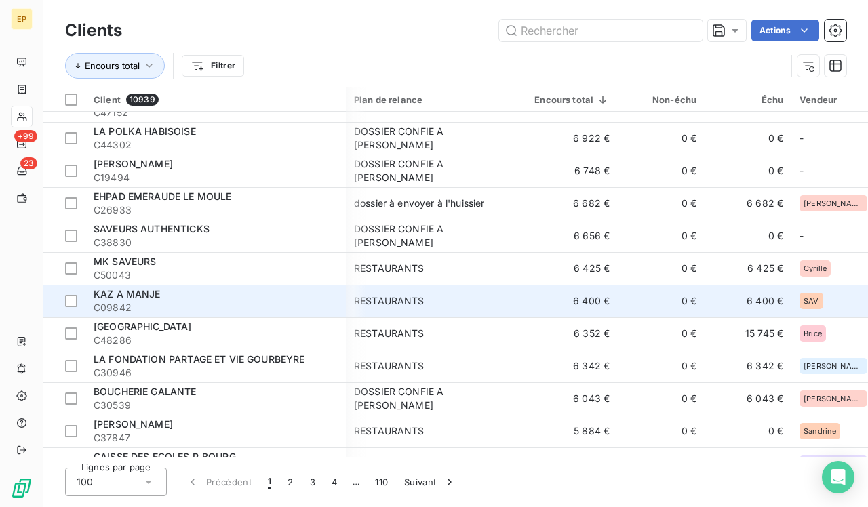
scroll to position [1714, 1]
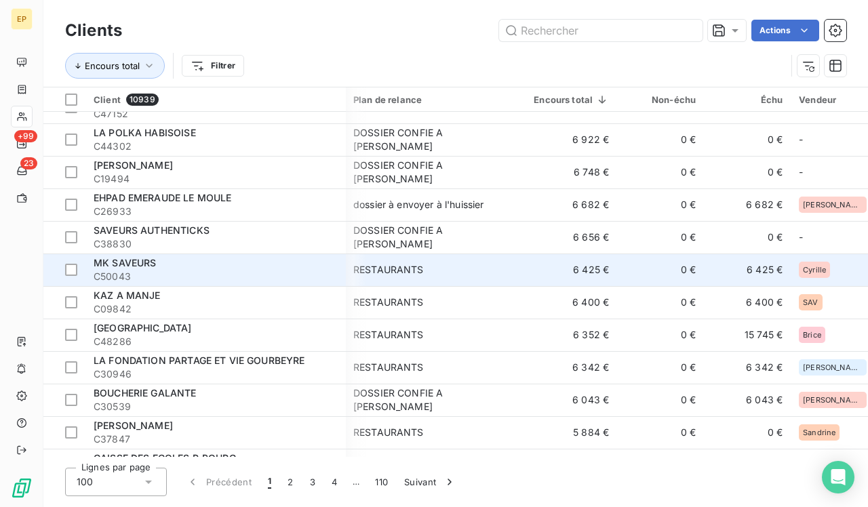
click at [268, 266] on div "MK SAVEURS" at bounding box center [216, 263] width 244 height 14
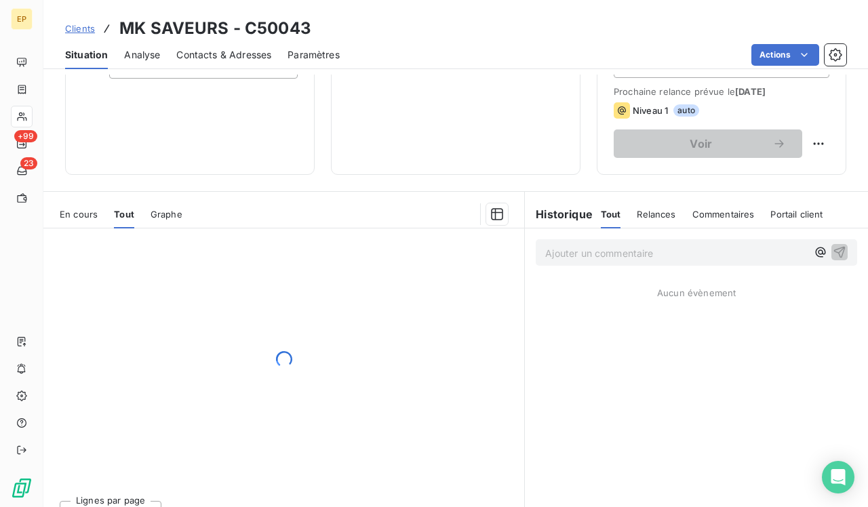
scroll to position [199, 0]
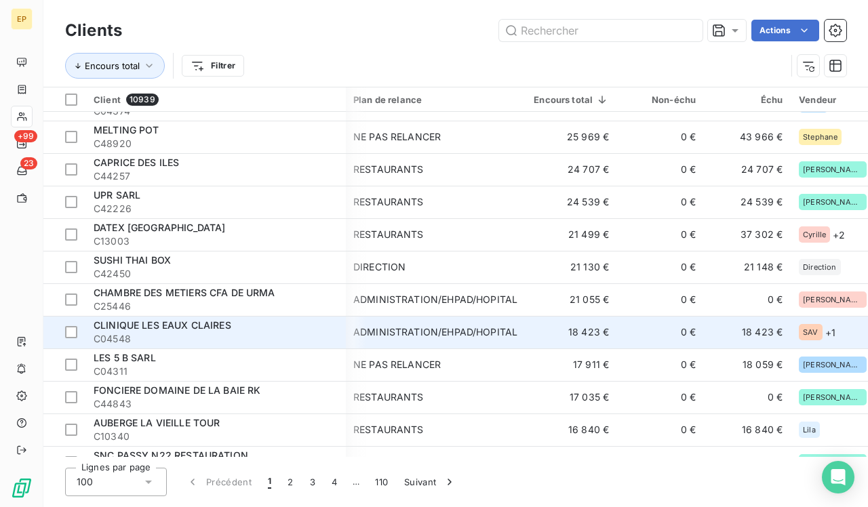
scroll to position [625, 1]
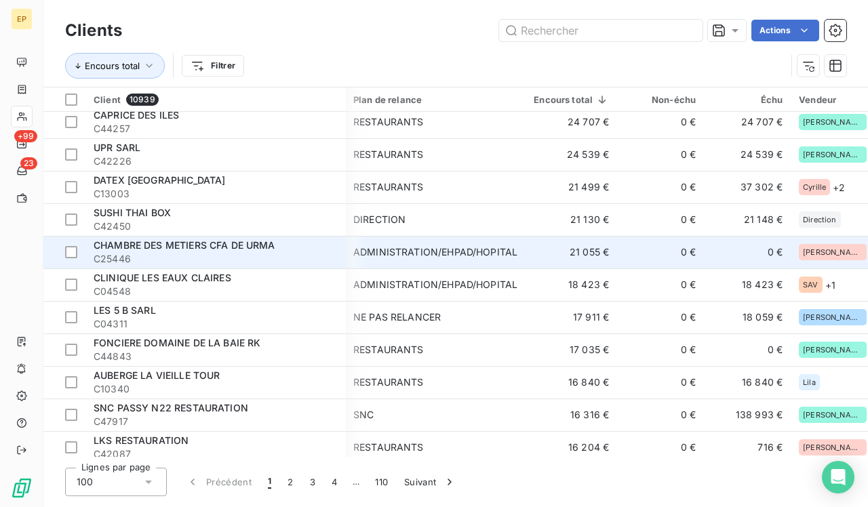
click at [370, 254] on div "ADMINISTRATION/EHPAD/HOPITAL" at bounding box center [435, 253] width 164 height 14
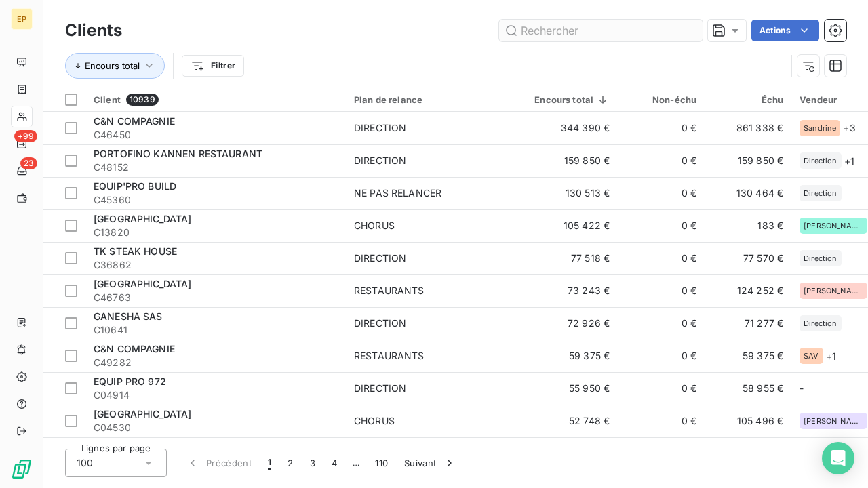
click at [560, 28] on input "text" at bounding box center [600, 31] width 203 height 22
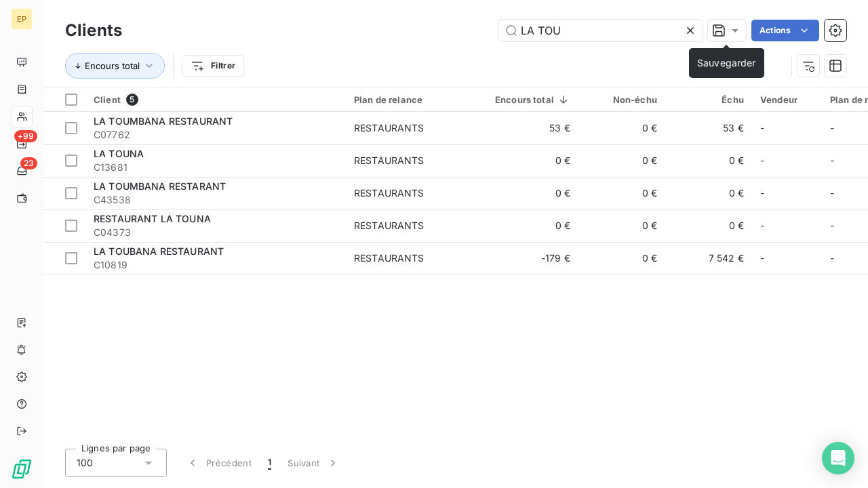
type input "LA TOU"
click at [730, 4] on div "Clients LA TOU Actions Encours total Filtrer" at bounding box center [455, 43] width 825 height 87
click at [690, 28] on icon at bounding box center [691, 31] width 14 height 14
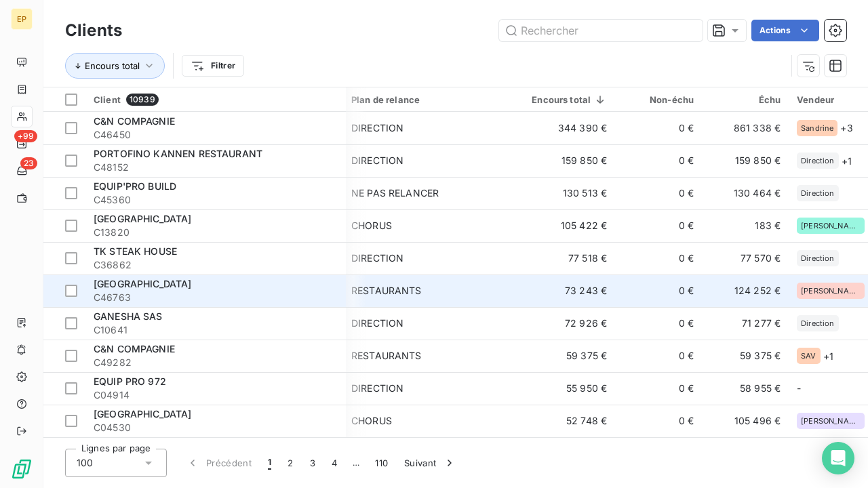
scroll to position [0, 3]
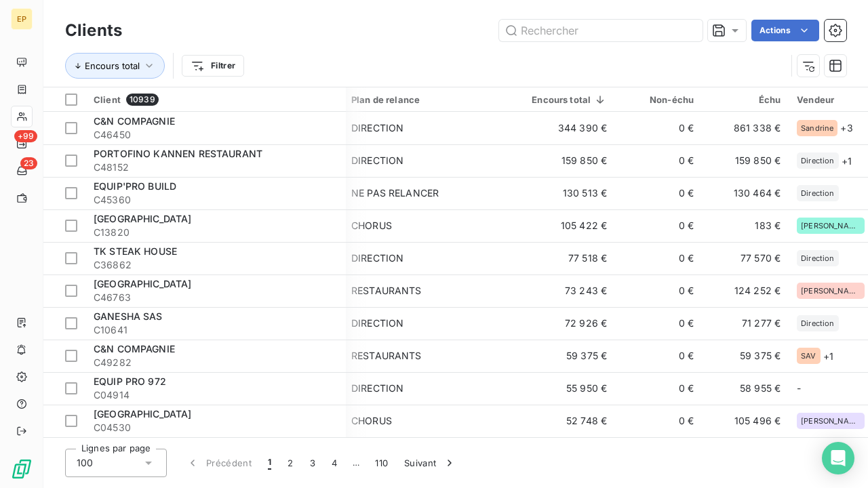
click at [373, 66] on div "Encours total Filtrer" at bounding box center [425, 66] width 721 height 26
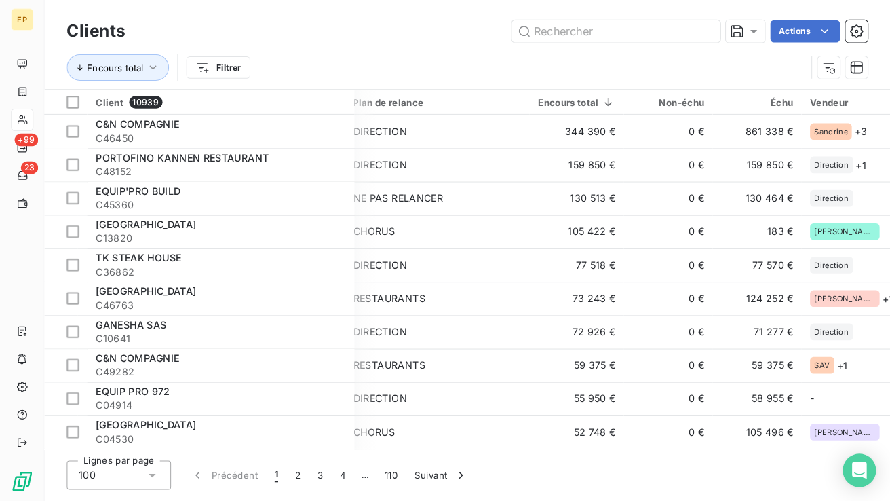
scroll to position [0, 9]
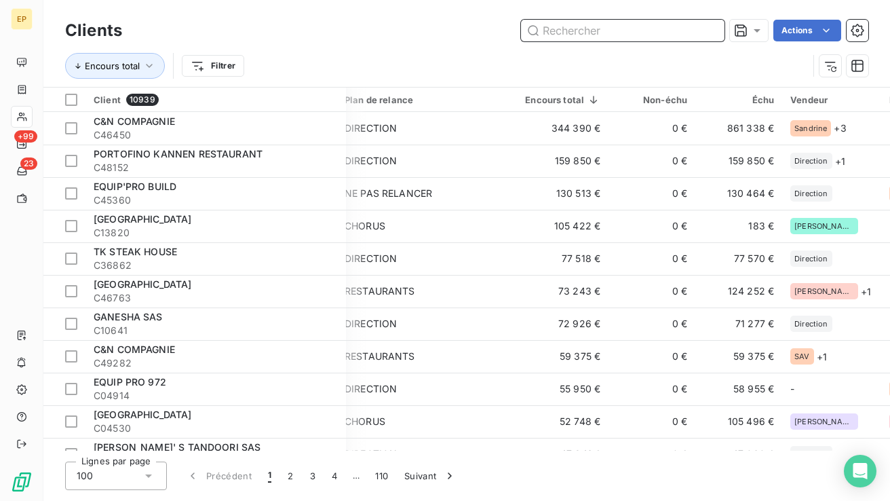
click at [646, 33] on input "text" at bounding box center [622, 31] width 203 height 22
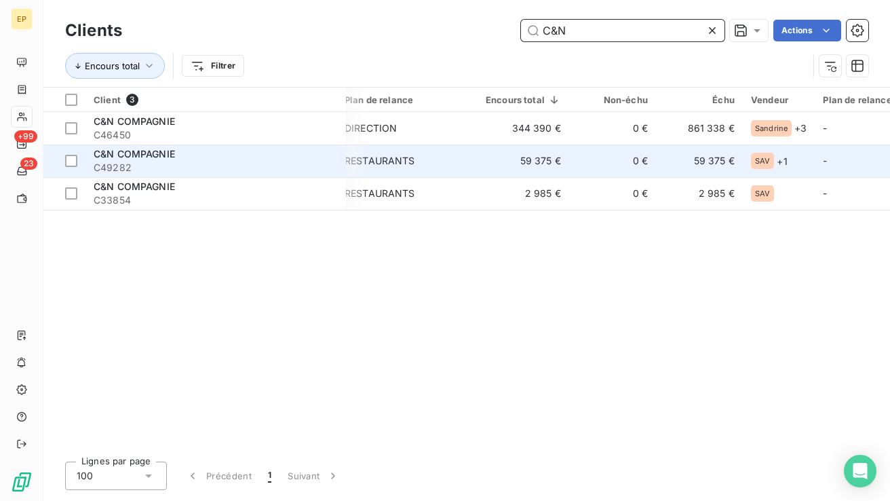
type input "C&N"
click at [170, 162] on span "C49282" at bounding box center [216, 168] width 244 height 14
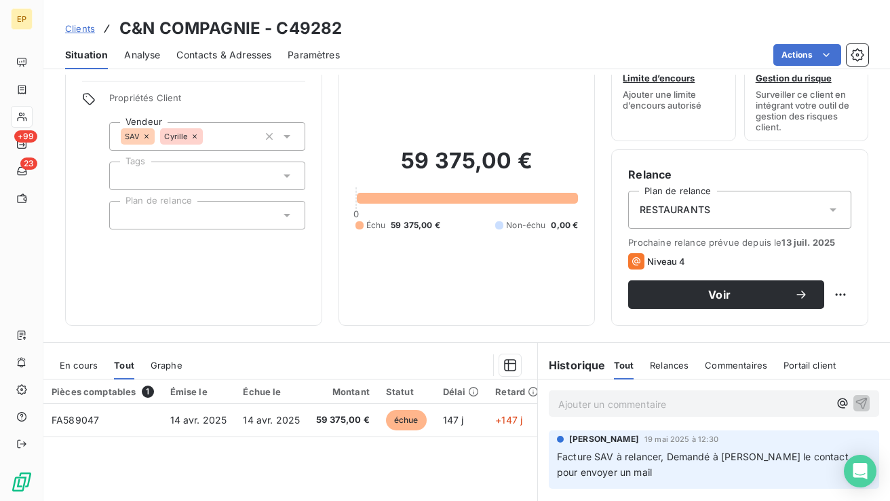
scroll to position [38, 0]
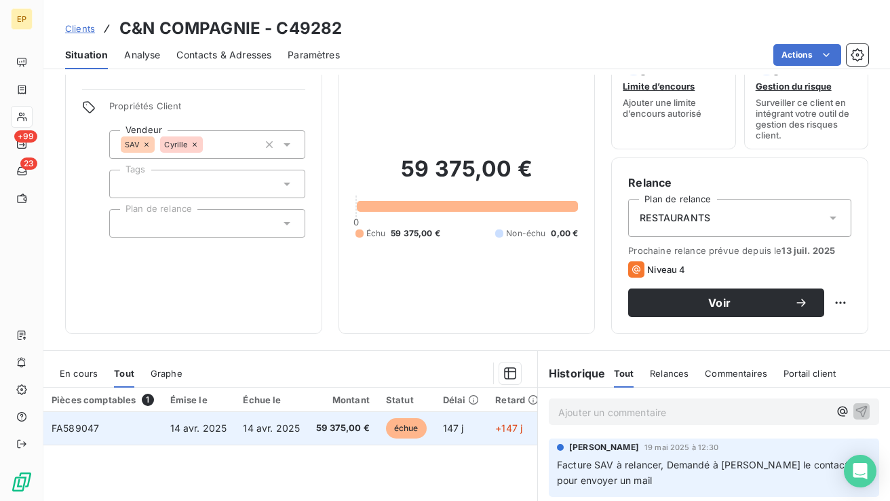
click at [102, 430] on td "FA589047" at bounding box center [102, 428] width 119 height 33
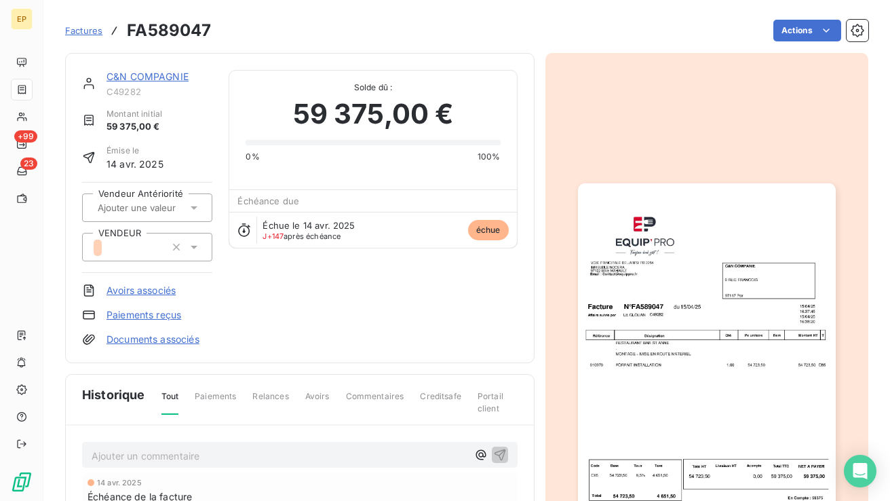
click at [701, 344] on img "button" at bounding box center [707, 365] width 258 height 364
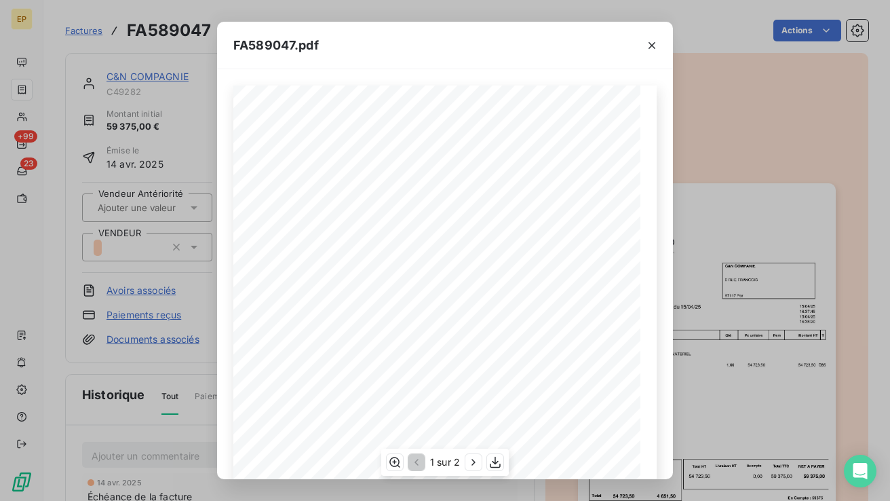
scroll to position [33, 0]
click at [652, 47] on icon "button" at bounding box center [652, 46] width 14 height 14
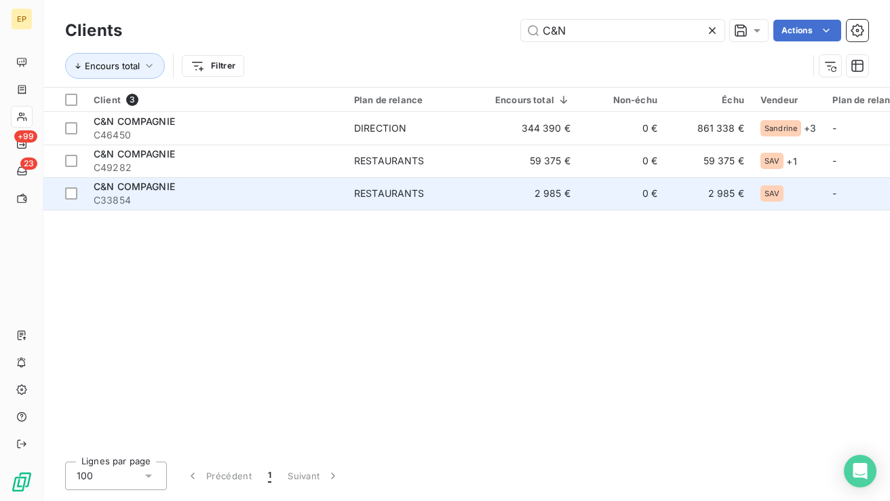
type input "C&N"
click at [135, 191] on div "C&N COMPAGNIE" at bounding box center [216, 187] width 244 height 14
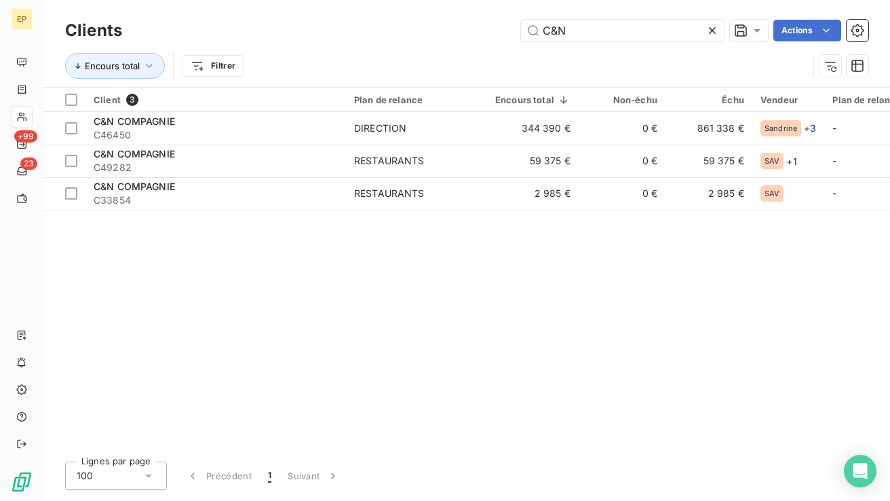
click at [715, 29] on icon at bounding box center [712, 31] width 14 height 14
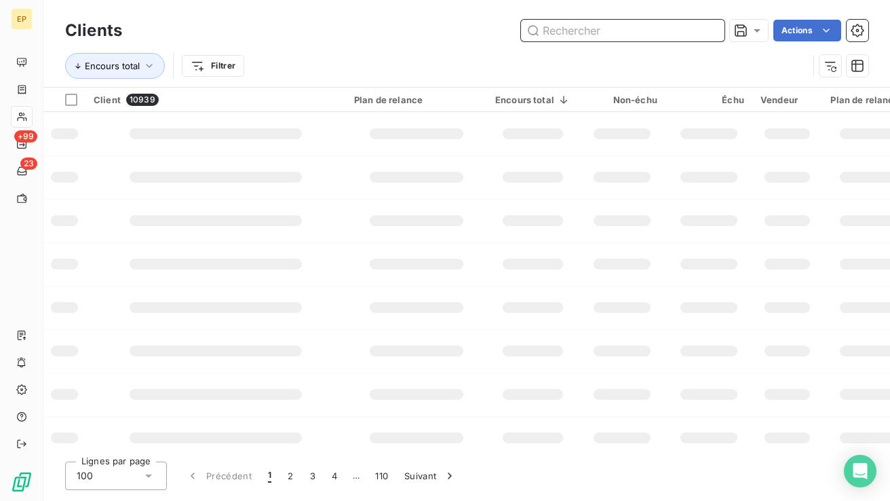
click at [686, 29] on input "text" at bounding box center [622, 31] width 203 height 22
type input "C&N"
